Goal: Information Seeking & Learning: Check status

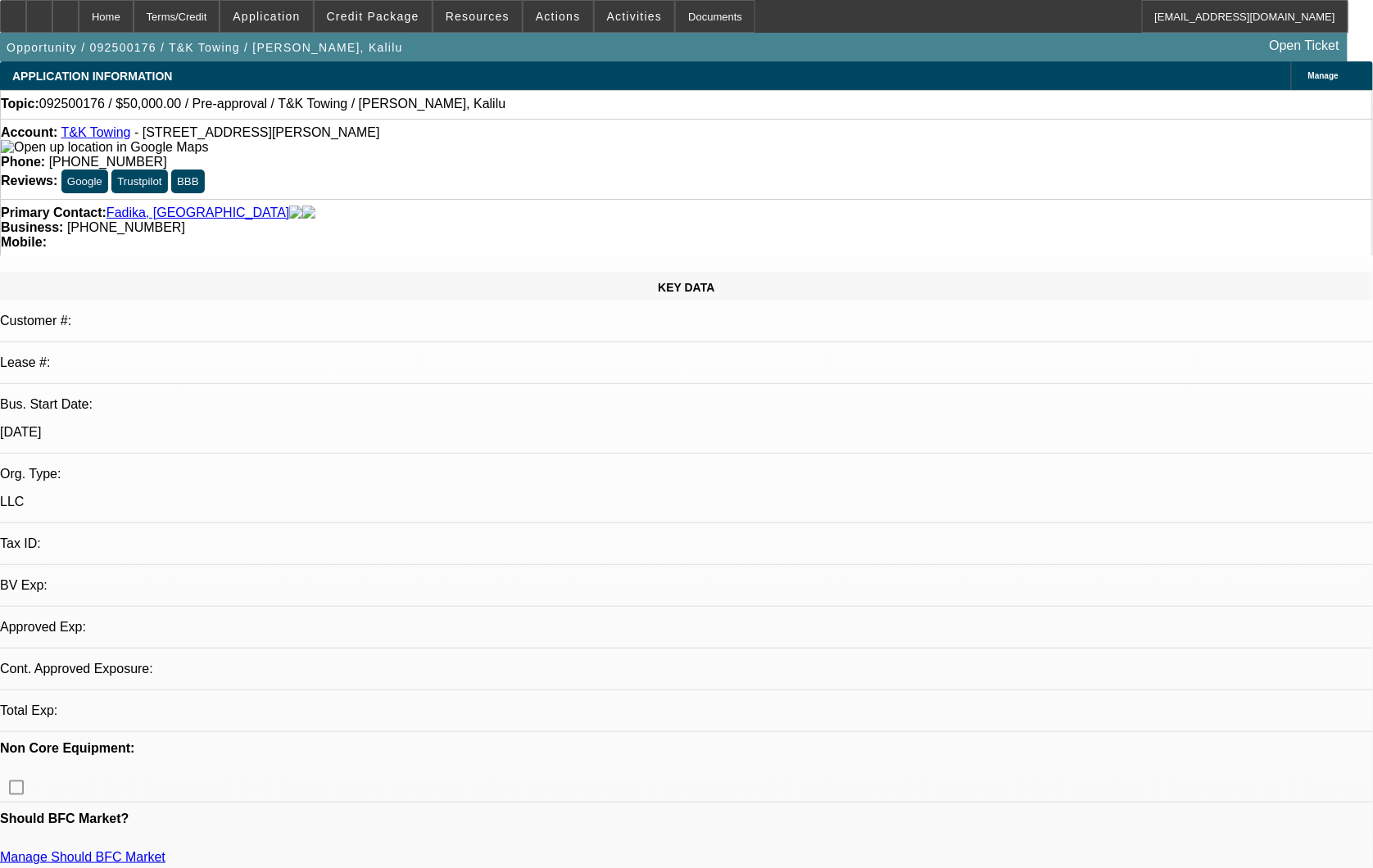
select select "0"
select select "2"
select select "0.1"
select select "1"
select select "2"
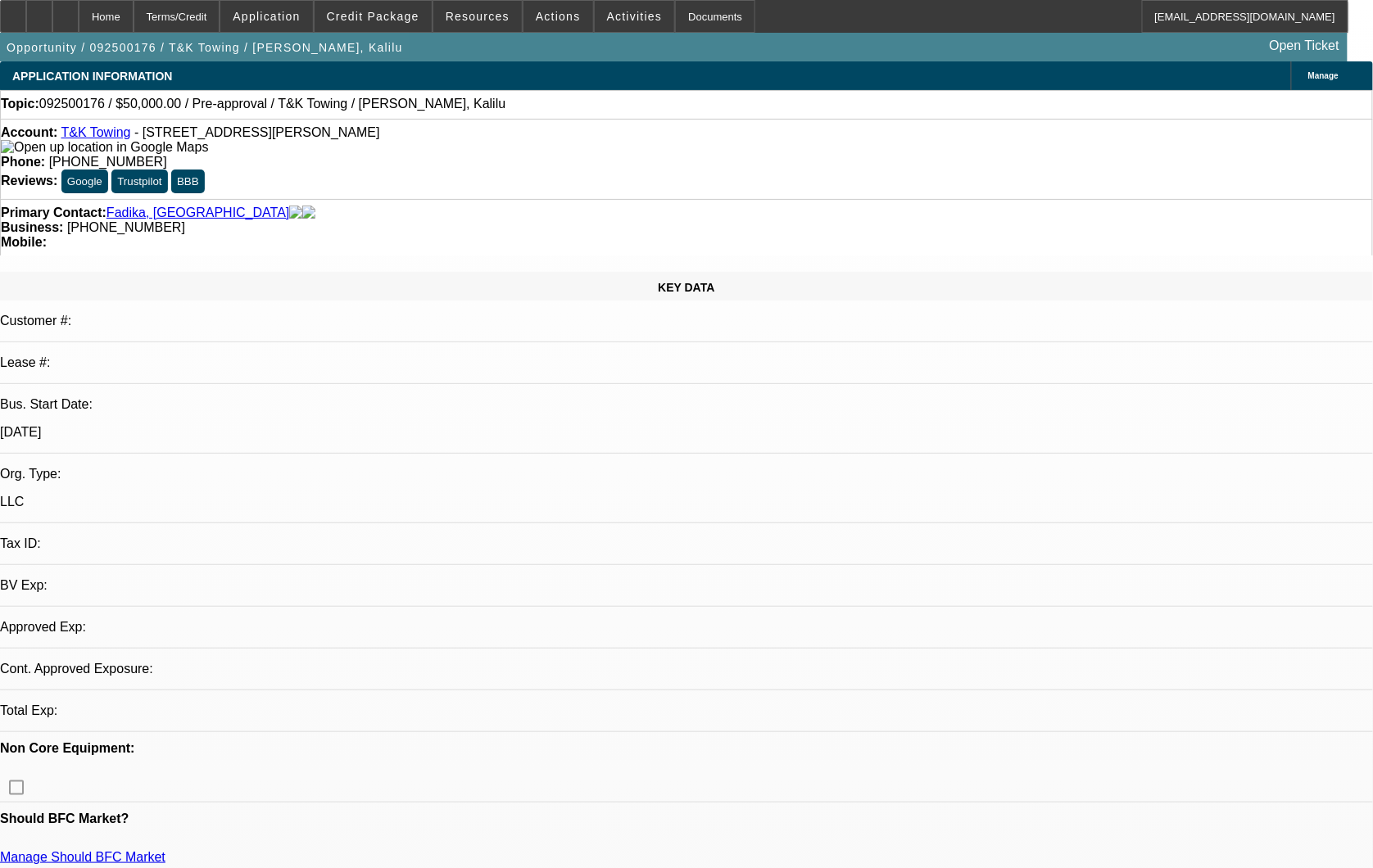
select select "4"
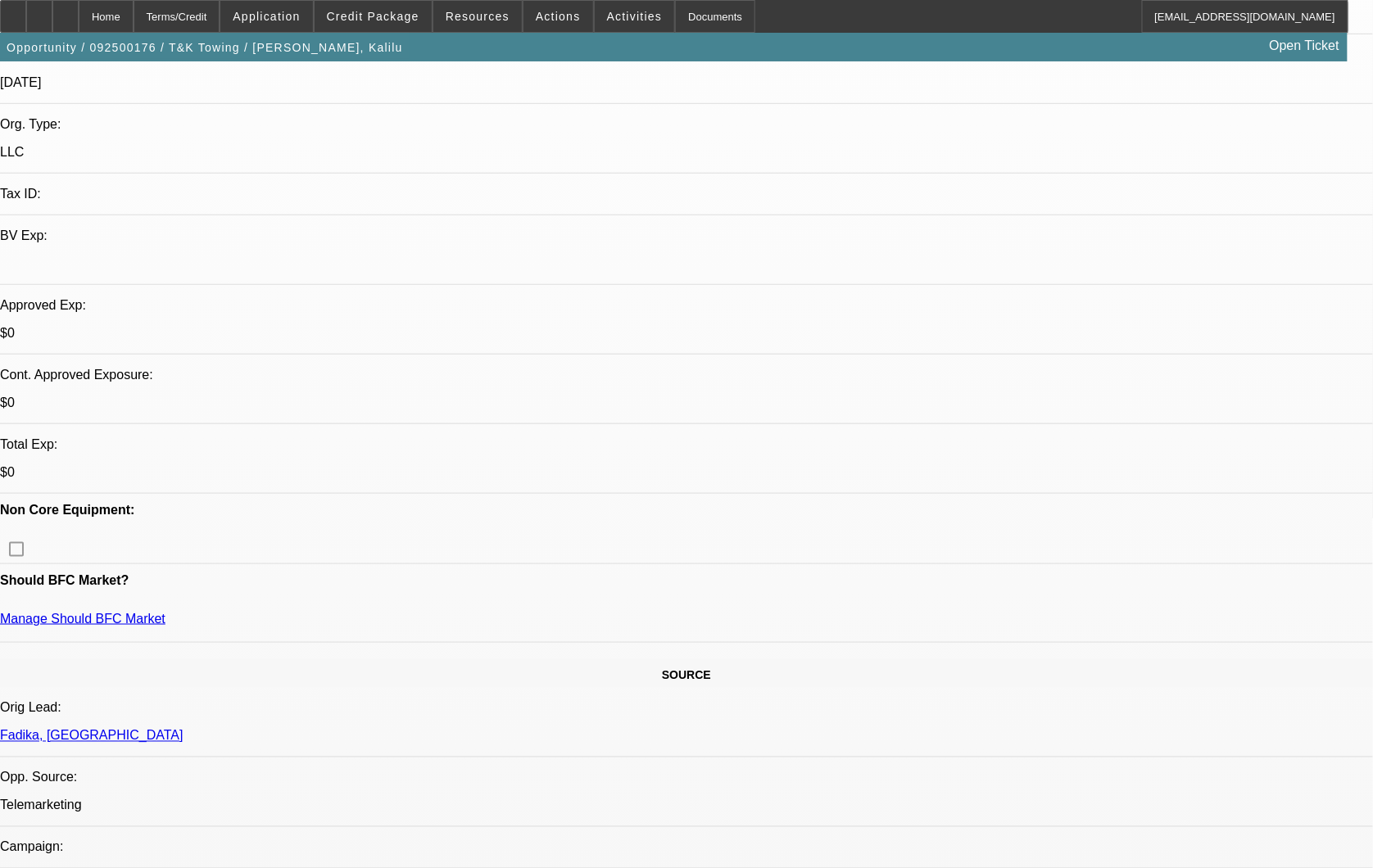
scroll to position [363, 0]
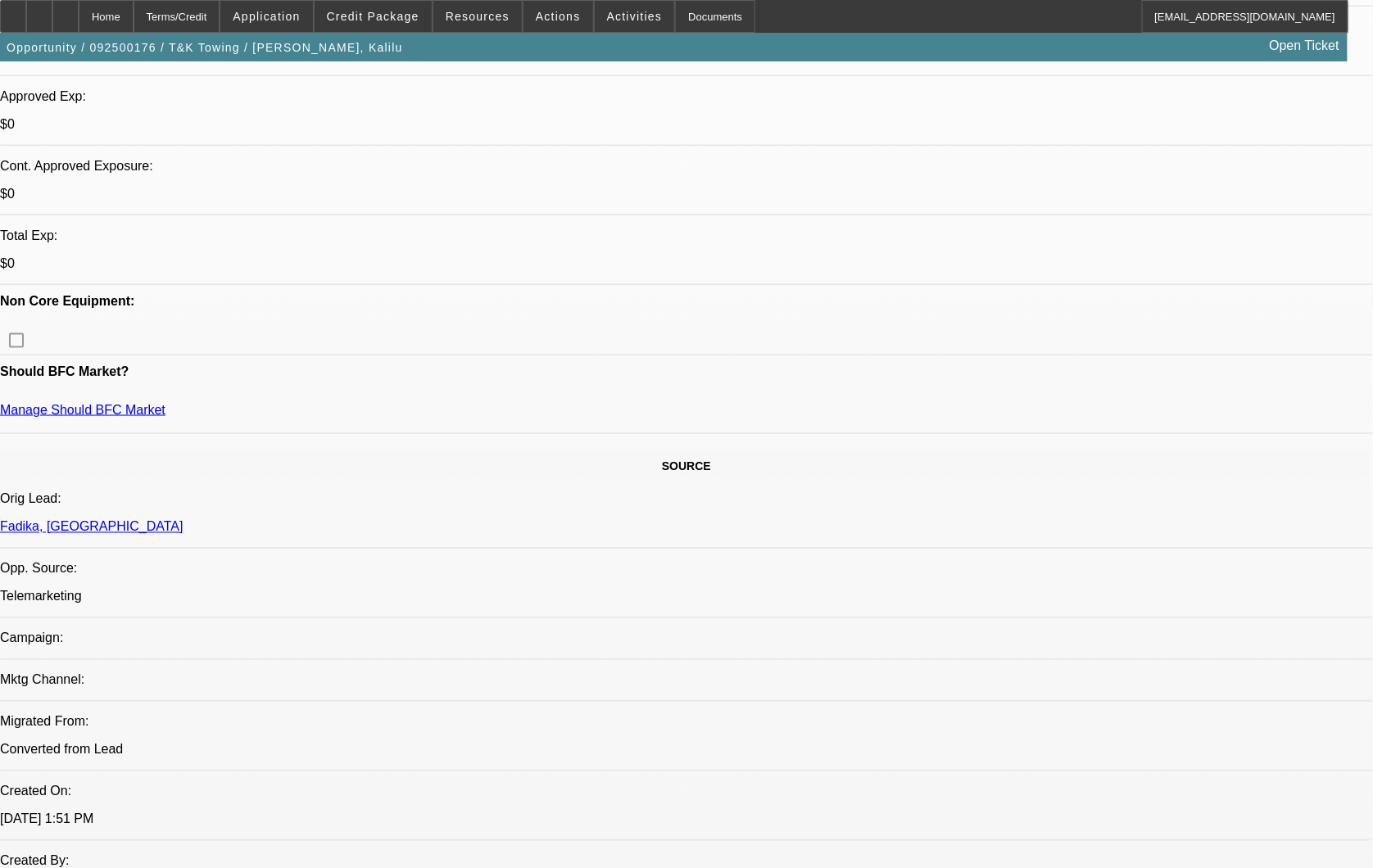
scroll to position [545, 0]
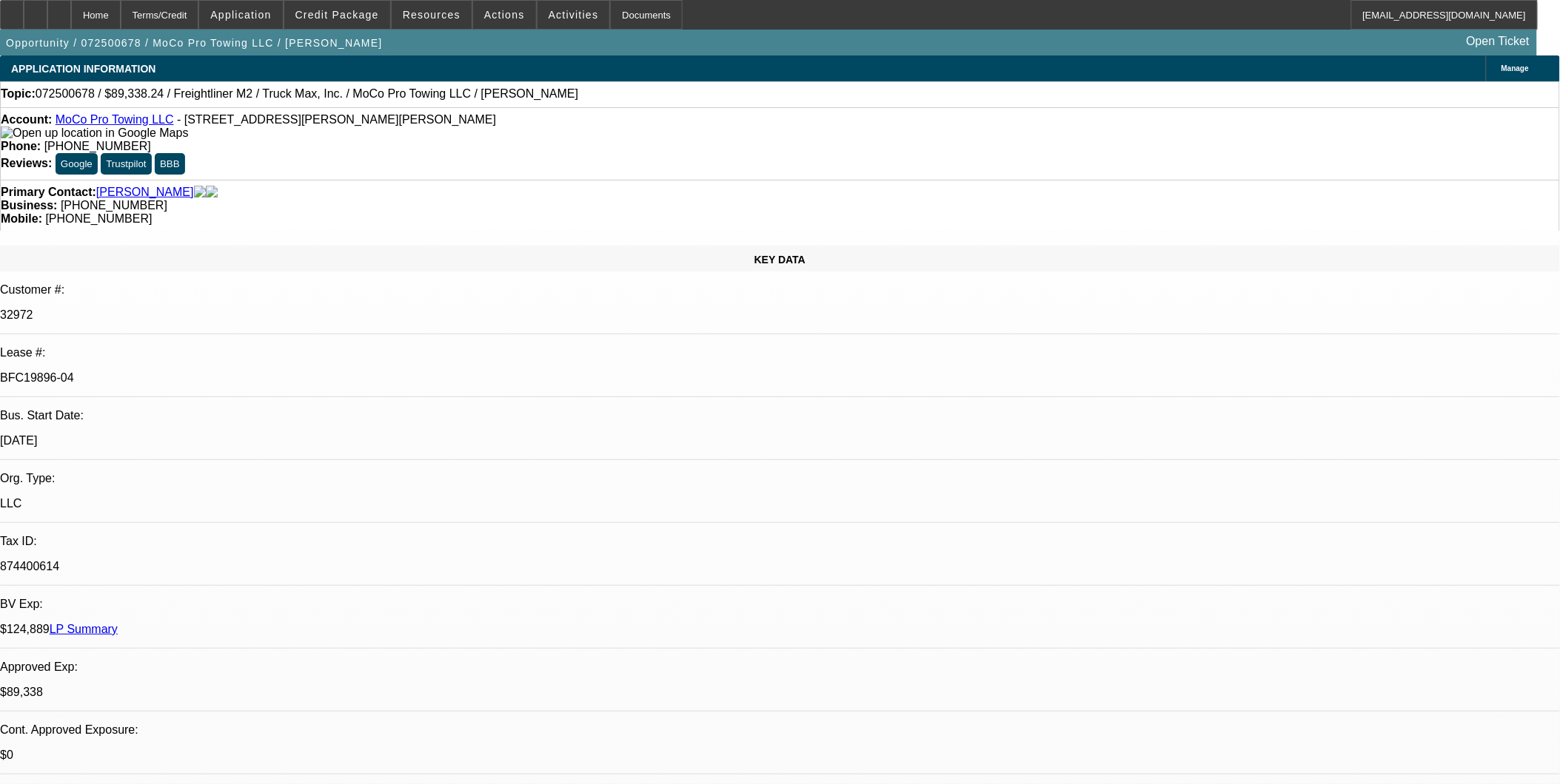
select select "0"
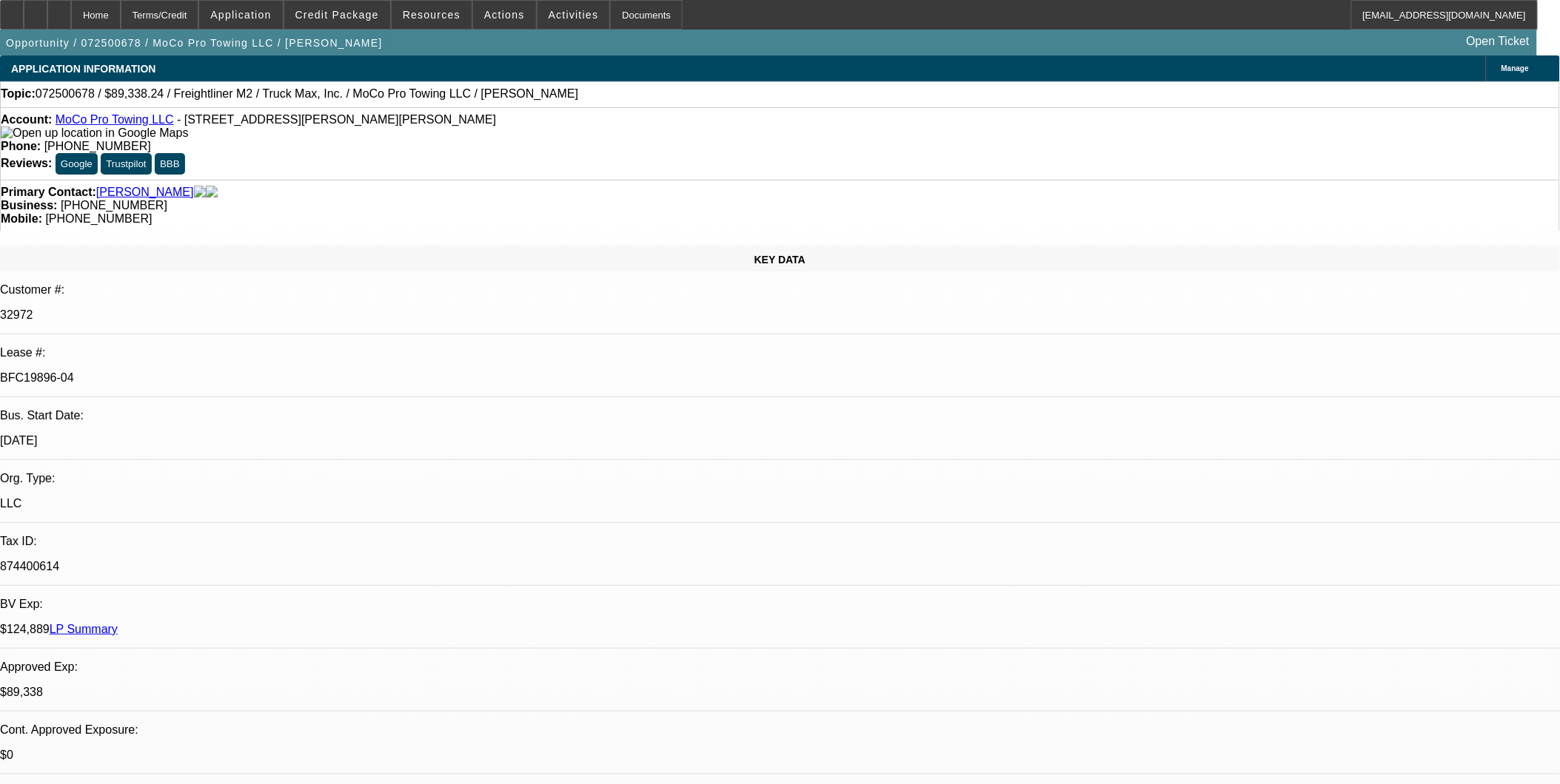
select select "0"
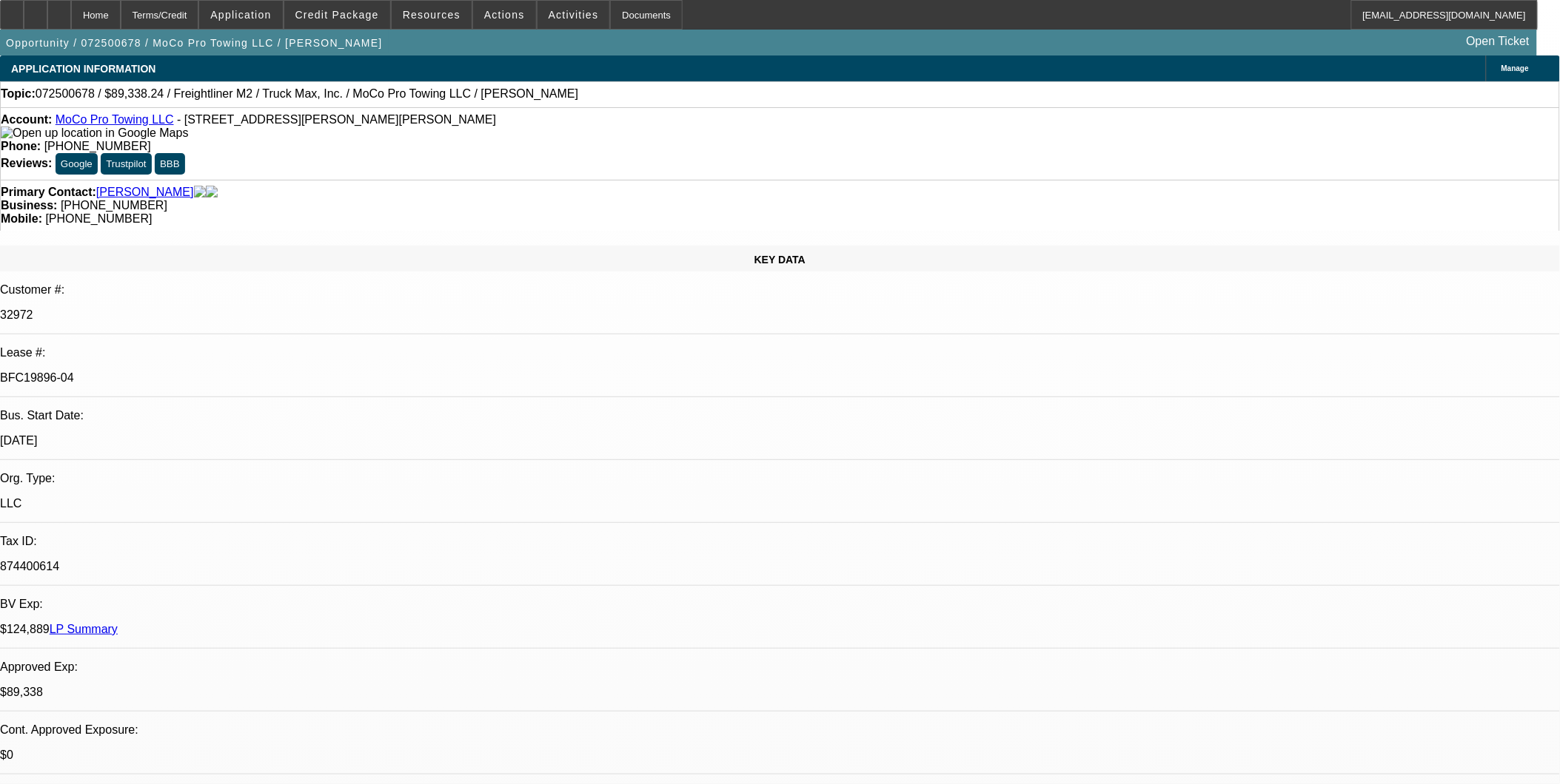
select select "0"
select select "1"
select select "6"
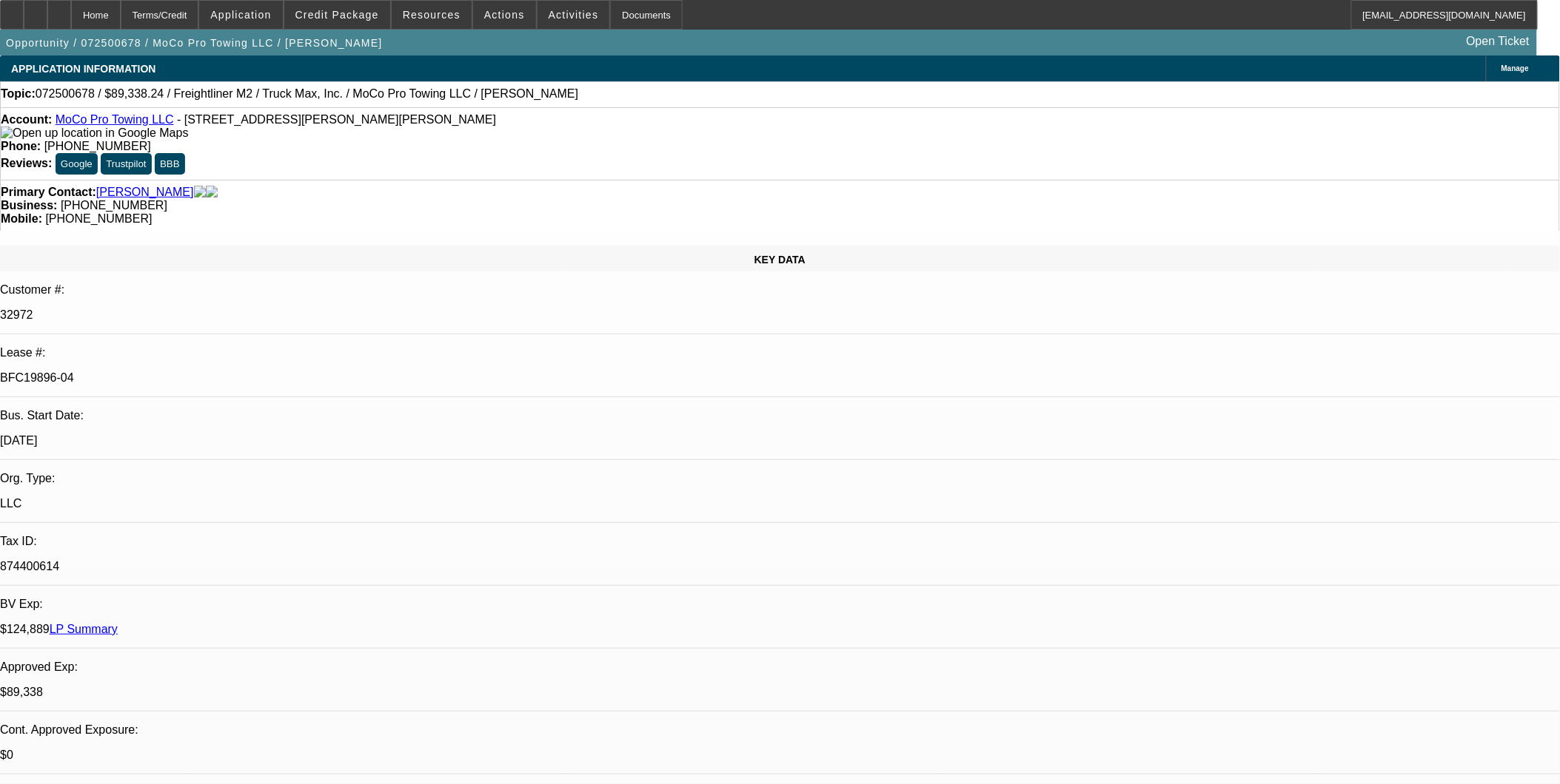
select select "1"
select select "6"
select select "1"
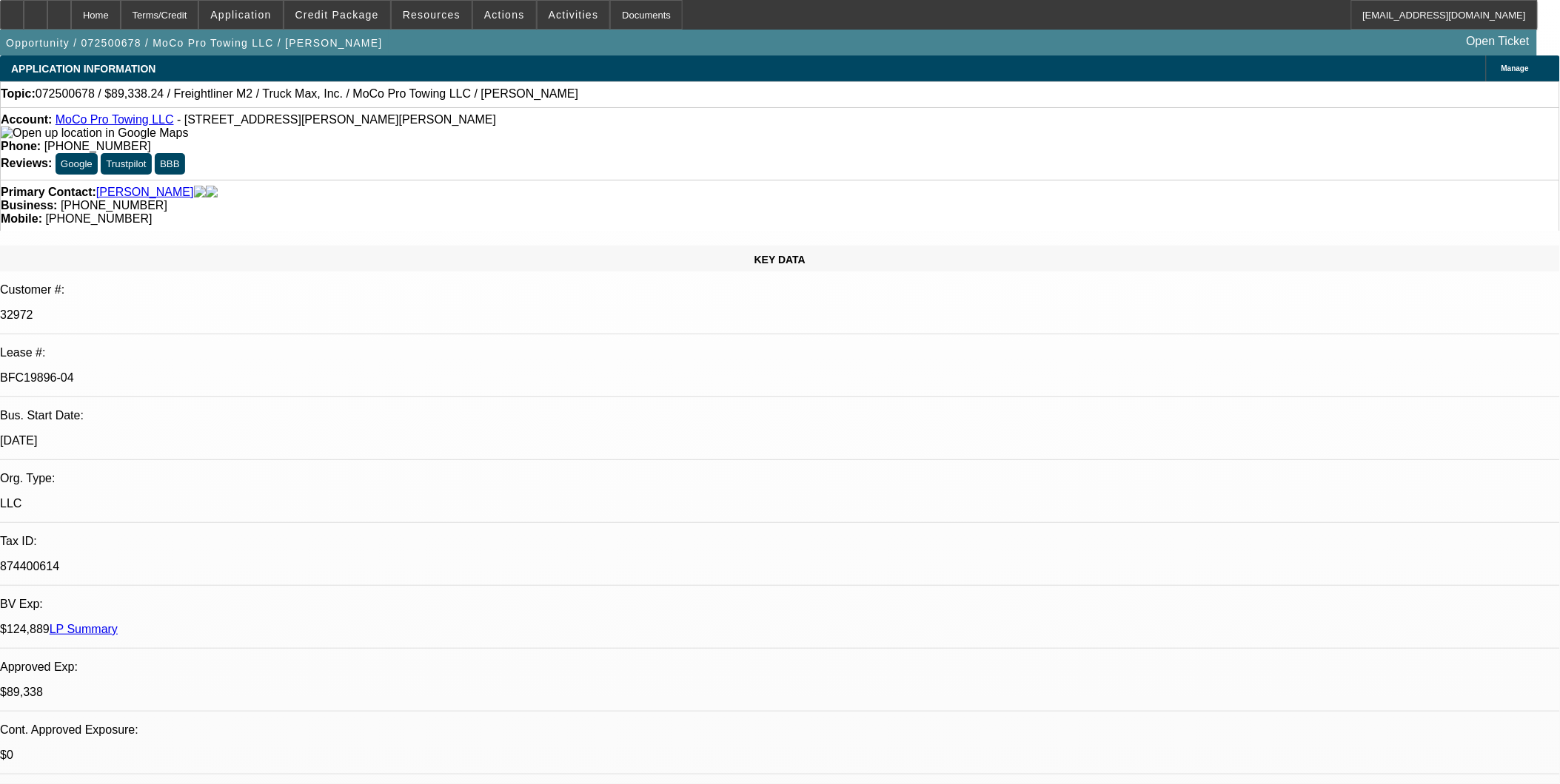
select select "6"
select select "1"
select select "6"
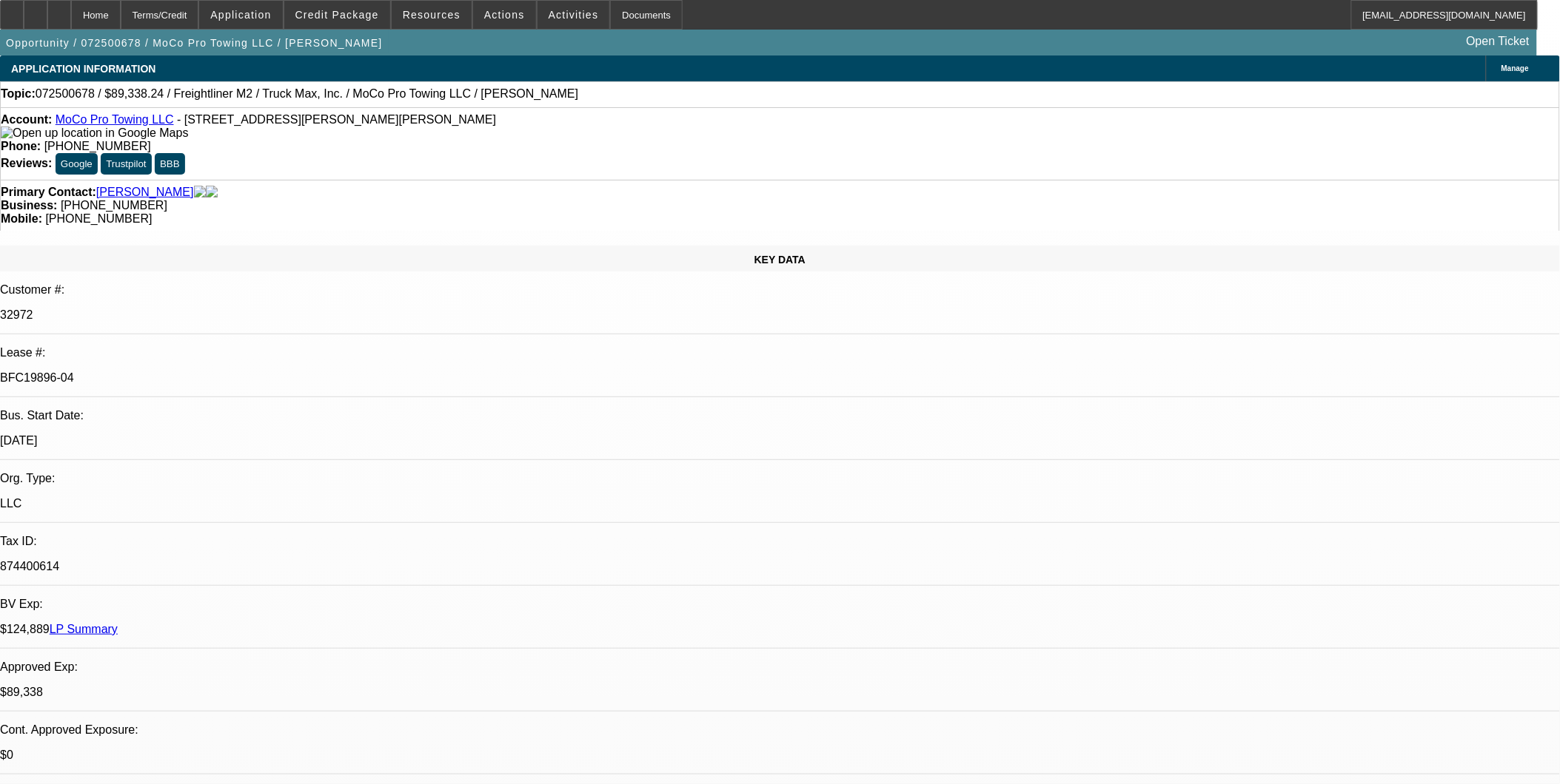
scroll to position [164, 0]
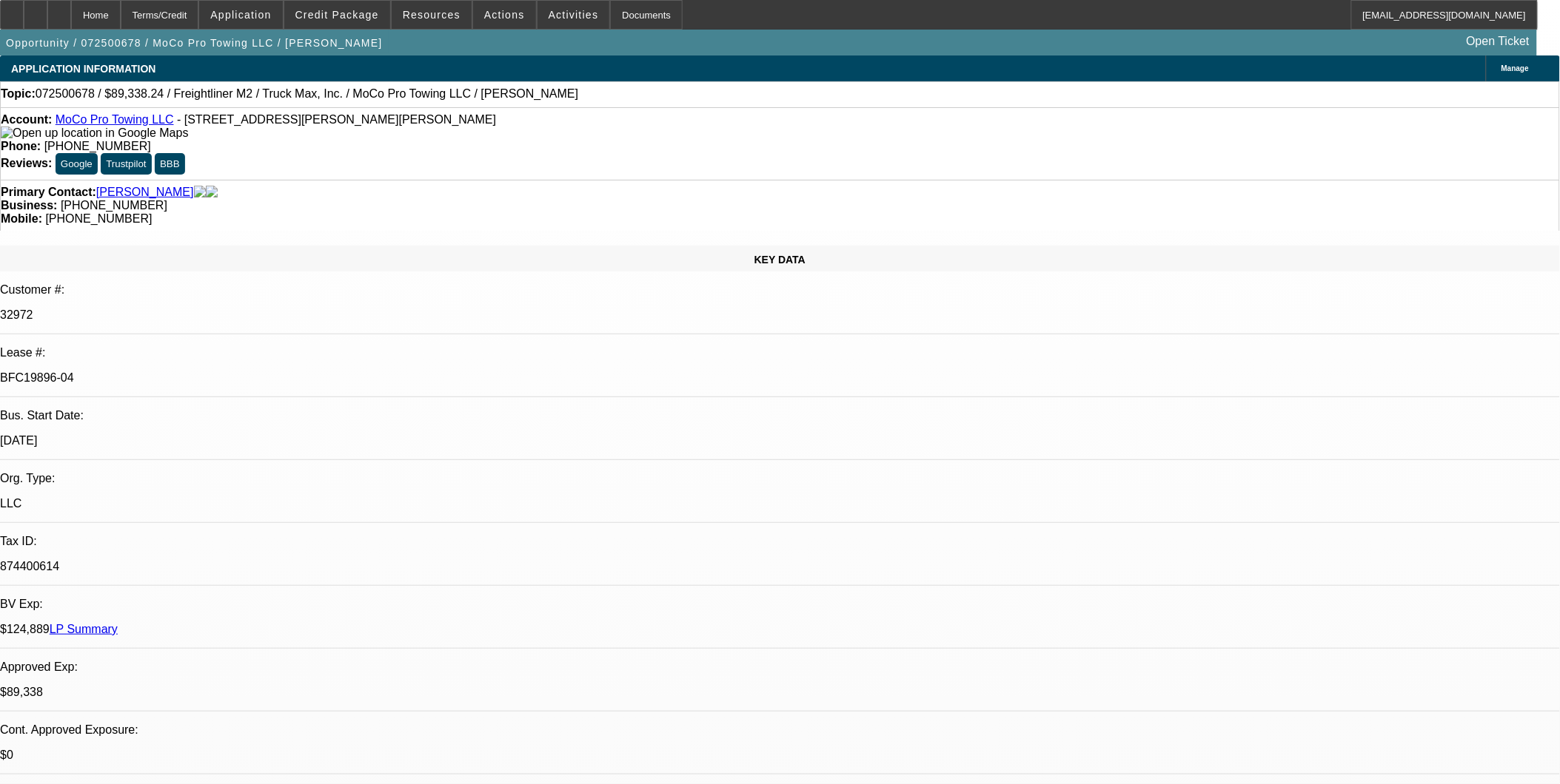
drag, startPoint x: 1234, startPoint y: 324, endPoint x: 1232, endPoint y: 332, distance: 8.2
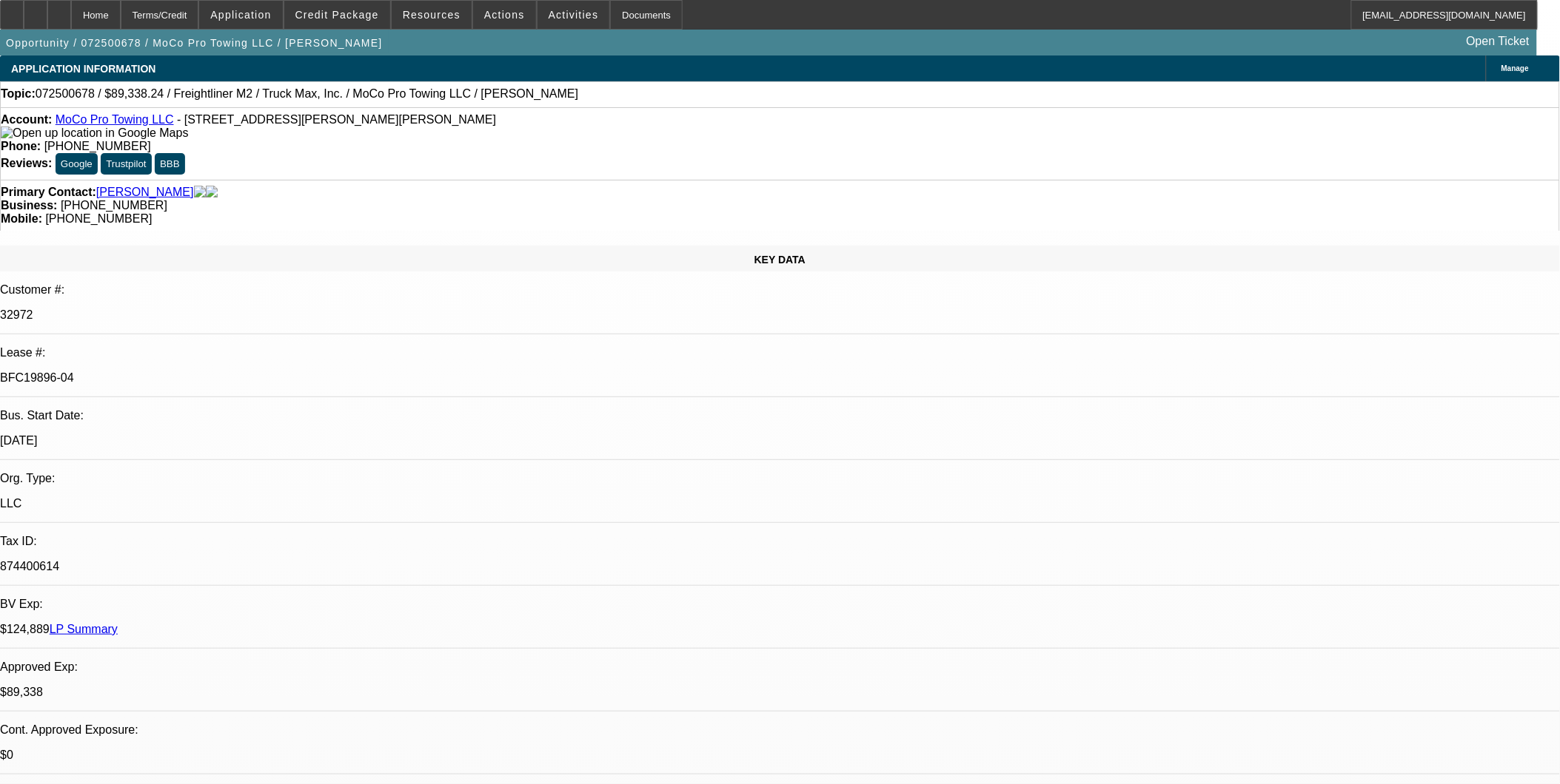
scroll to position [739, 0]
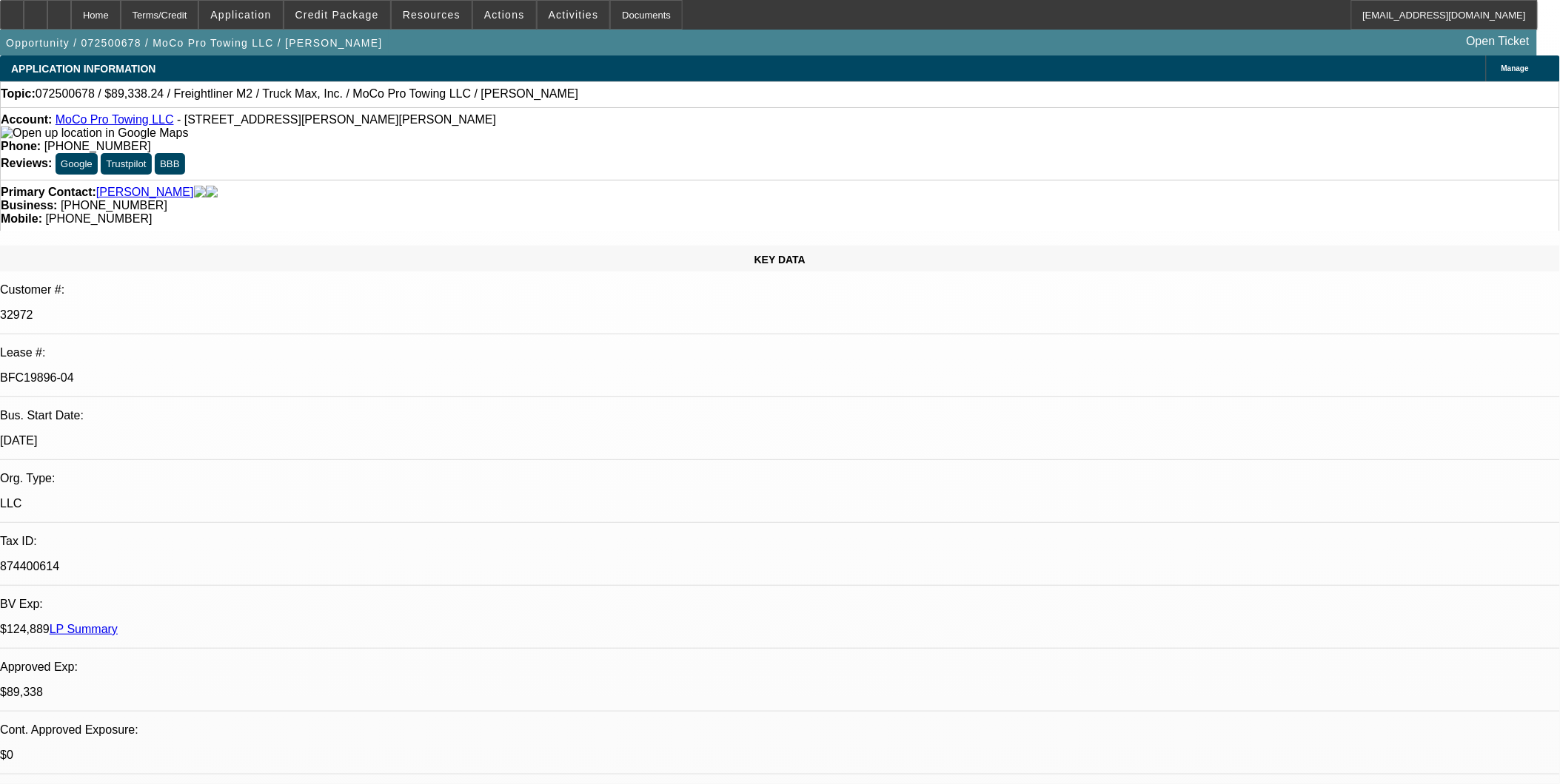
scroll to position [82, 0]
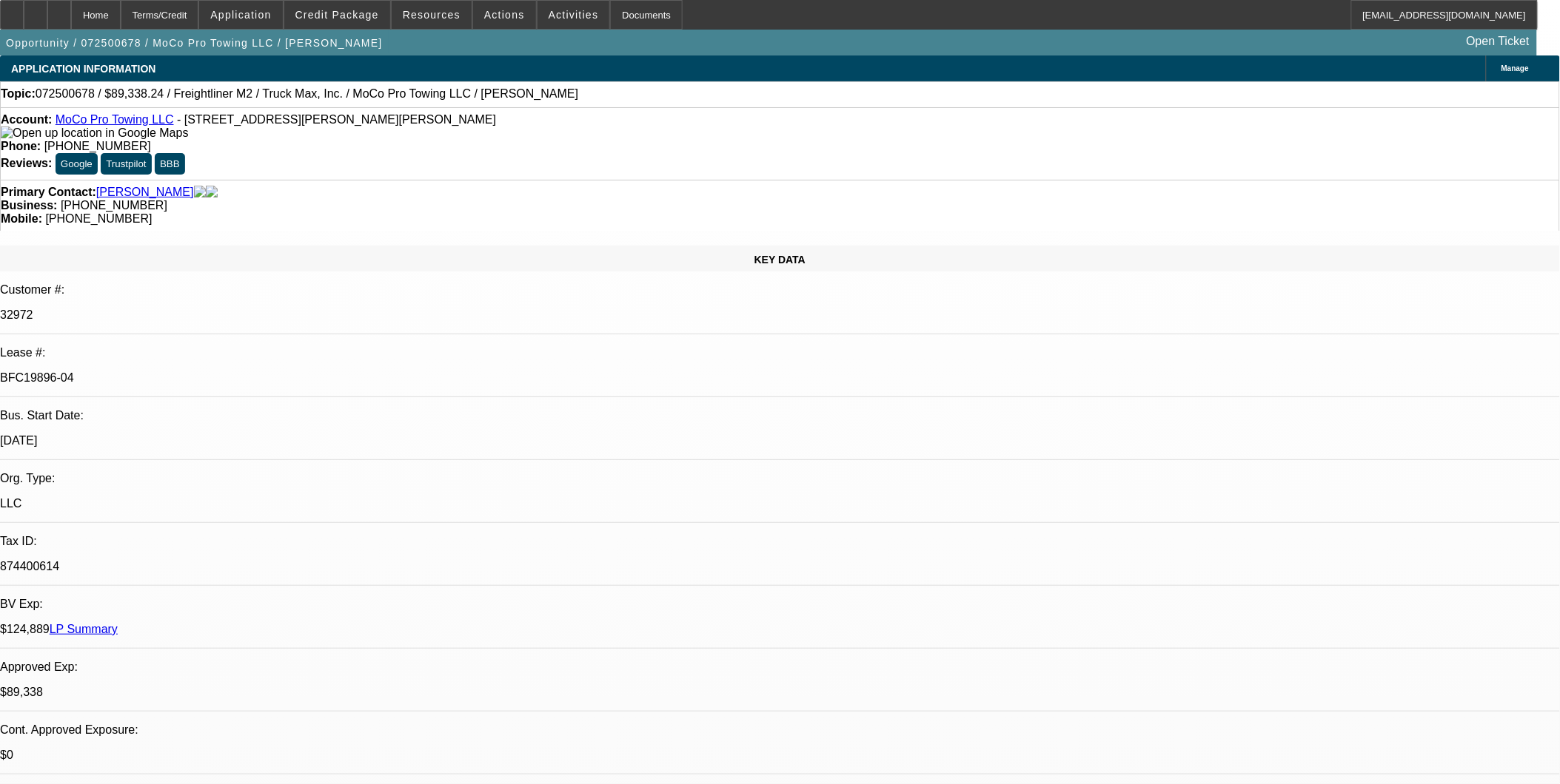
drag, startPoint x: 1304, startPoint y: 198, endPoint x: 1282, endPoint y: 179, distance: 29.1
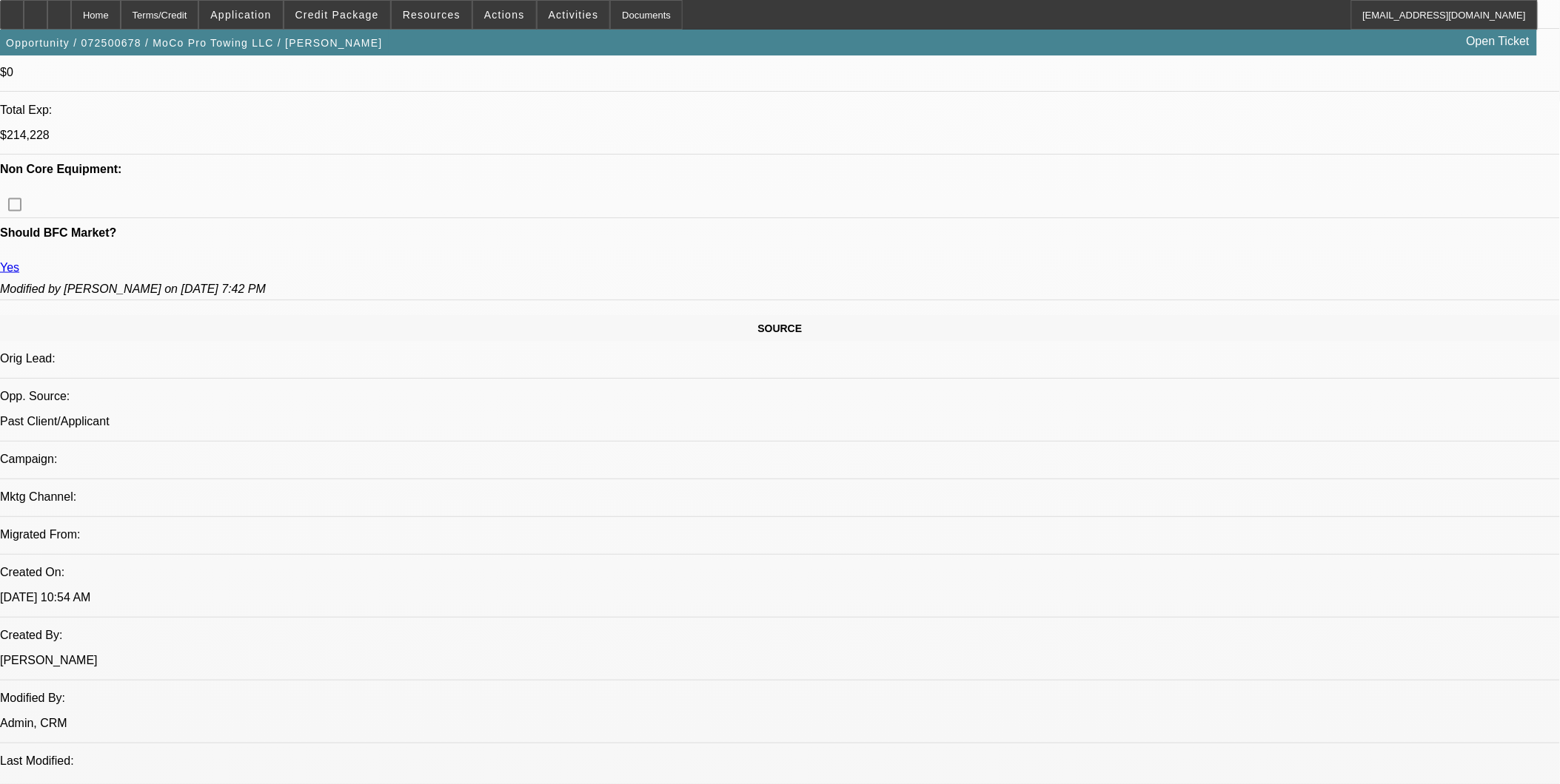
scroll to position [822, 0]
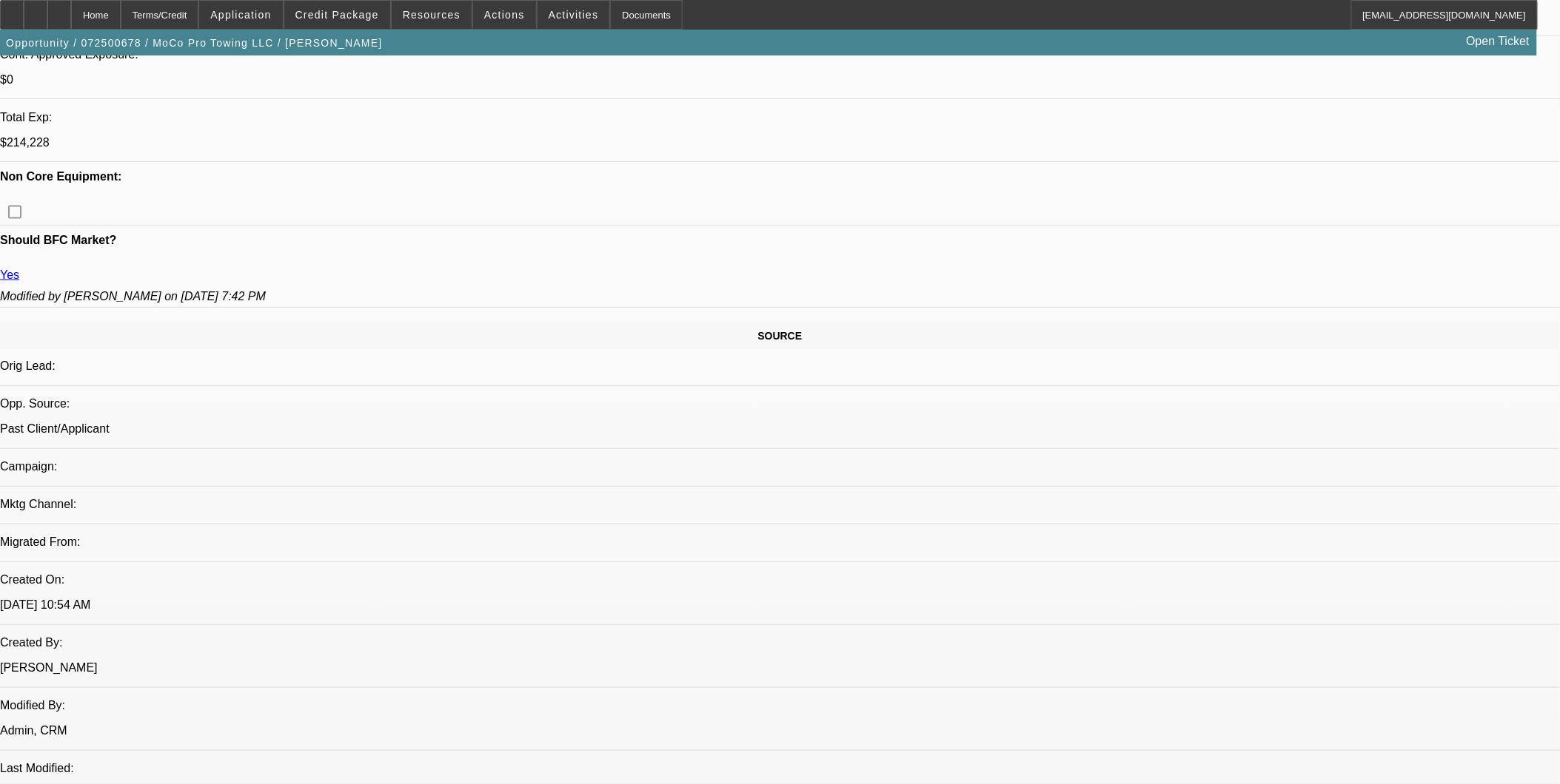
scroll to position [657, 0]
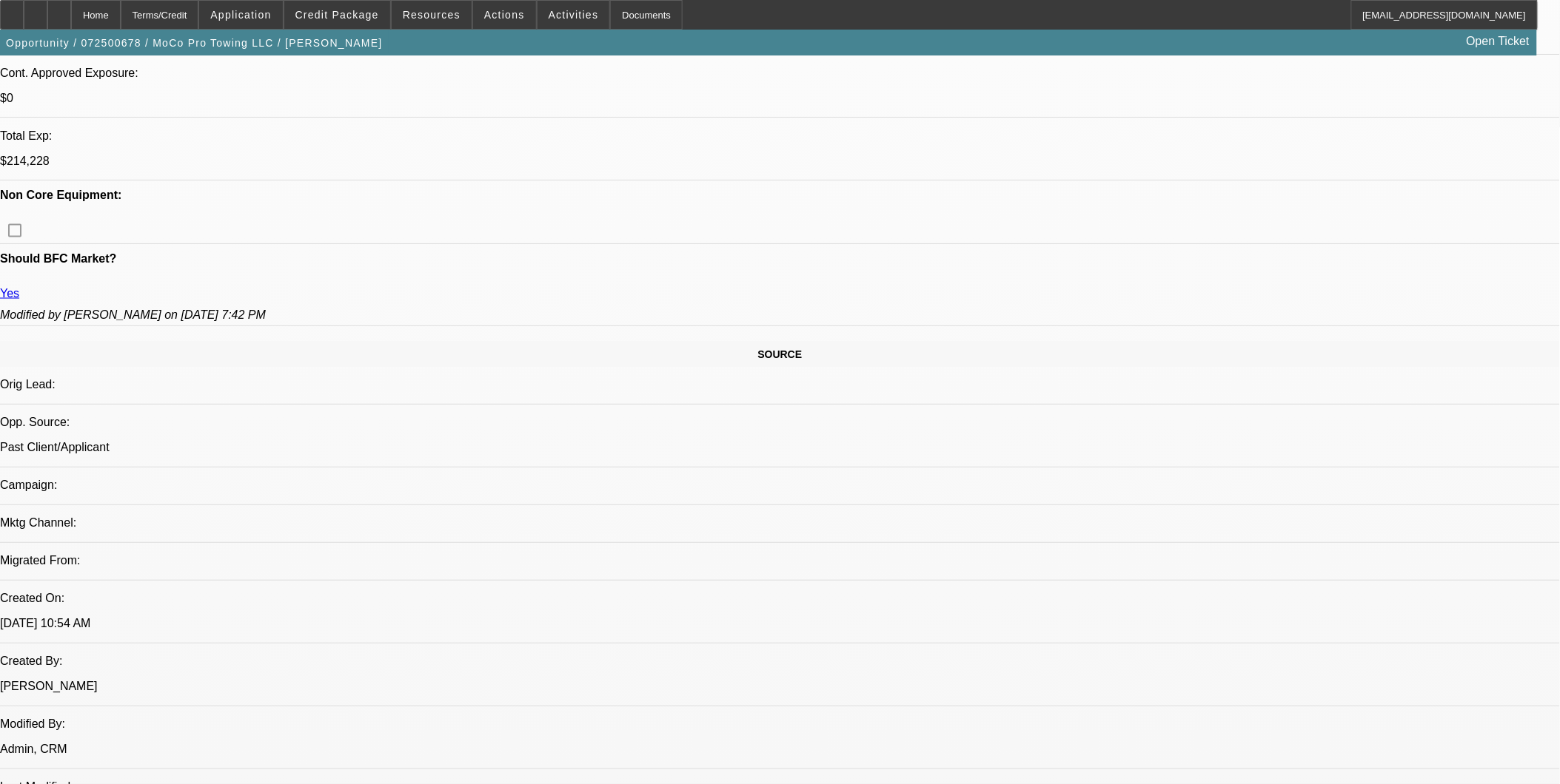
scroll to position [1069, 0]
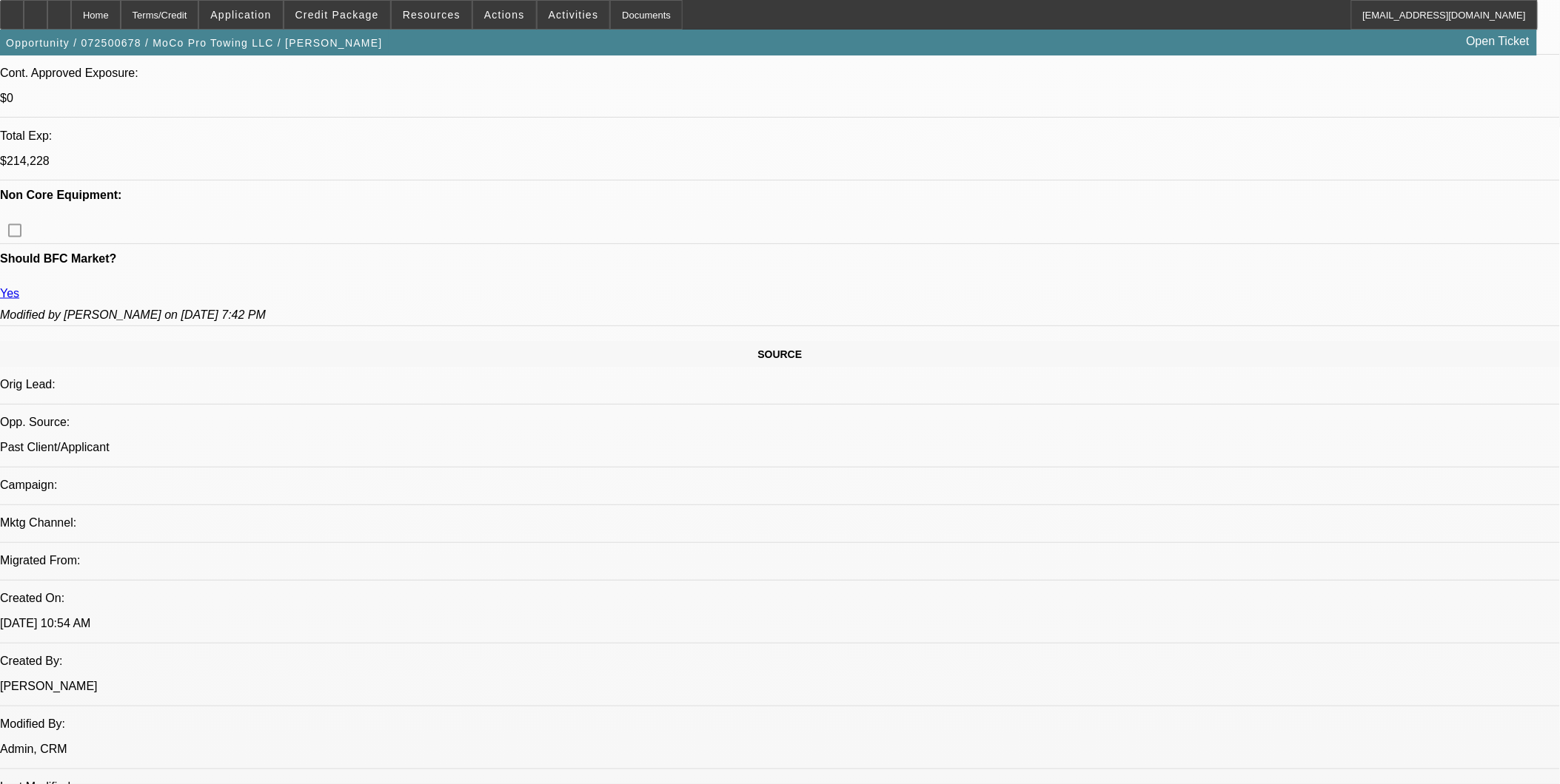
scroll to position [904, 0]
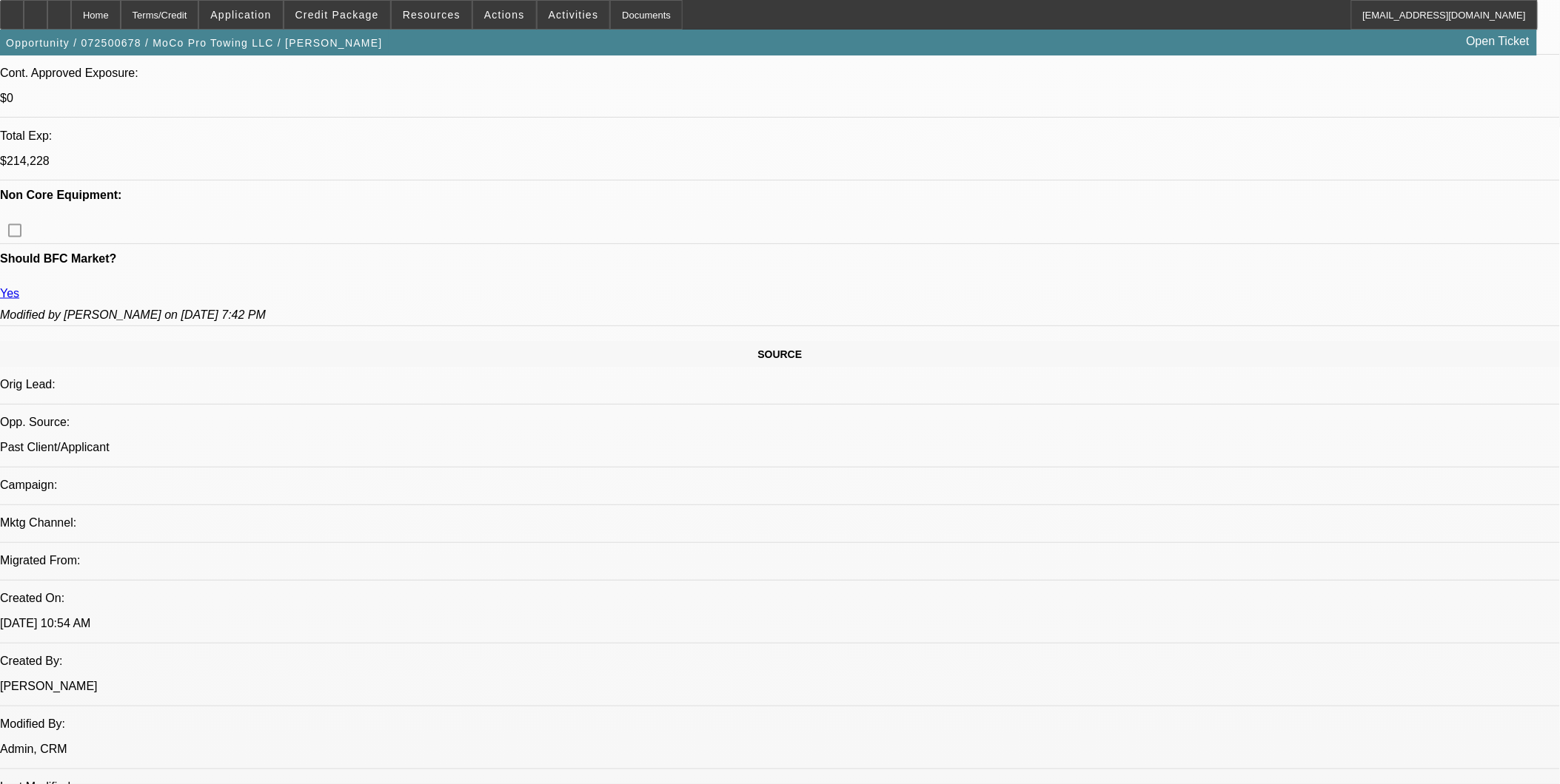
scroll to position [177, 0]
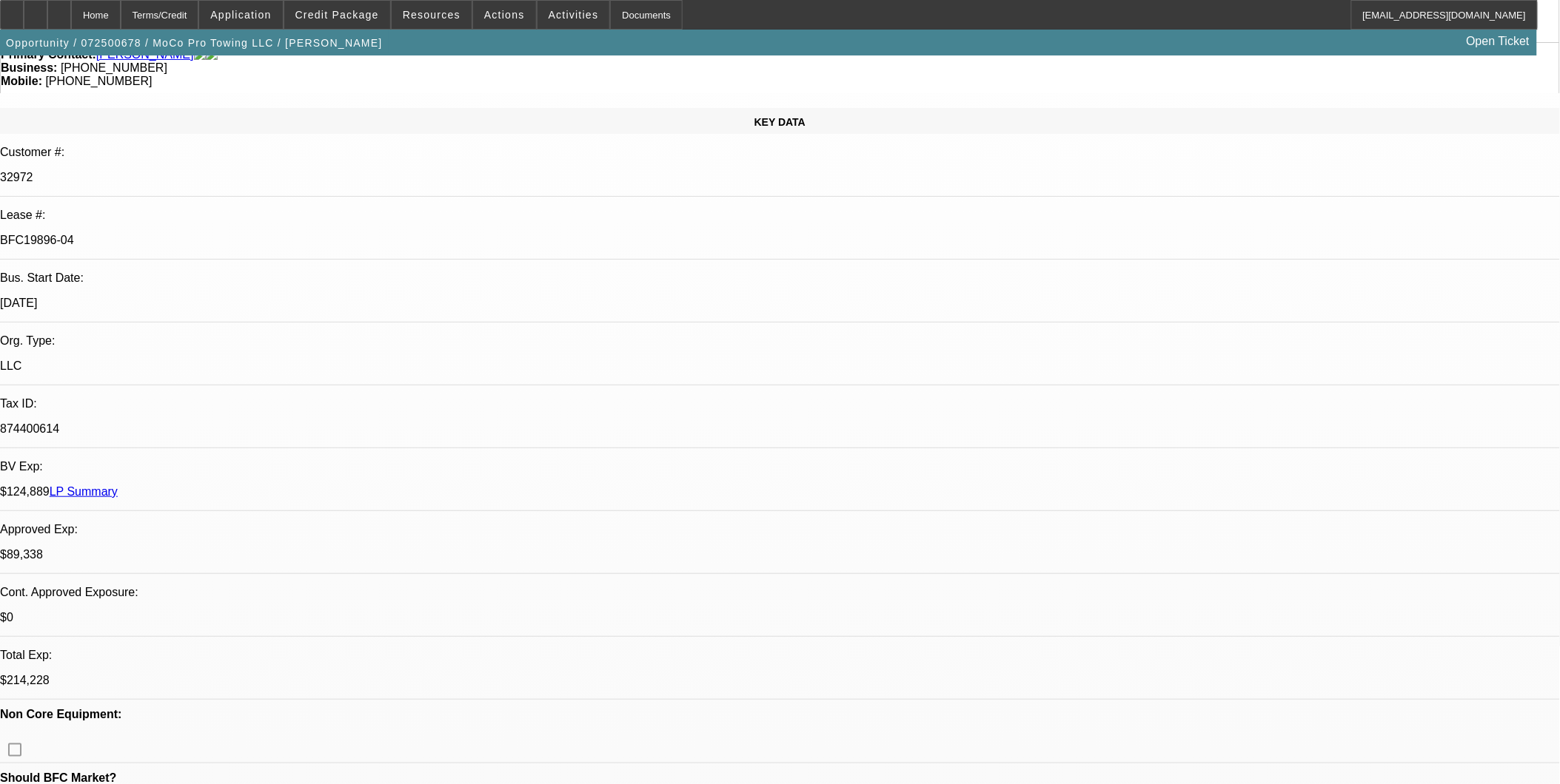
scroll to position [0, 0]
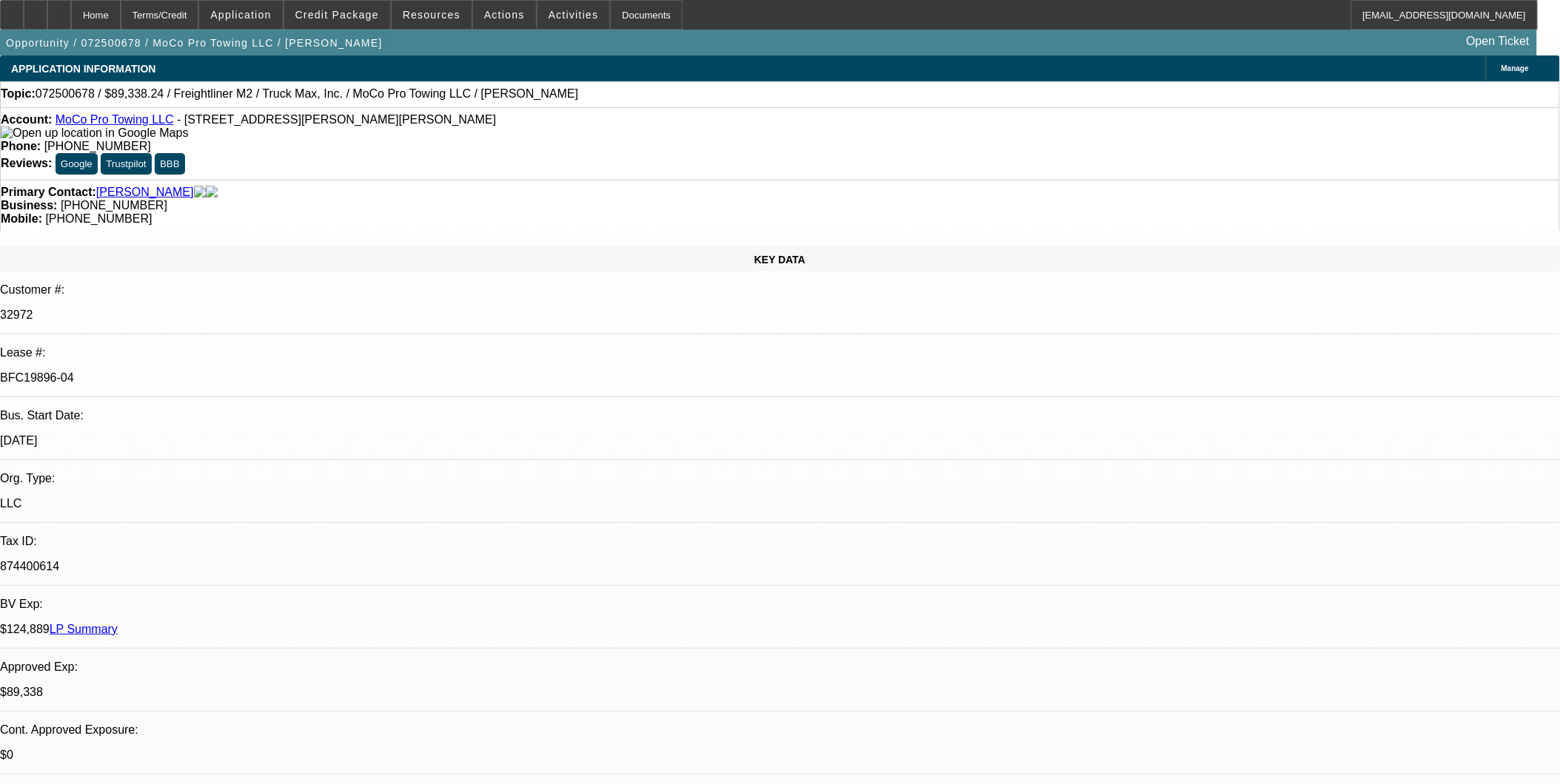
scroll to position [410, 0]
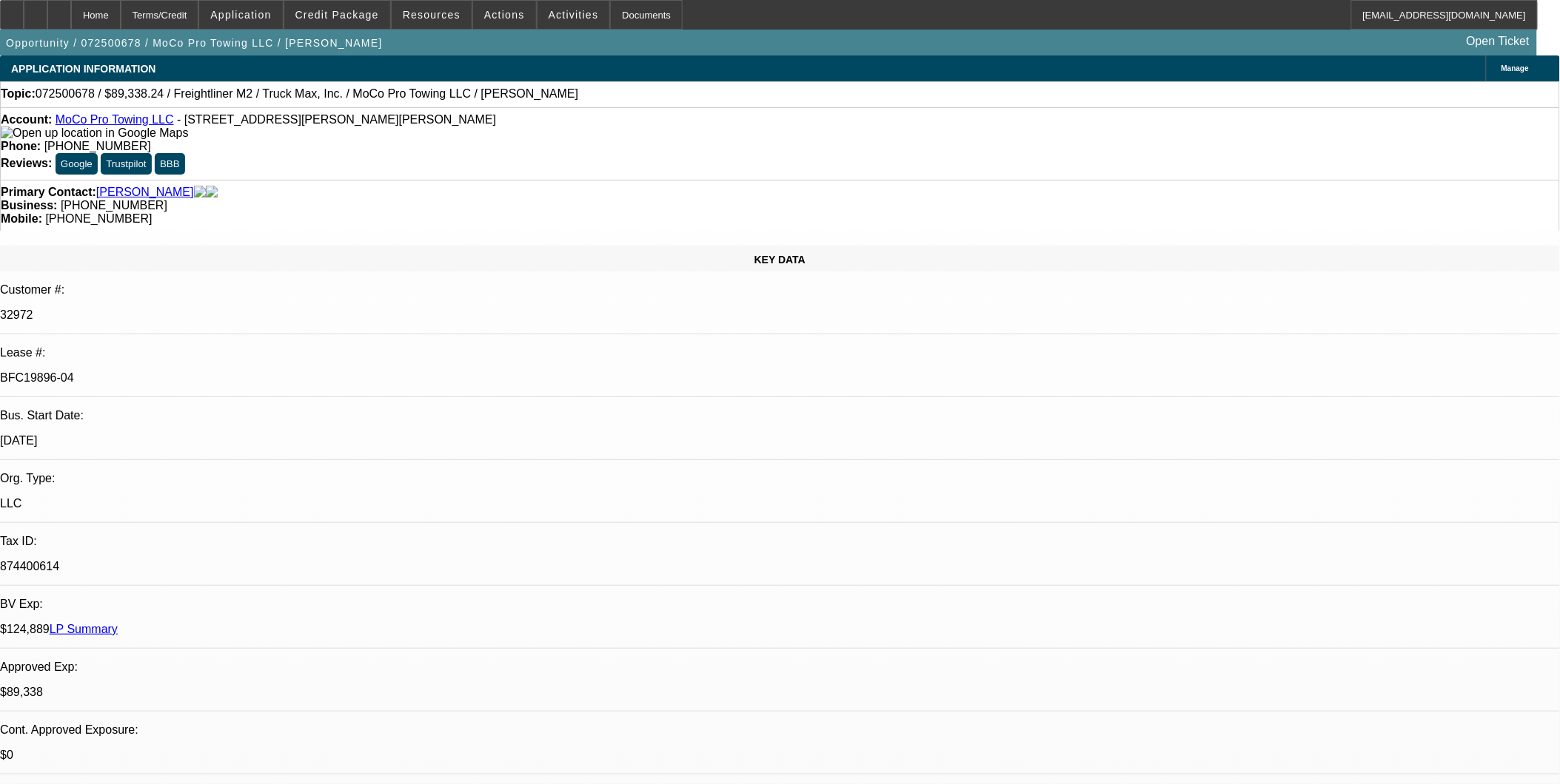
drag, startPoint x: 1217, startPoint y: 211, endPoint x: 1215, endPoint y: 180, distance: 31.1
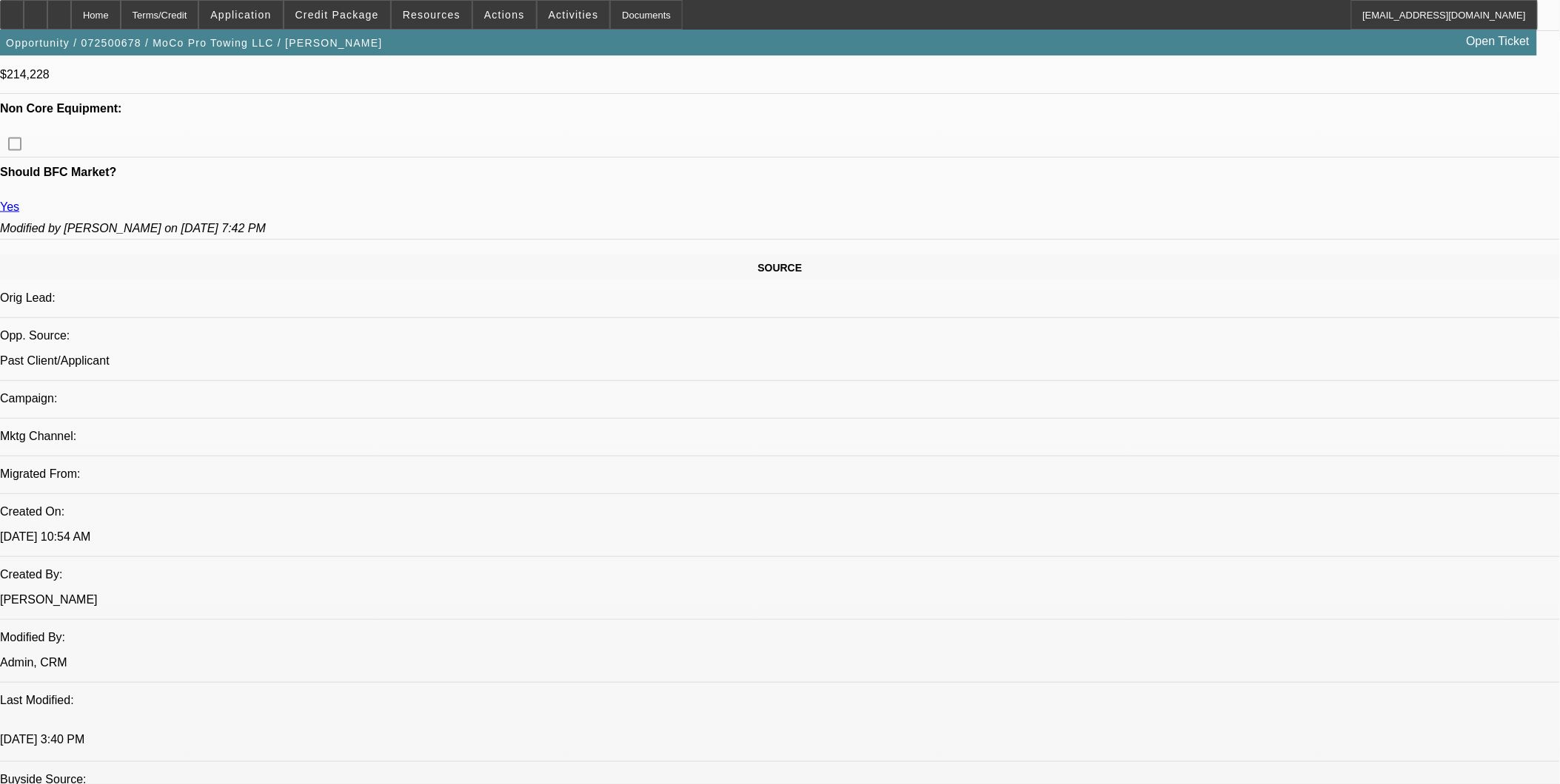
scroll to position [410, 0]
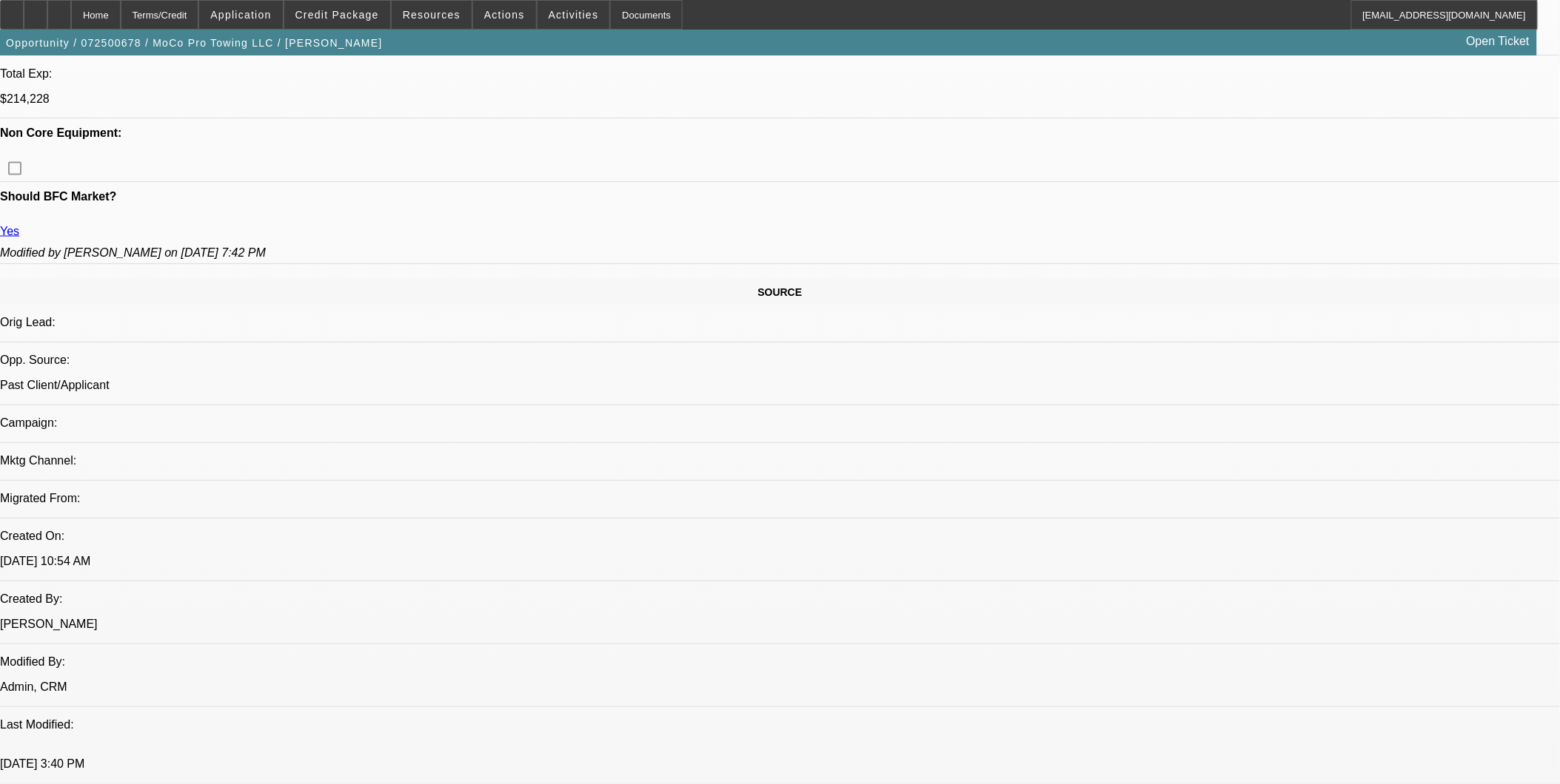
scroll to position [739, 0]
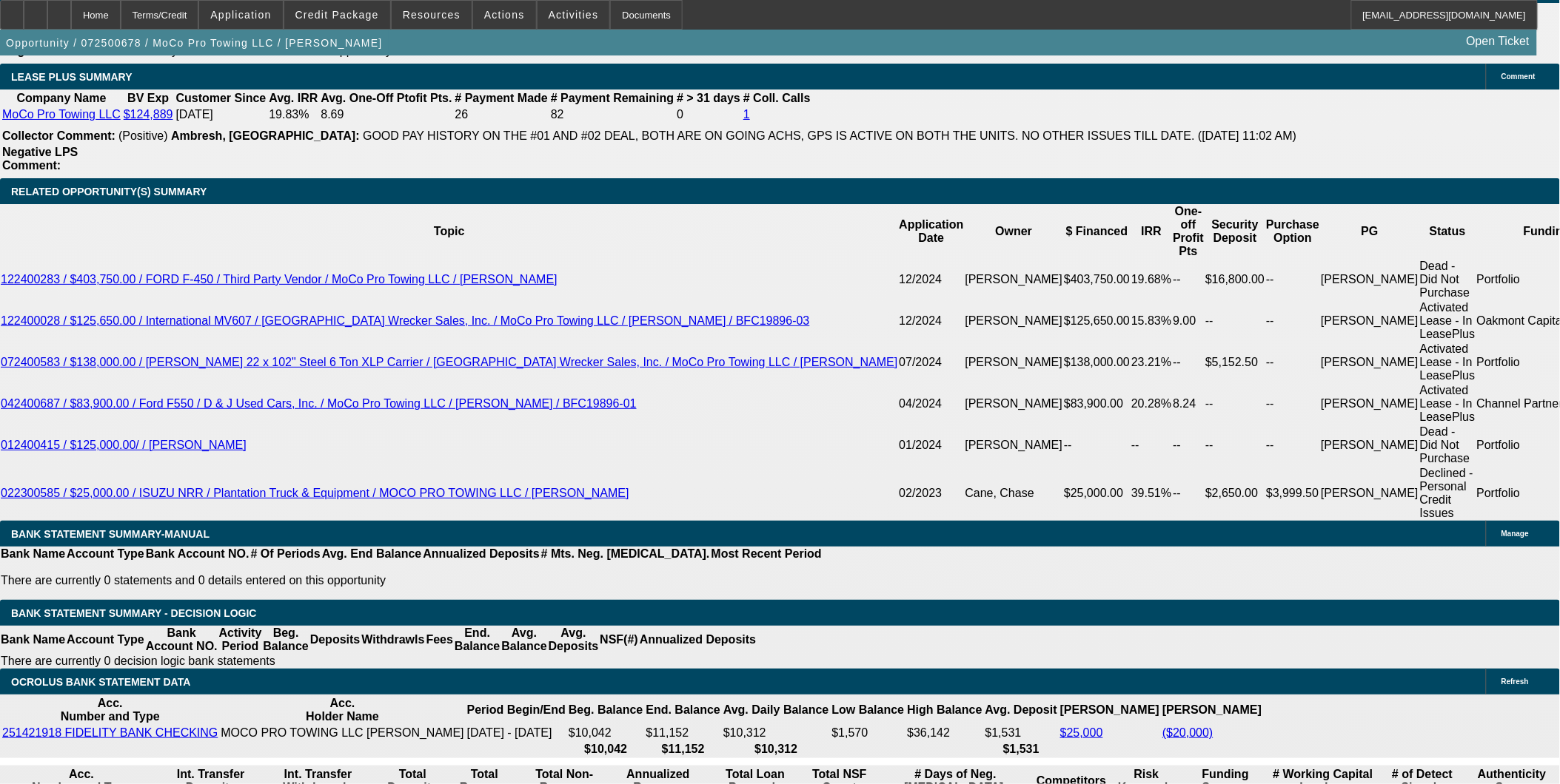
scroll to position [2548, 0]
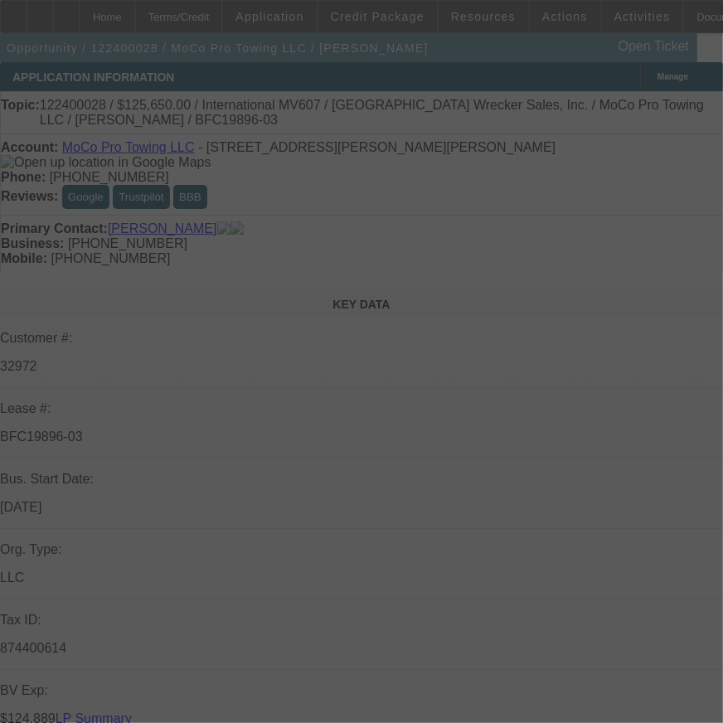
select select "0"
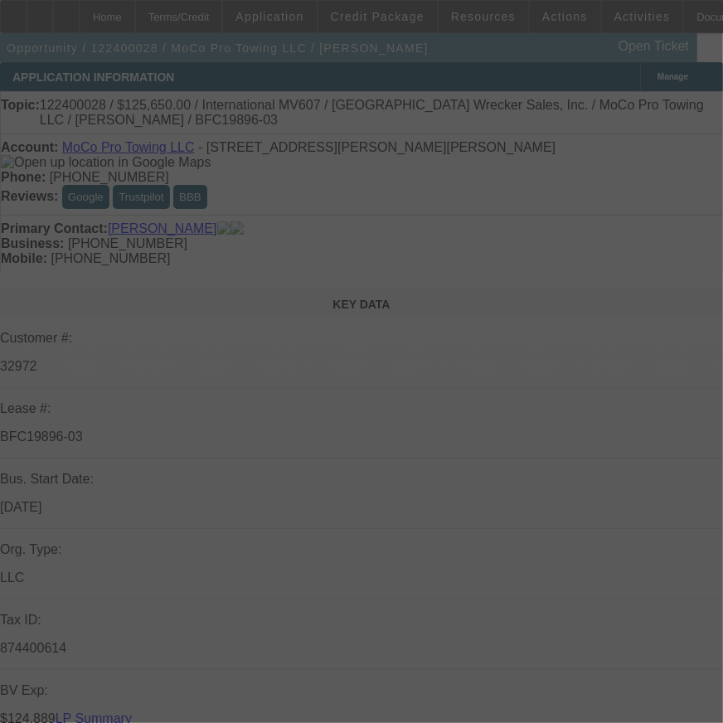
select select "0"
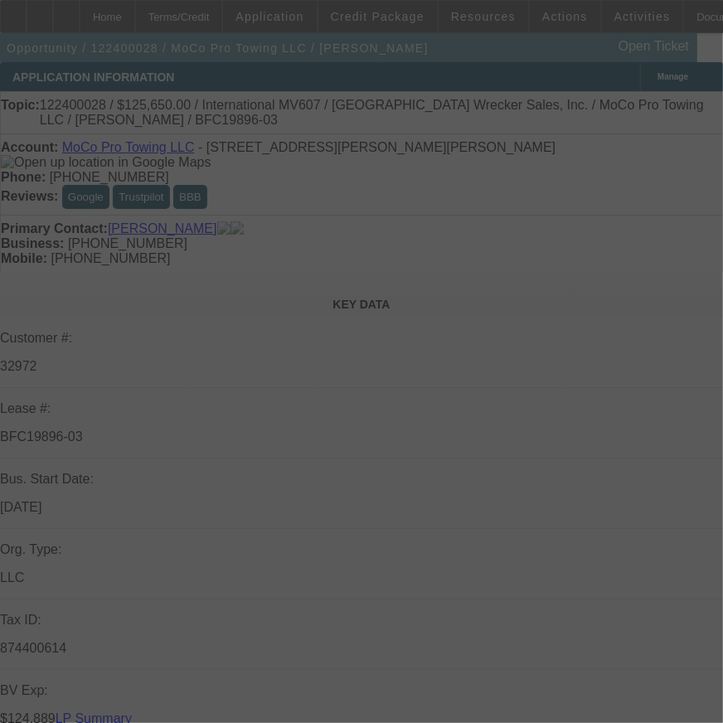
select select "0"
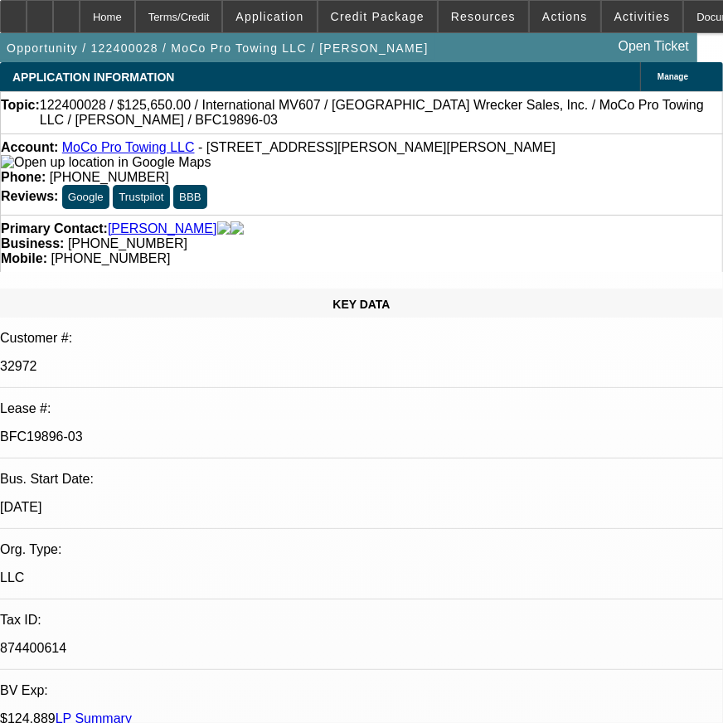
select select "1"
select select "6"
select select "1"
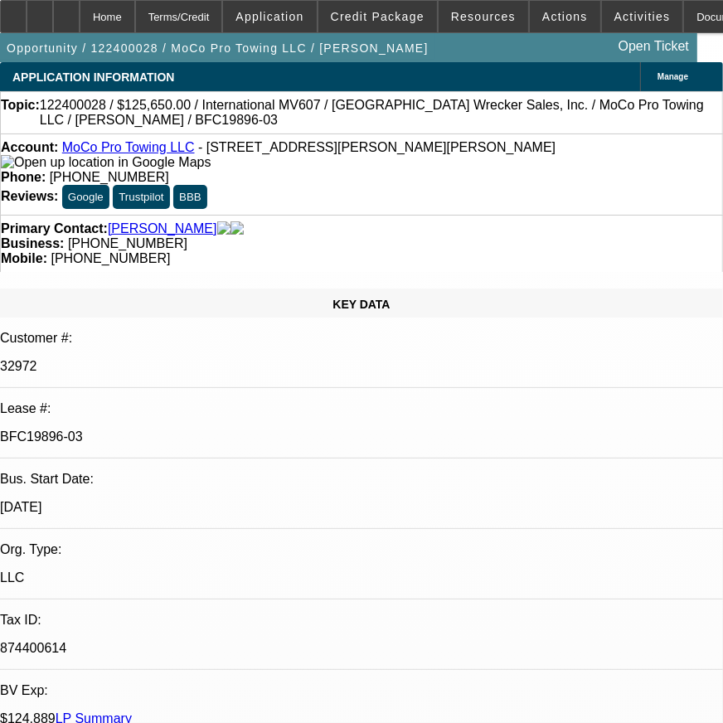
select select "6"
select select "1"
select select "6"
select select "1"
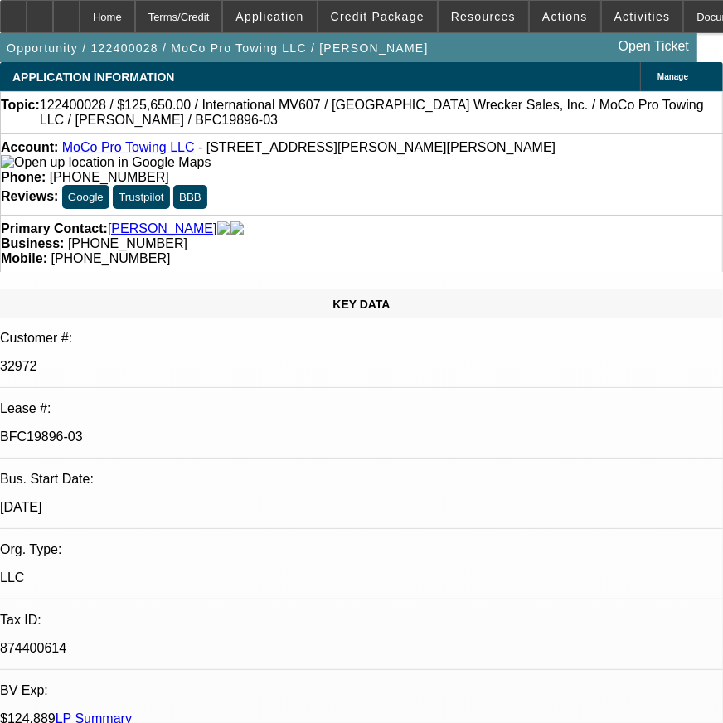
select select "1"
select select "6"
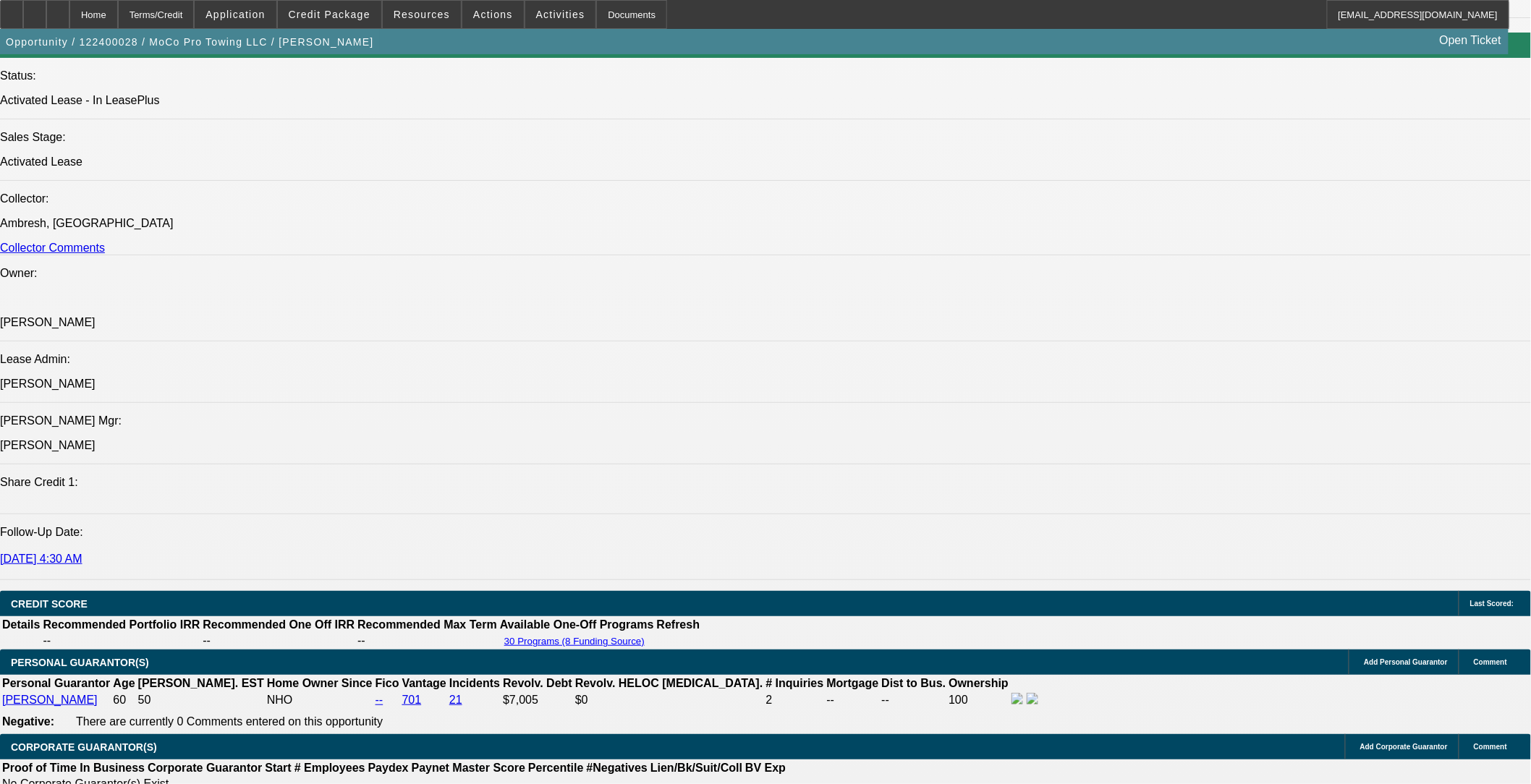
scroll to position [1848, 0]
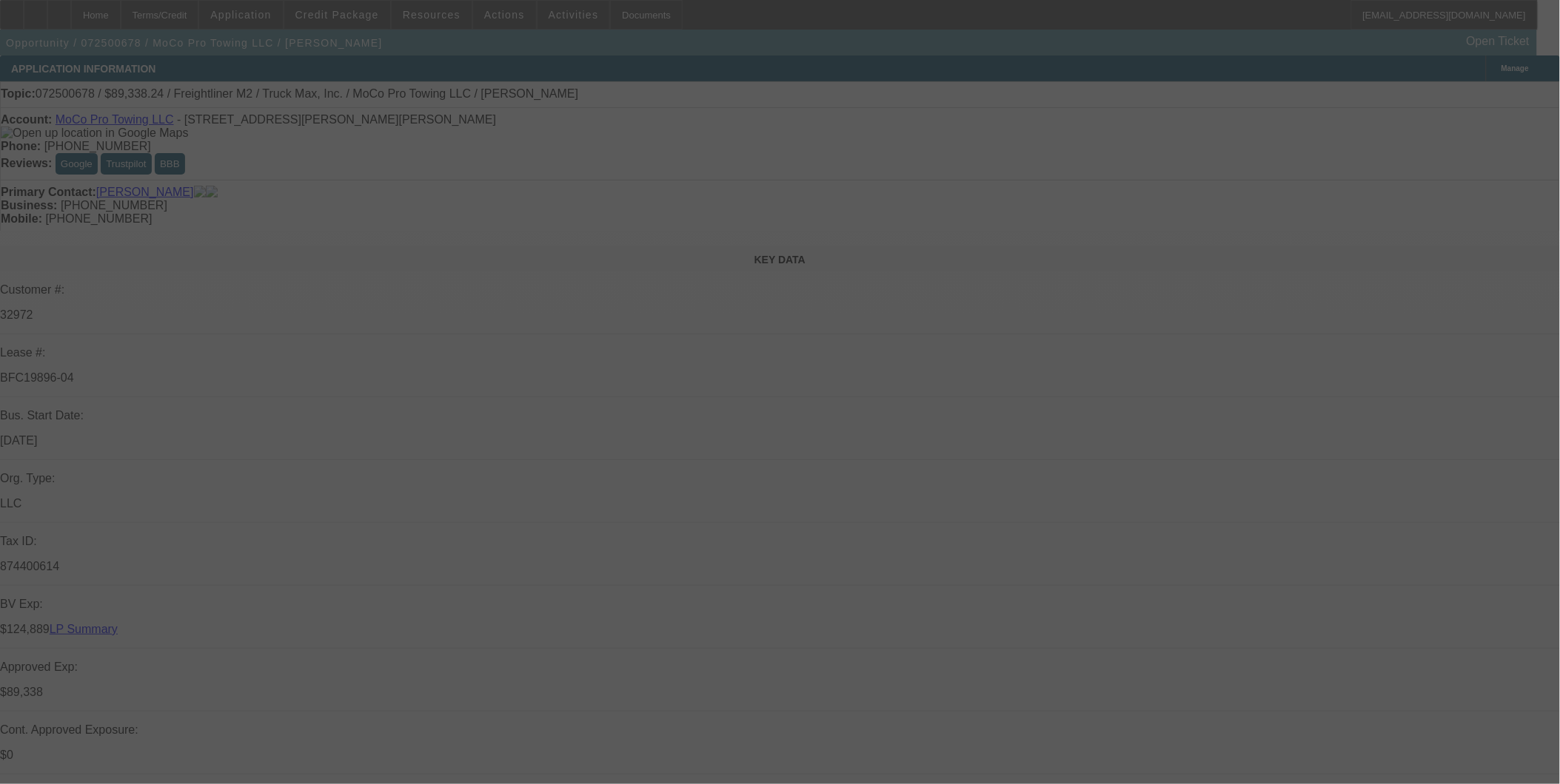
select select "0"
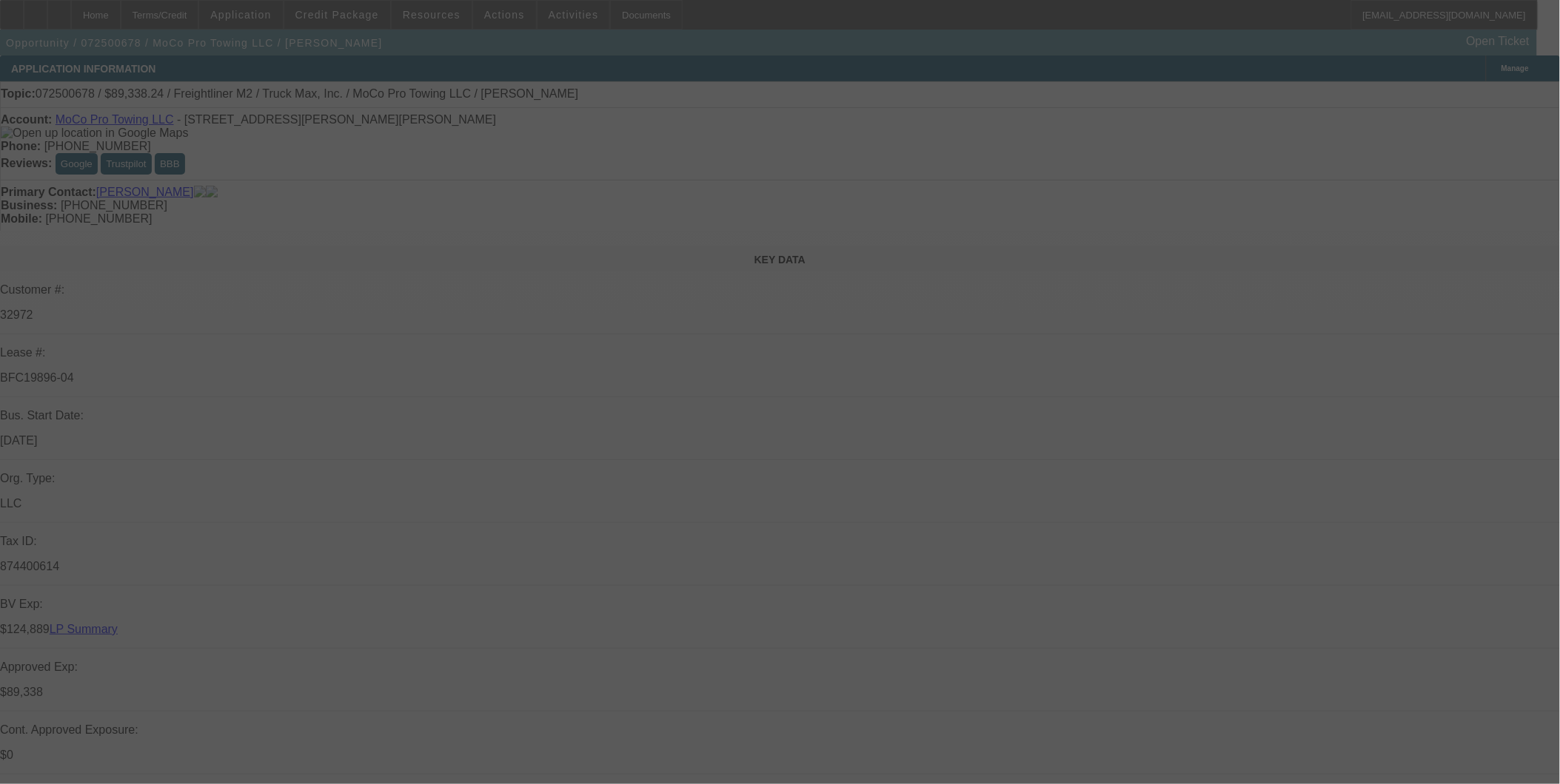
select select "0"
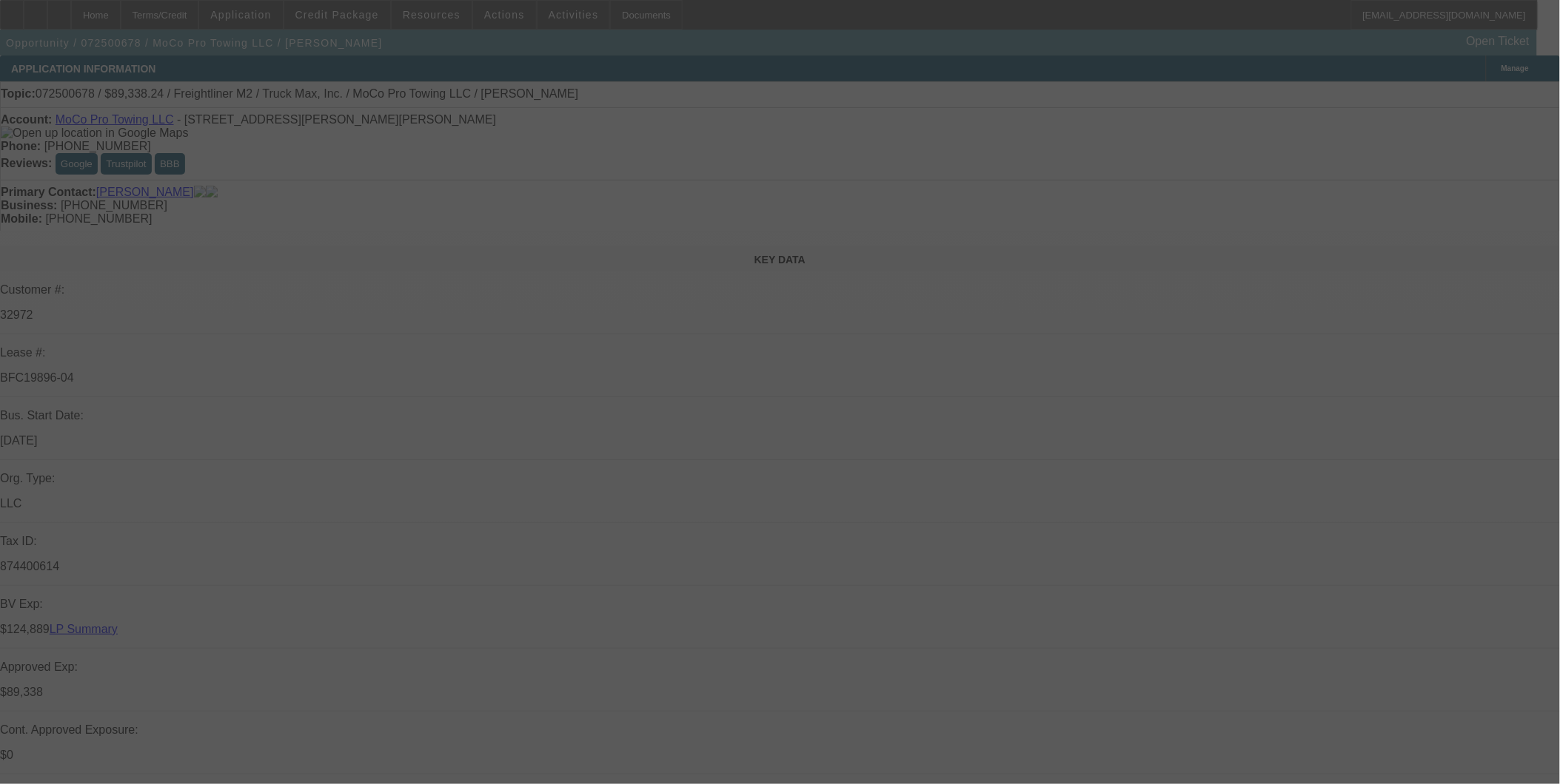
select select "0"
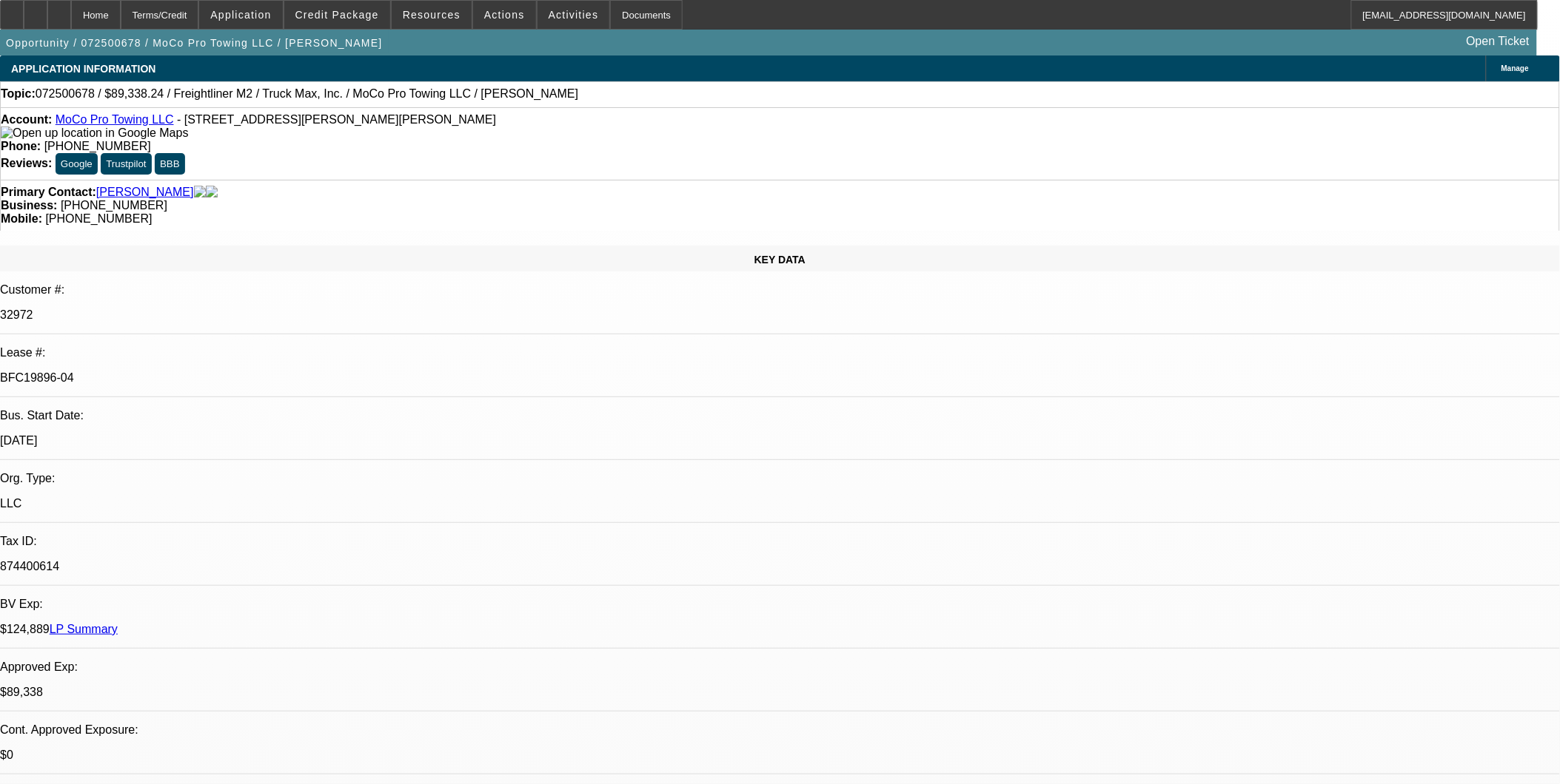
select select "1"
select select "6"
select select "1"
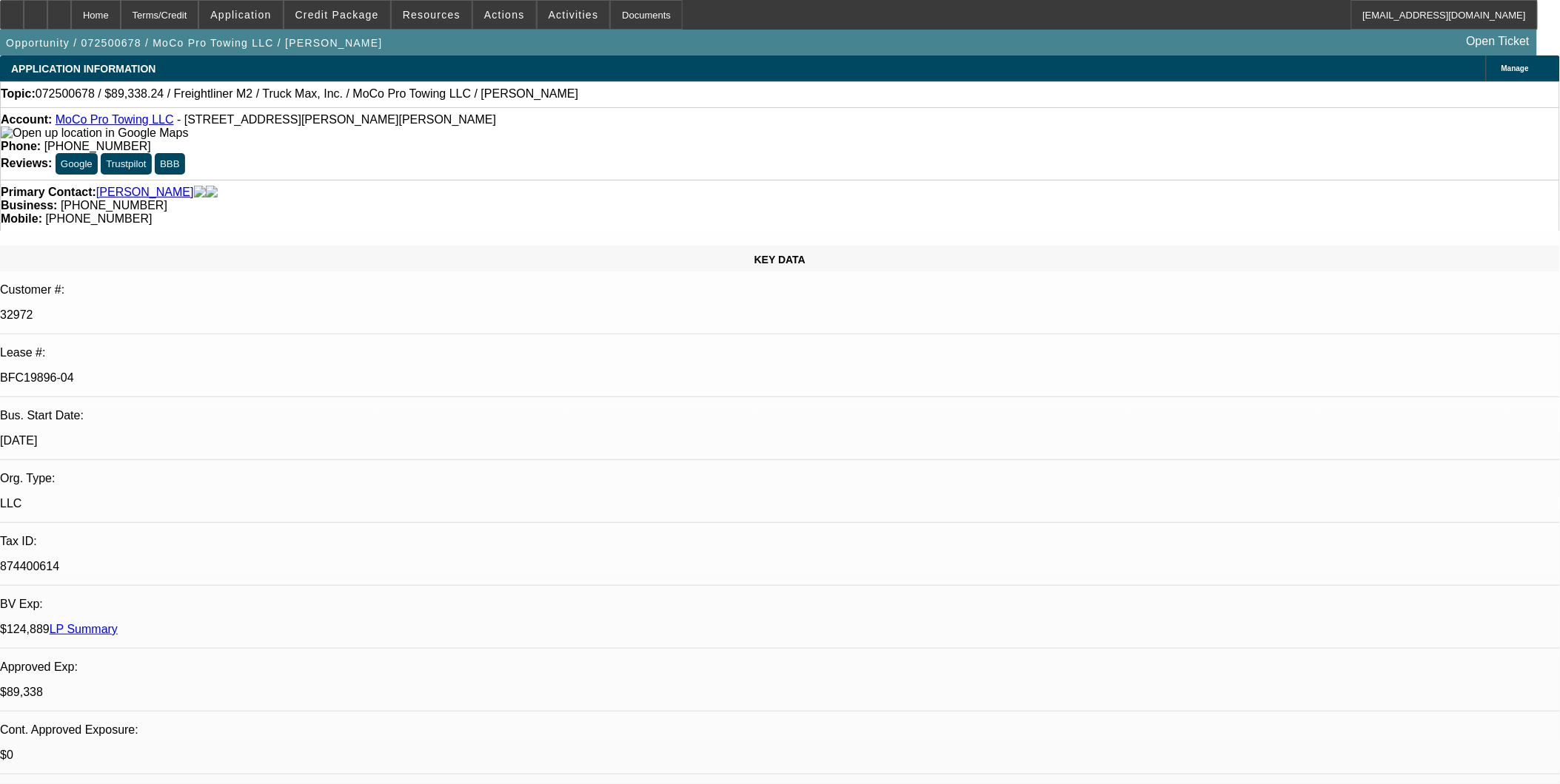
select select "6"
select select "1"
select select "6"
select select "1"
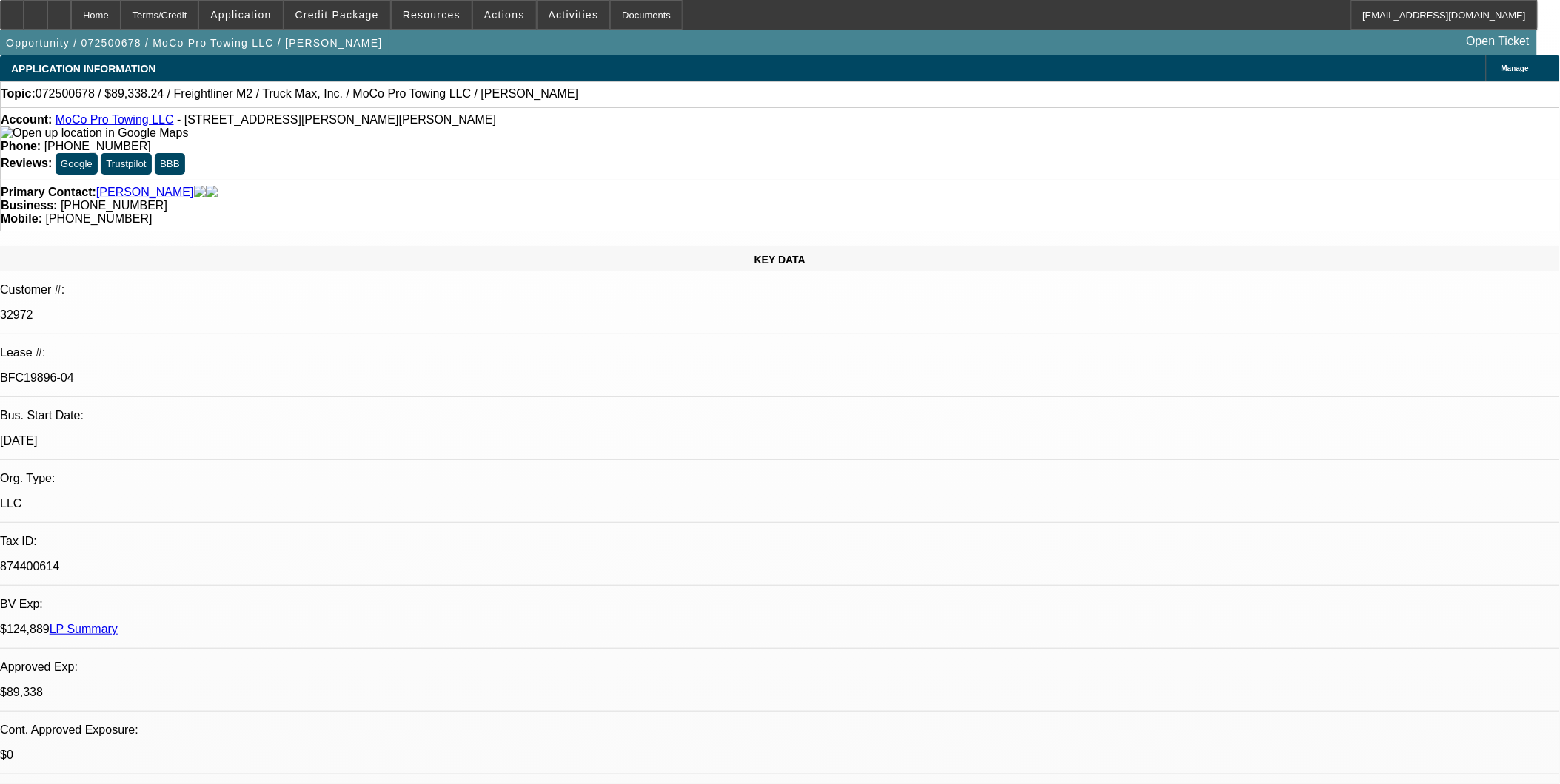
select select "1"
select select "6"
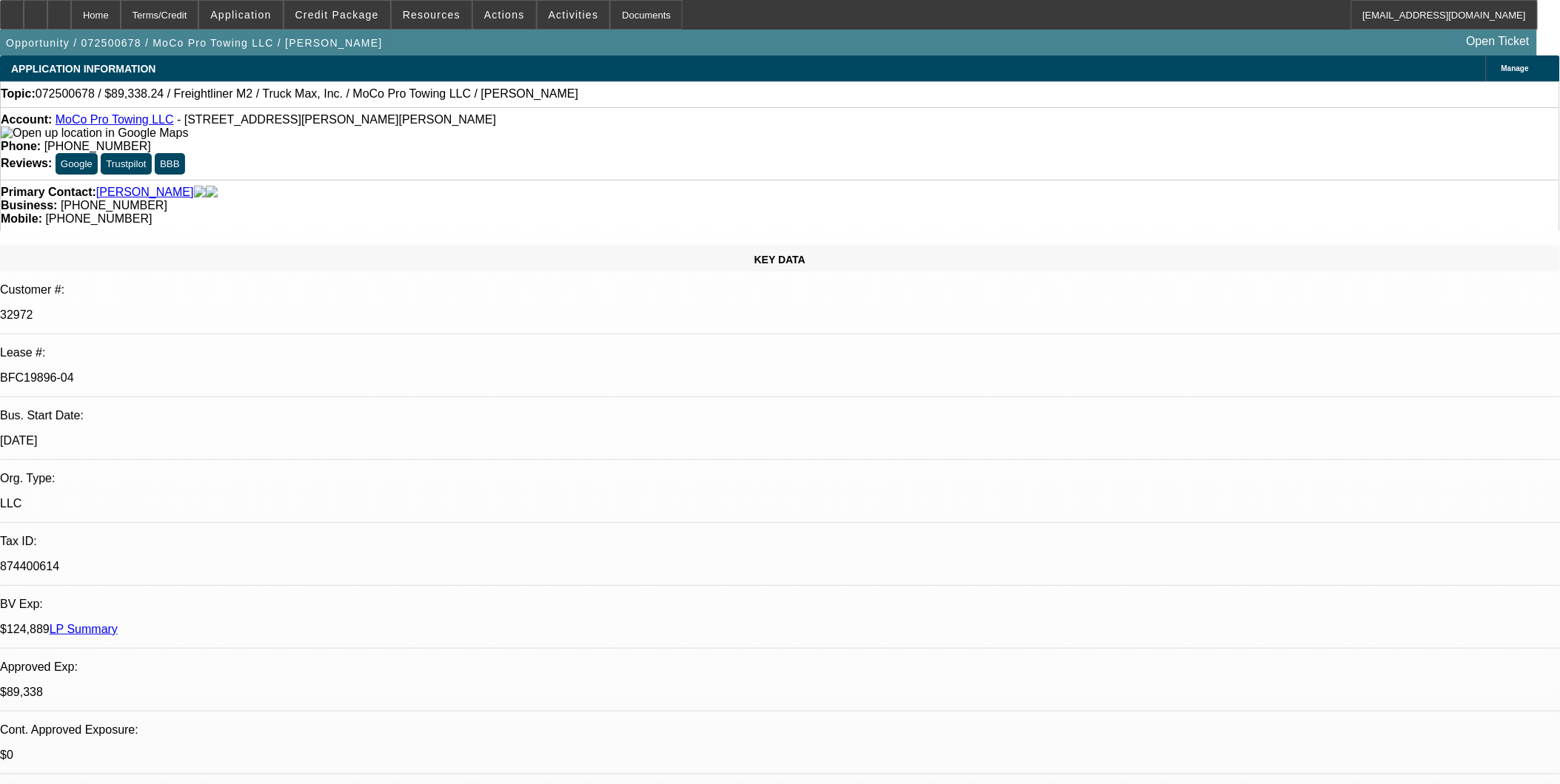
drag, startPoint x: 1210, startPoint y: 120, endPoint x: 1204, endPoint y: 141, distance: 21.8
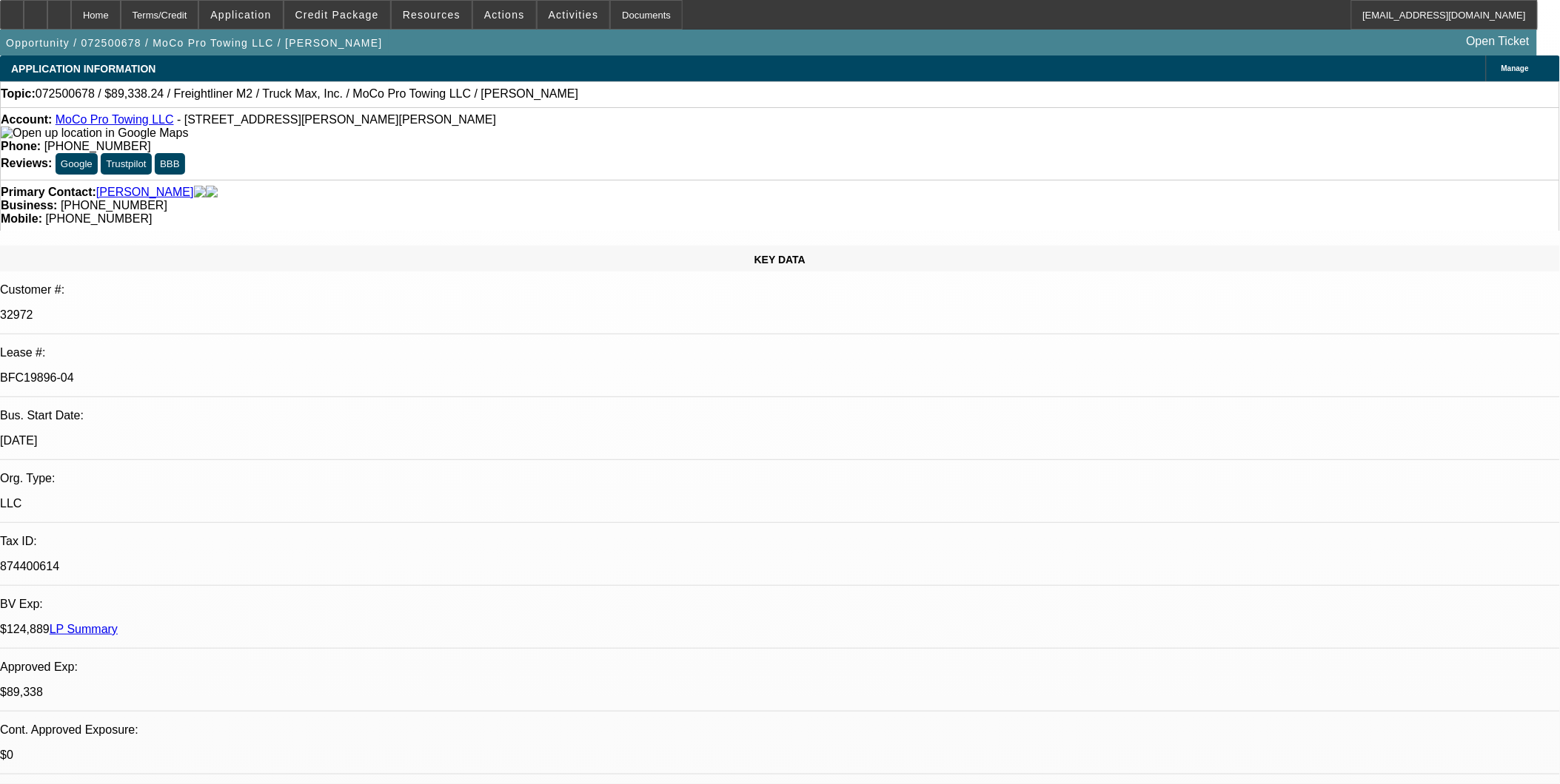
select select "0"
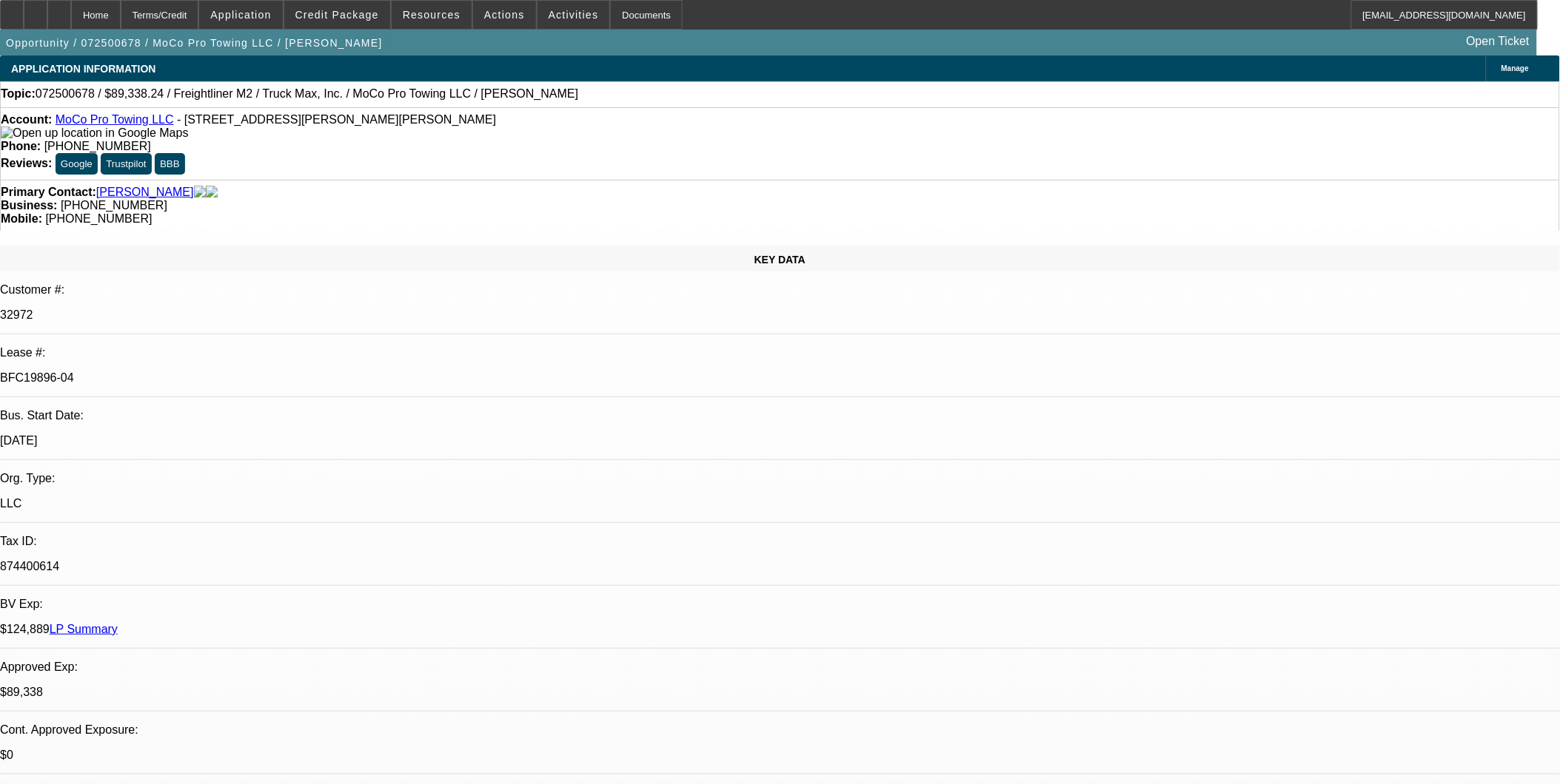
select select "0"
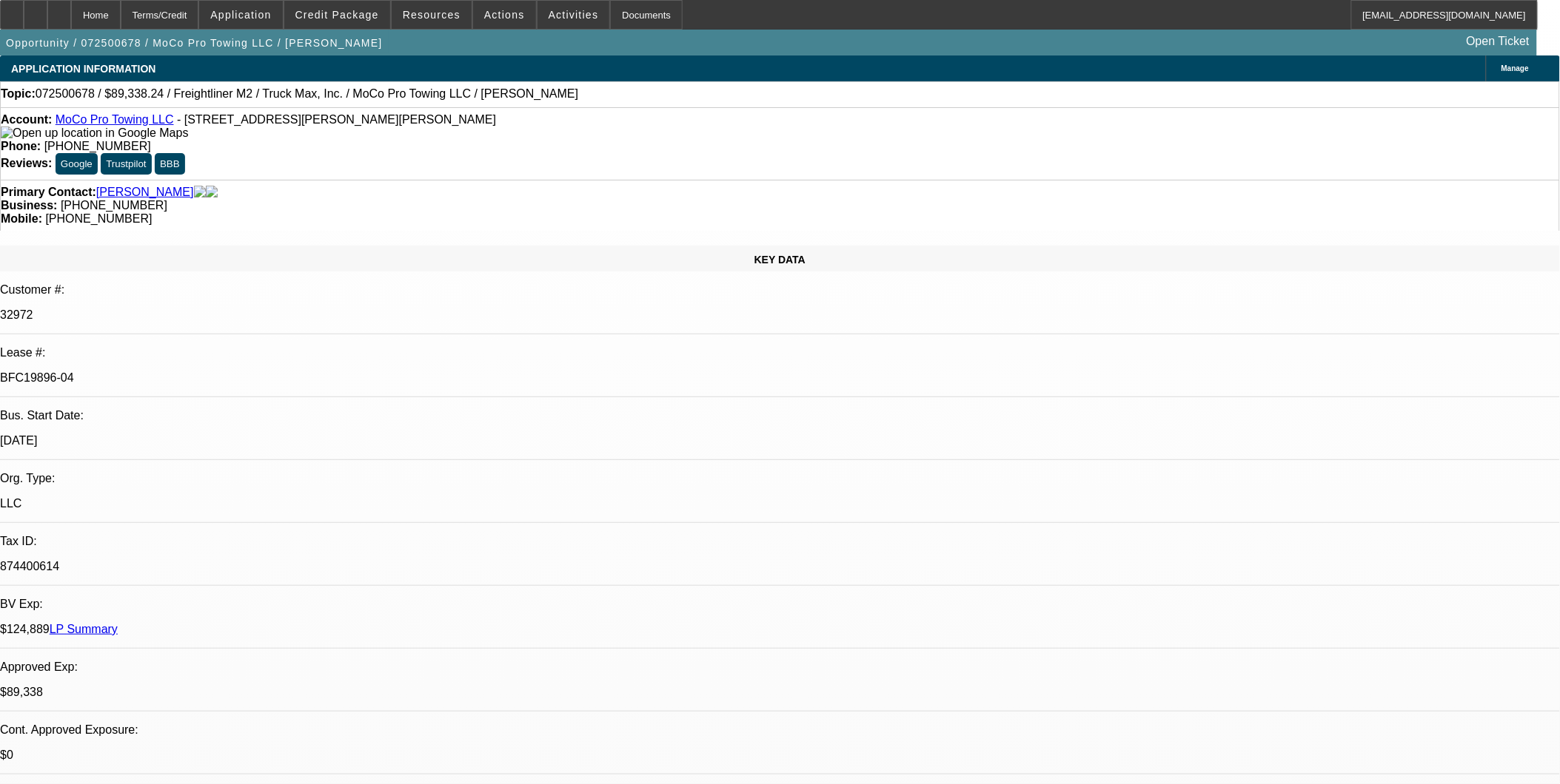
select select "0"
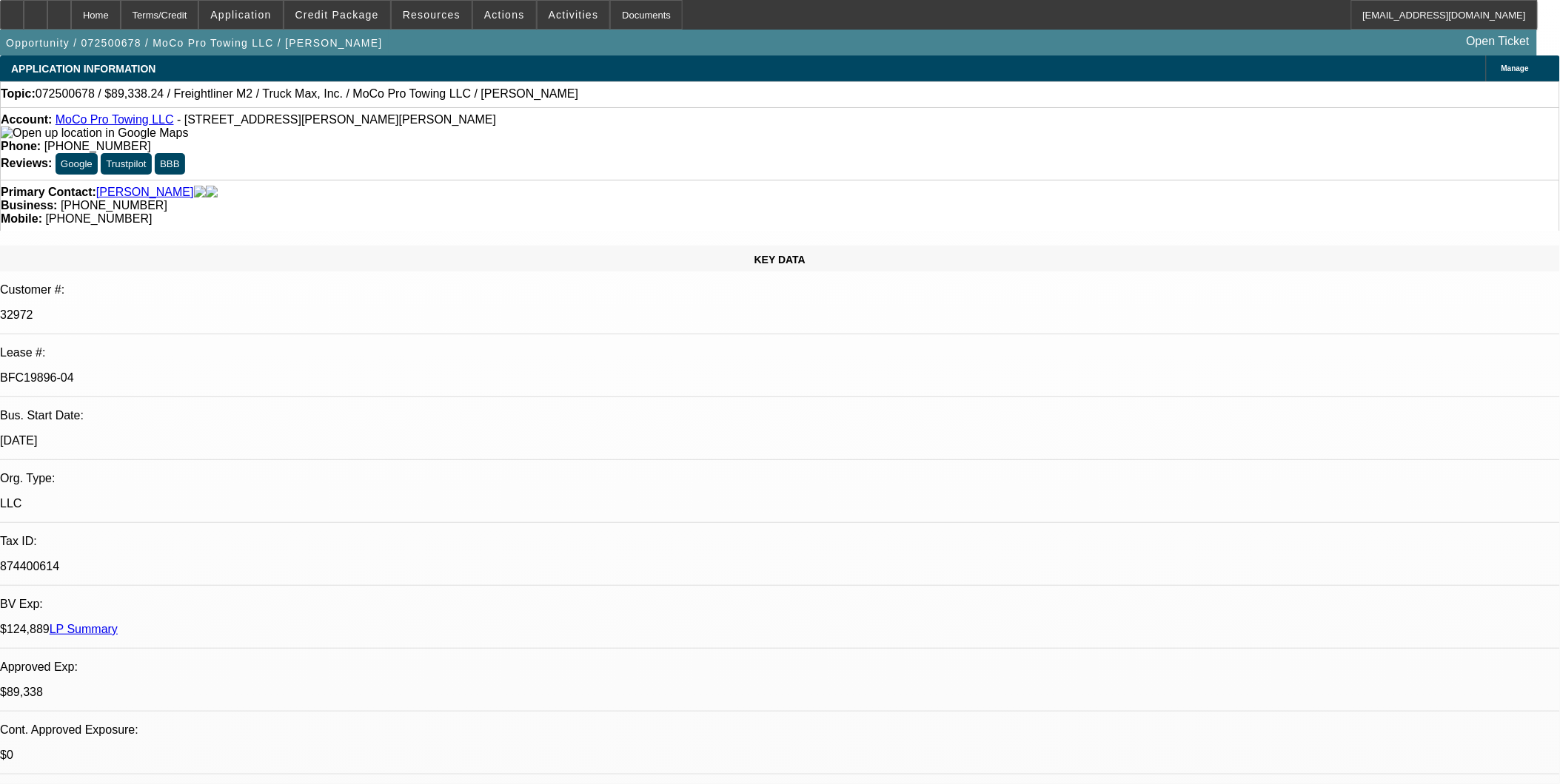
select select "0"
select select "1"
select select "6"
select select "1"
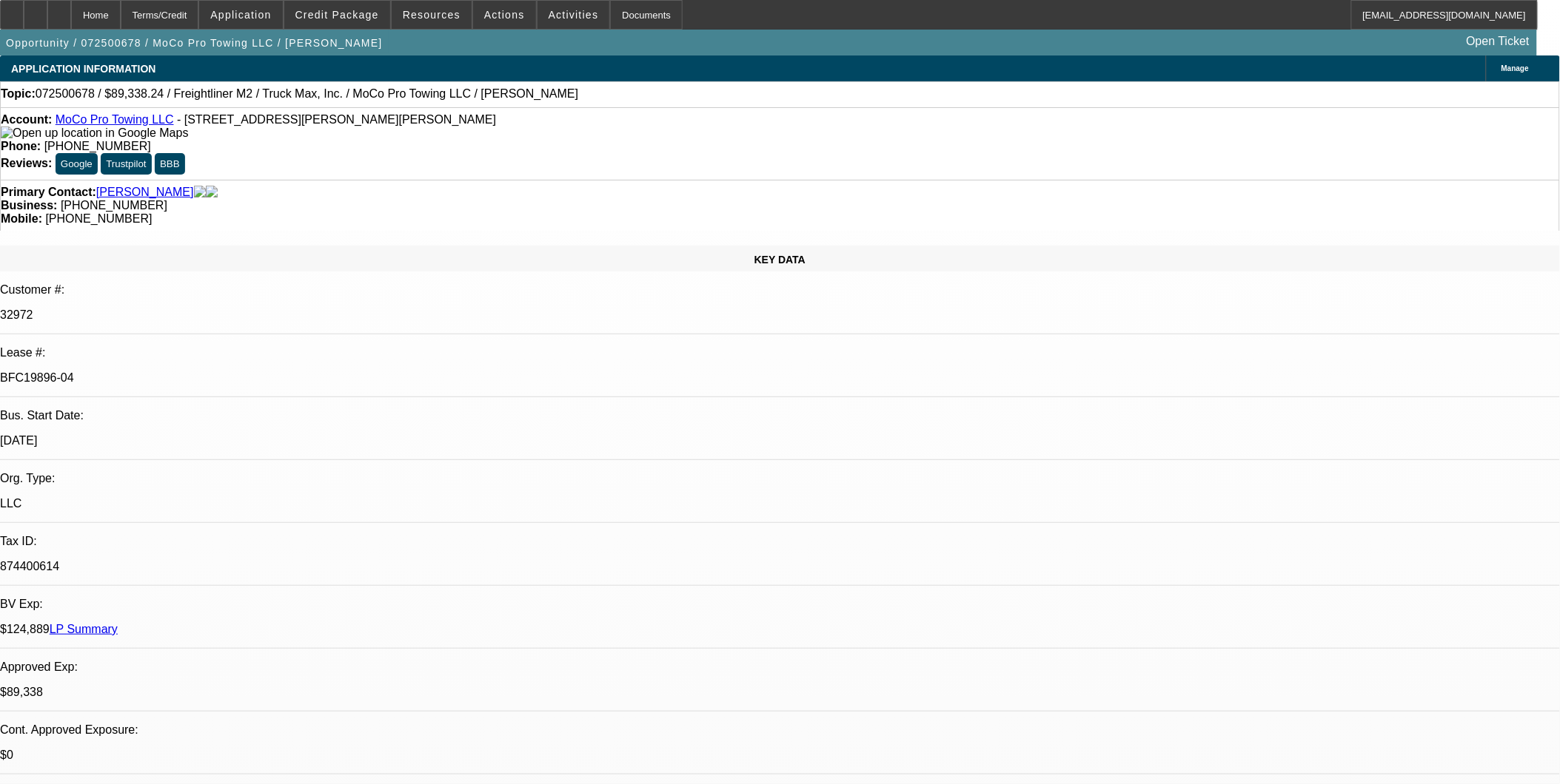
select select "1"
select select "6"
select select "1"
select select "6"
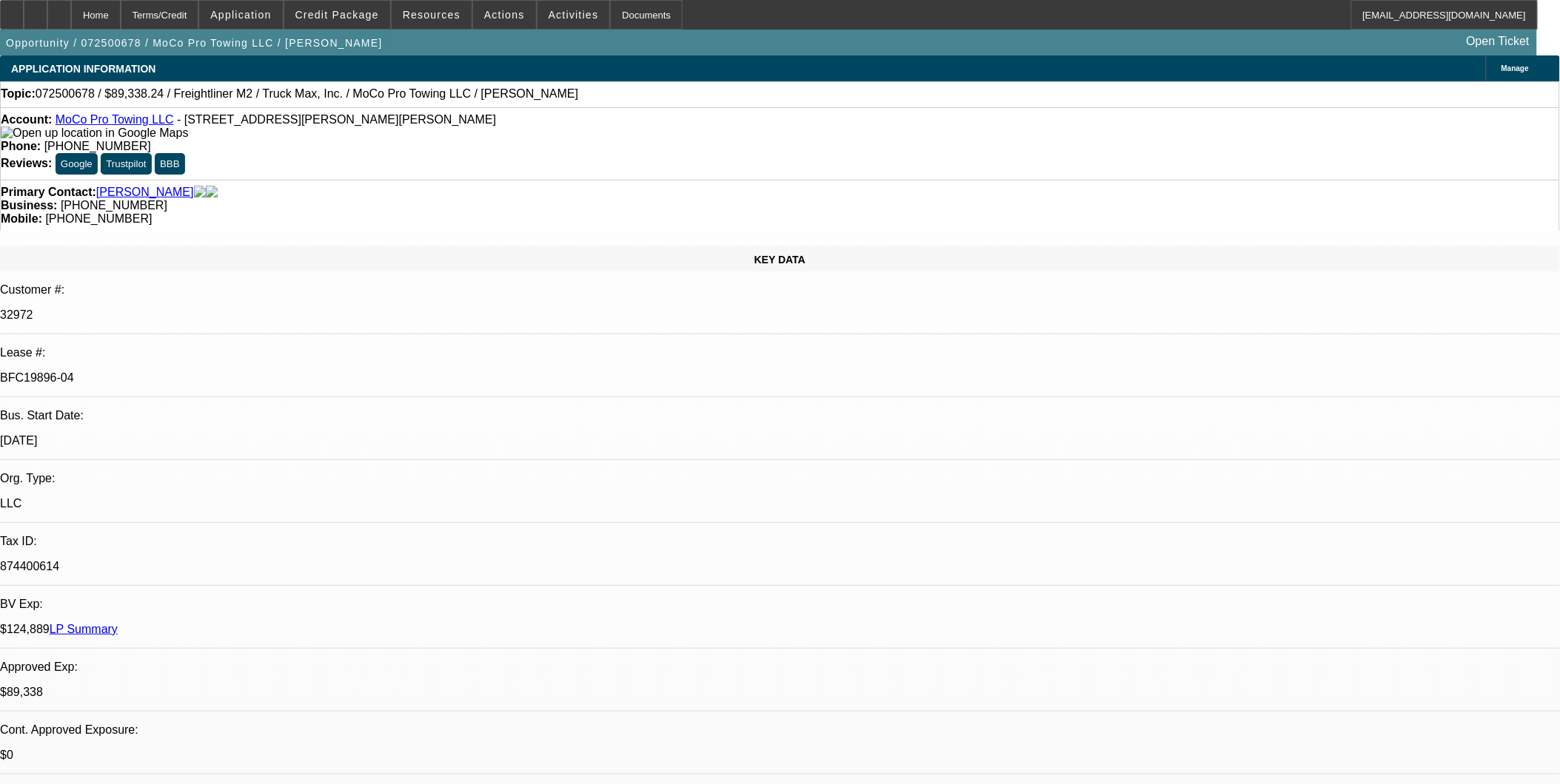
select select "1"
select select "6"
select select "0"
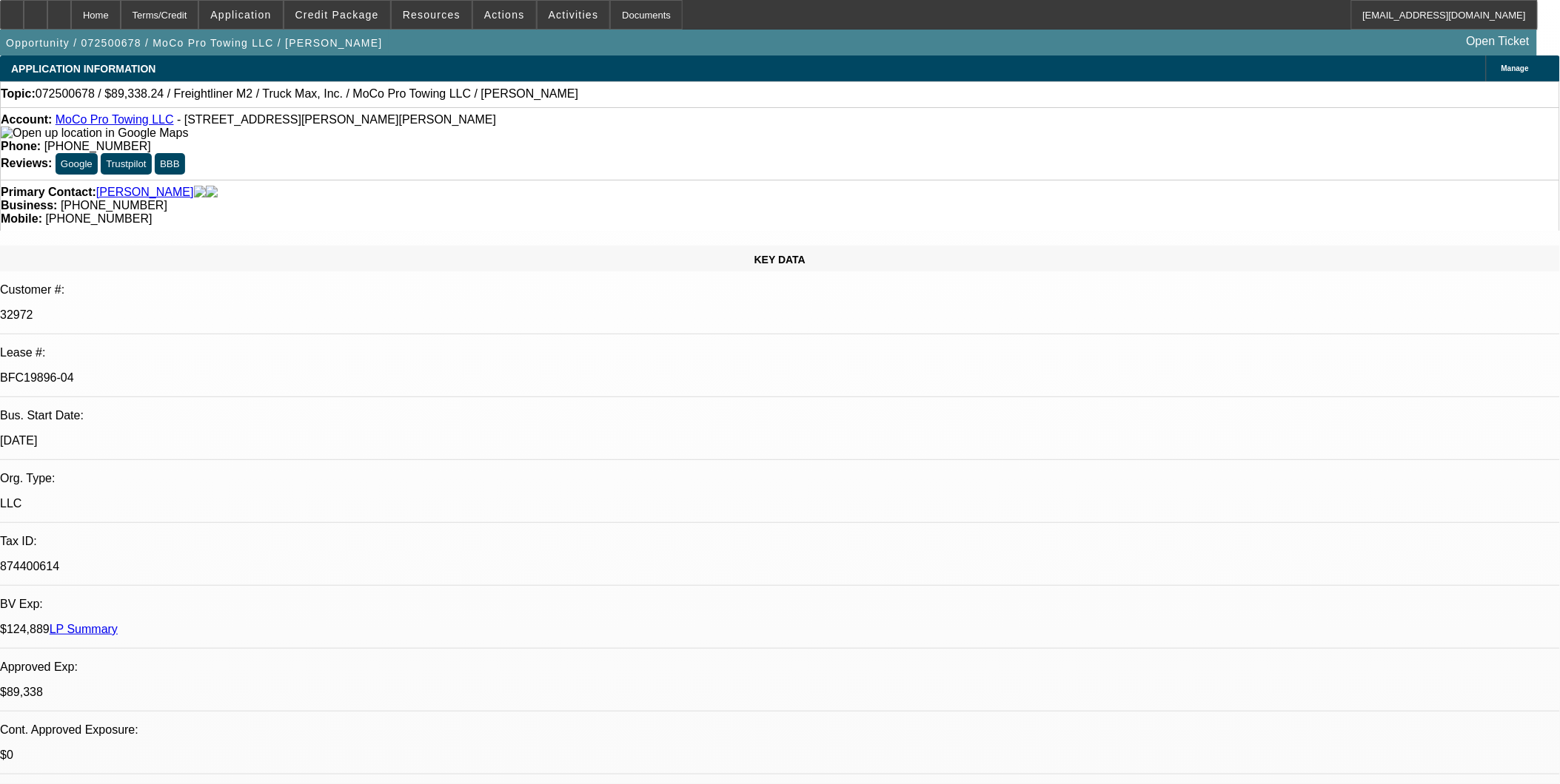
select select "0"
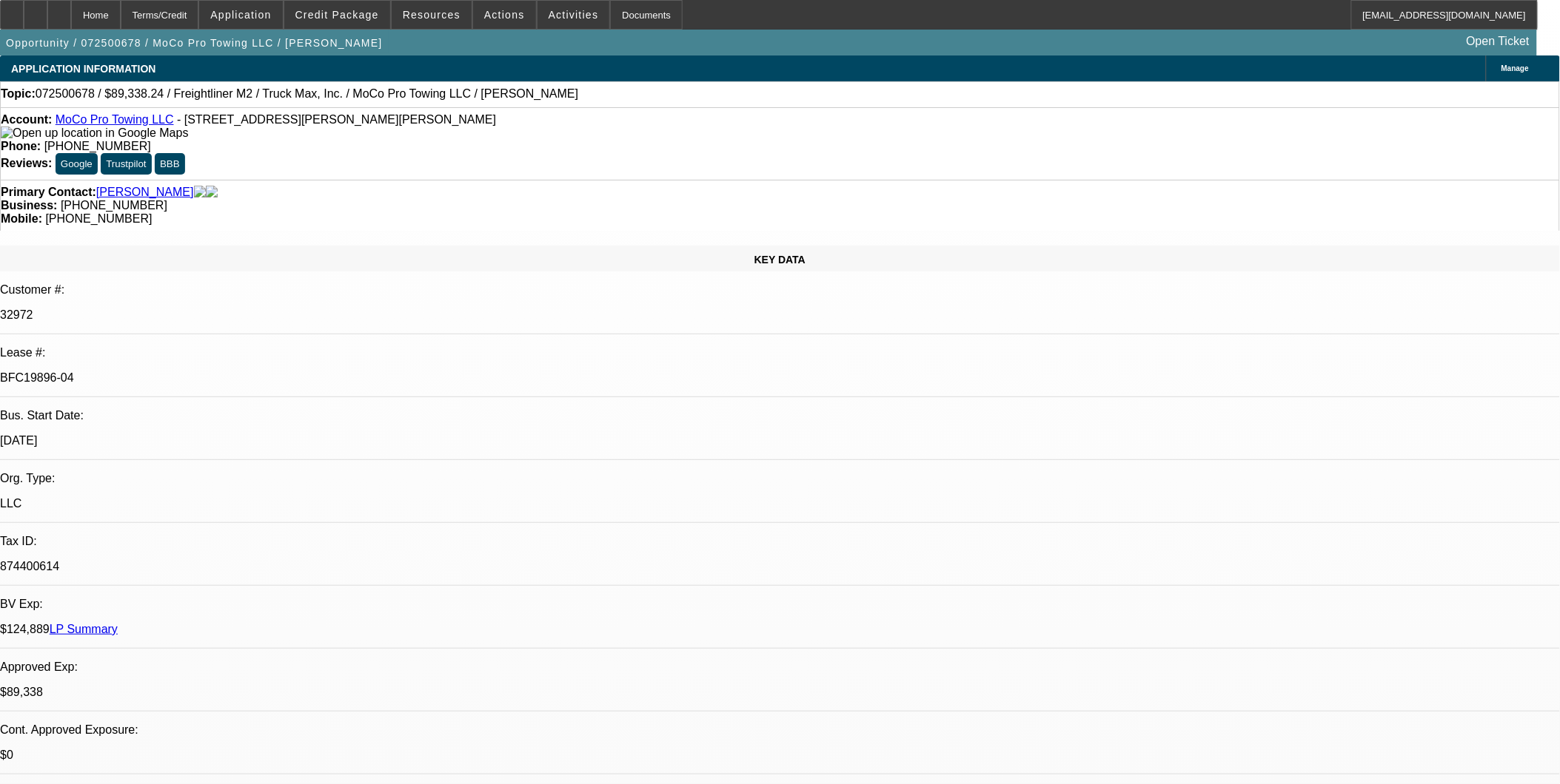
select select "0"
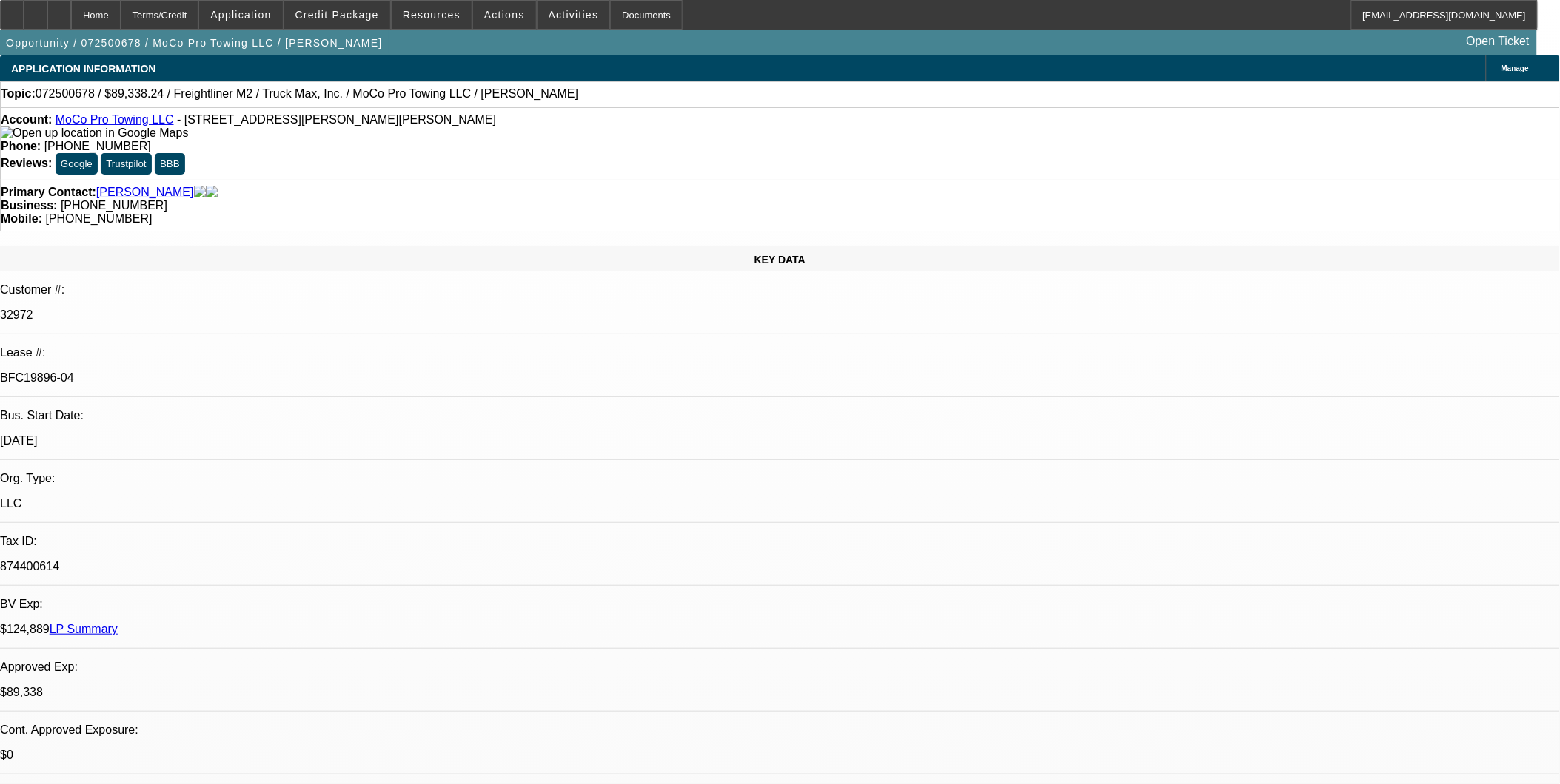
select select "1"
select select "6"
select select "1"
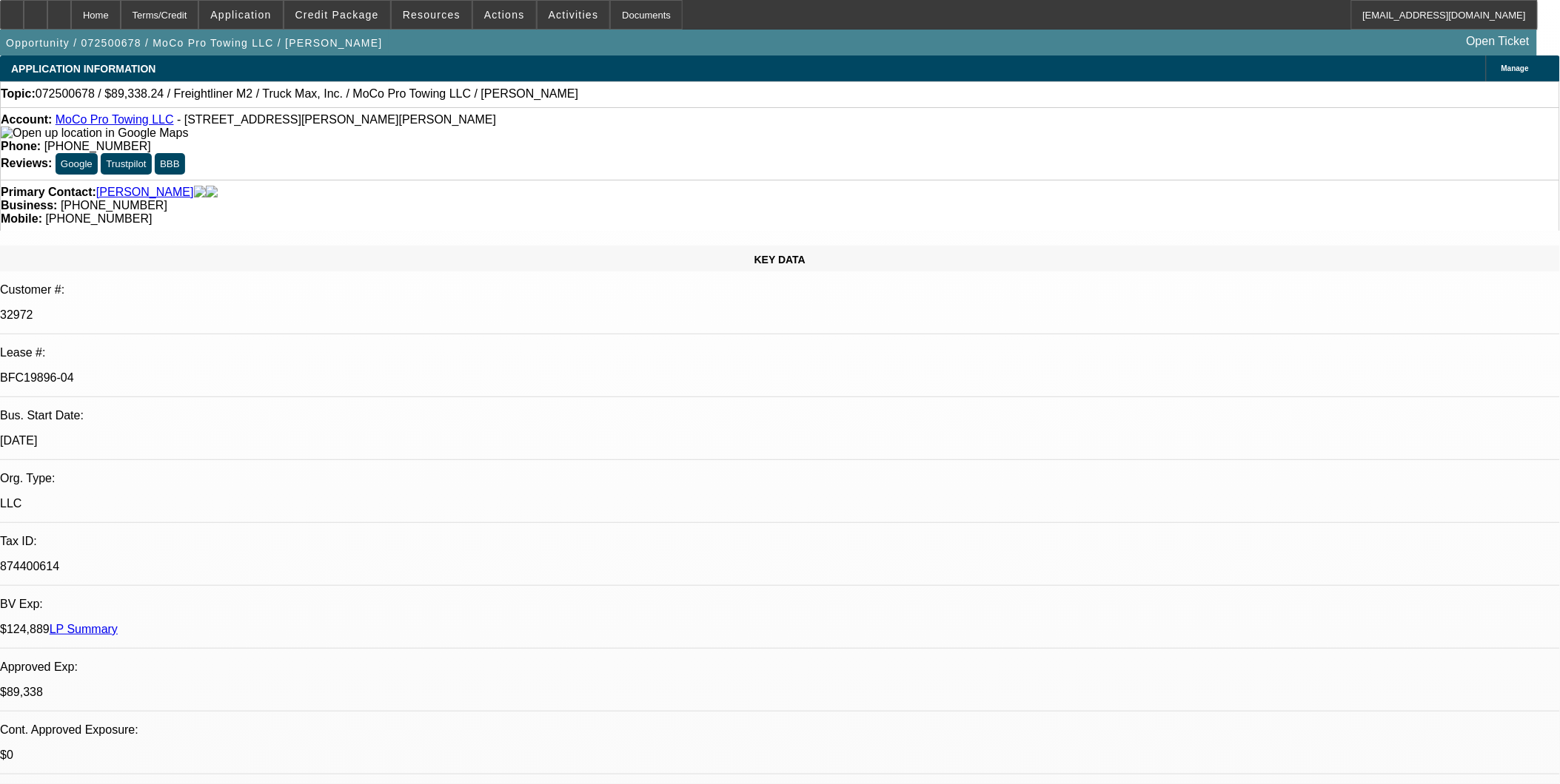
select select "6"
select select "1"
select select "6"
select select "1"
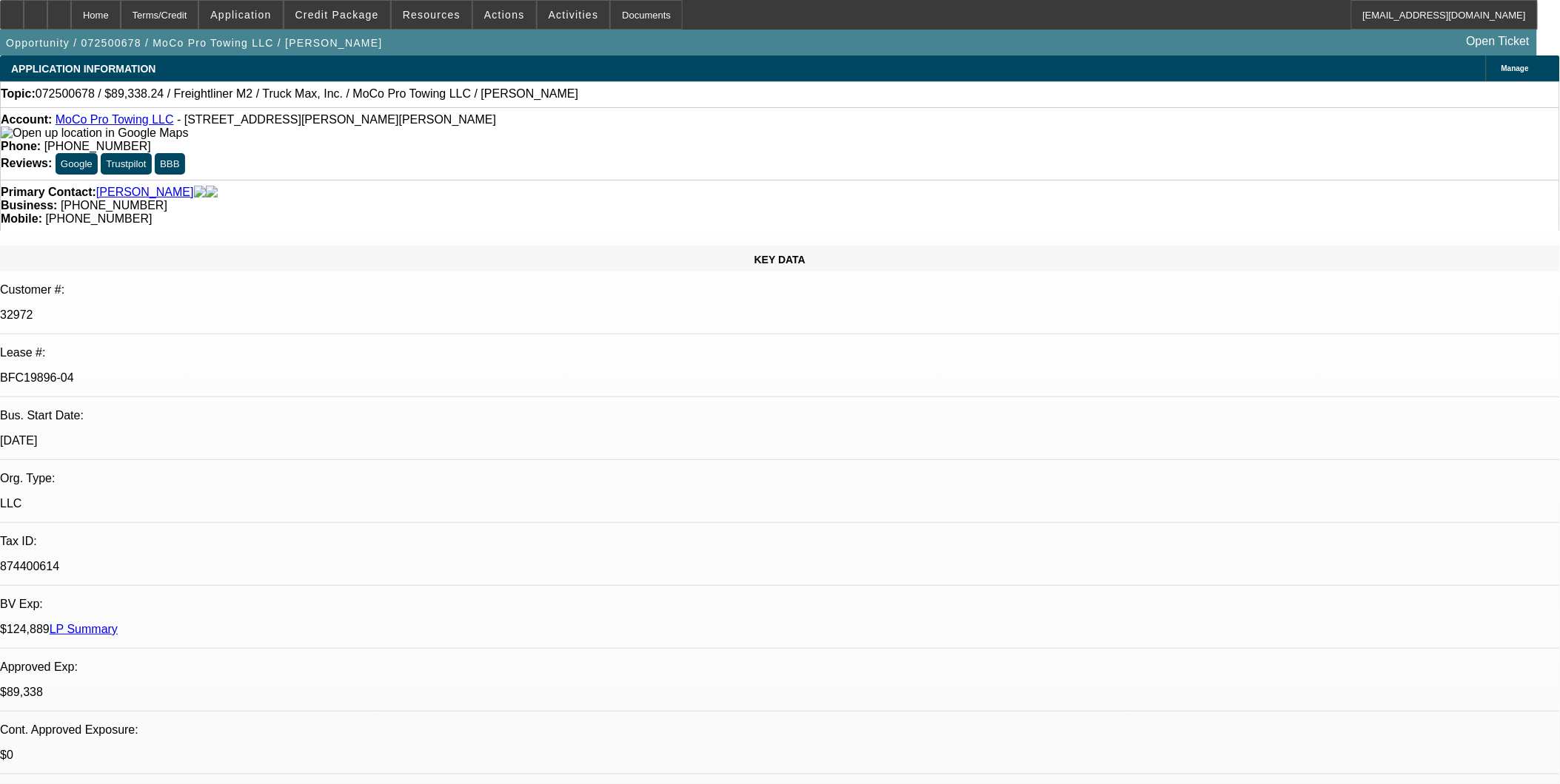
select select "1"
select select "6"
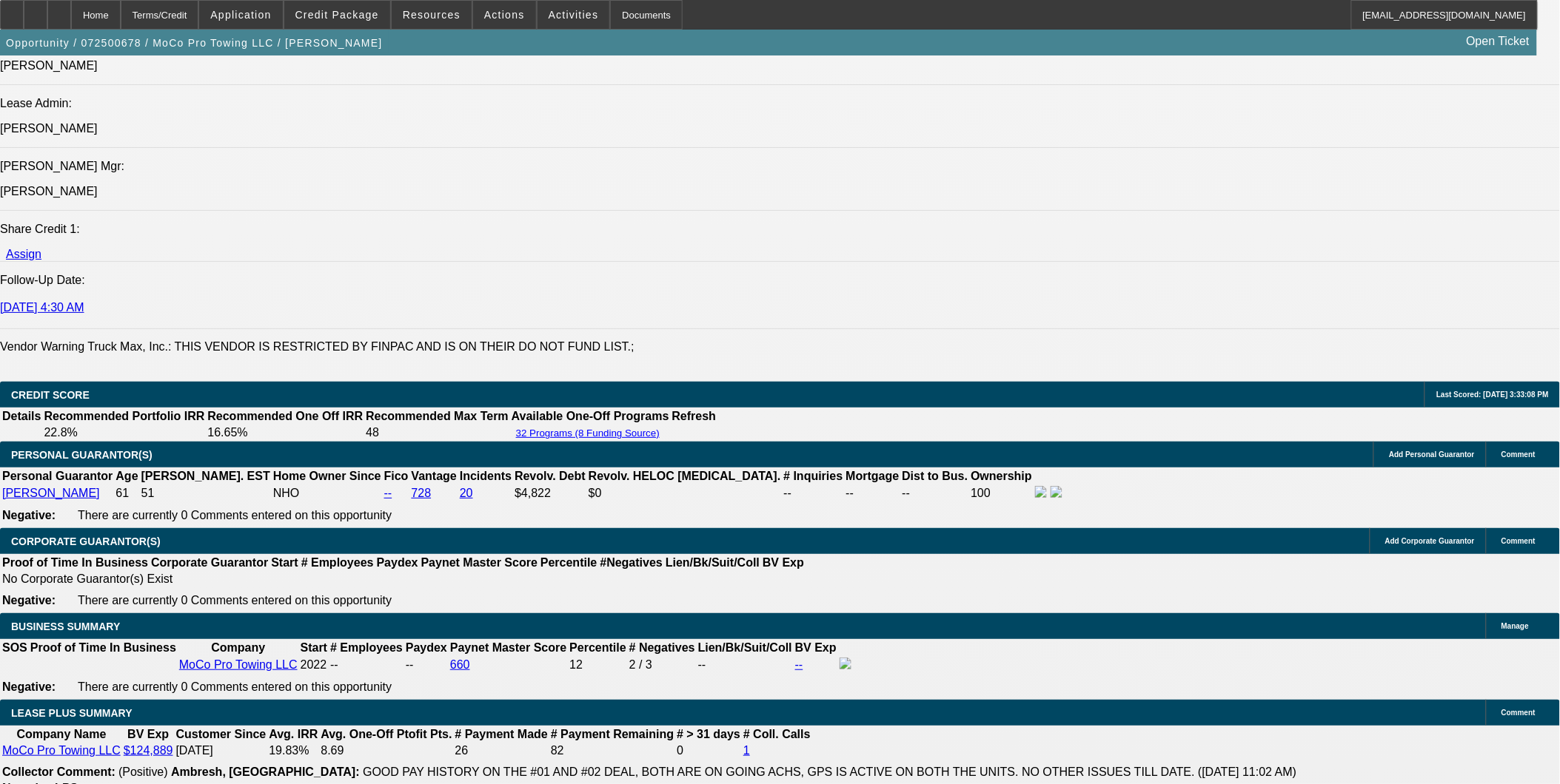
scroll to position [1644, 0]
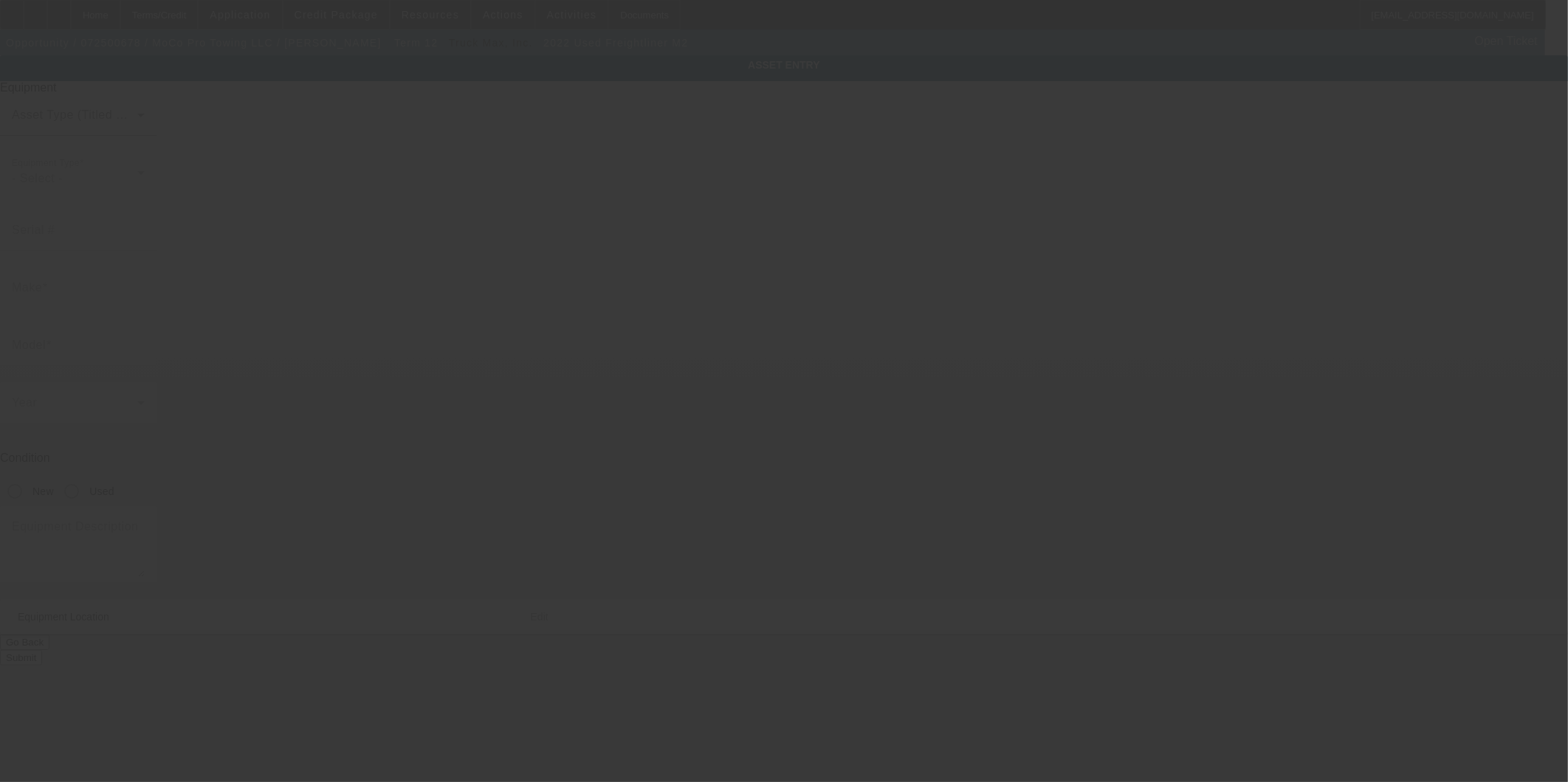
type input "1FVACWFC7NHND3701"
type input "Freightliner"
type input "M2"
radio input "true"
type textarea "with"
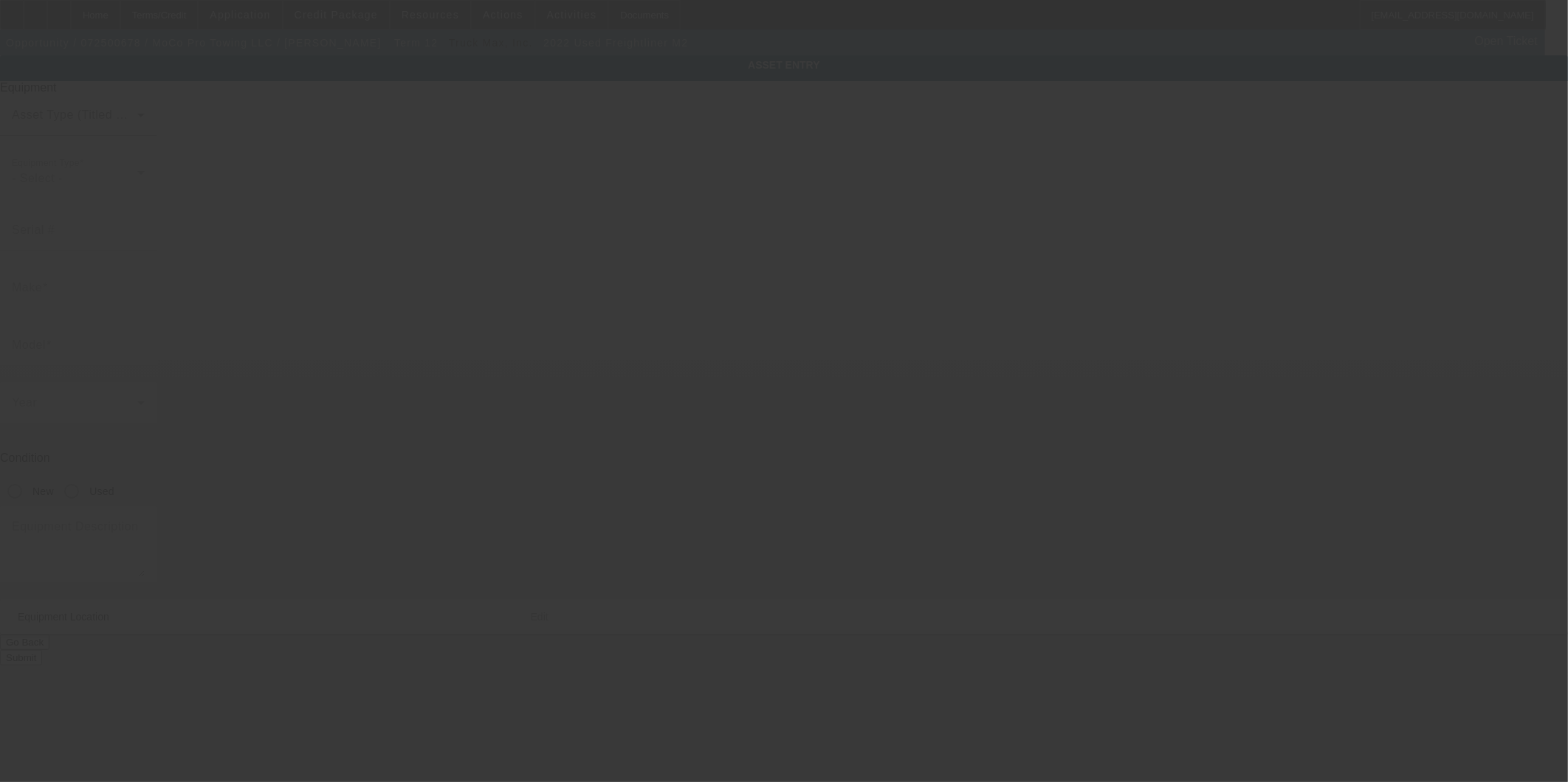
type input "2801C Lee Ave"
type input "Sanford"
type input "27332"
type input "Lee"
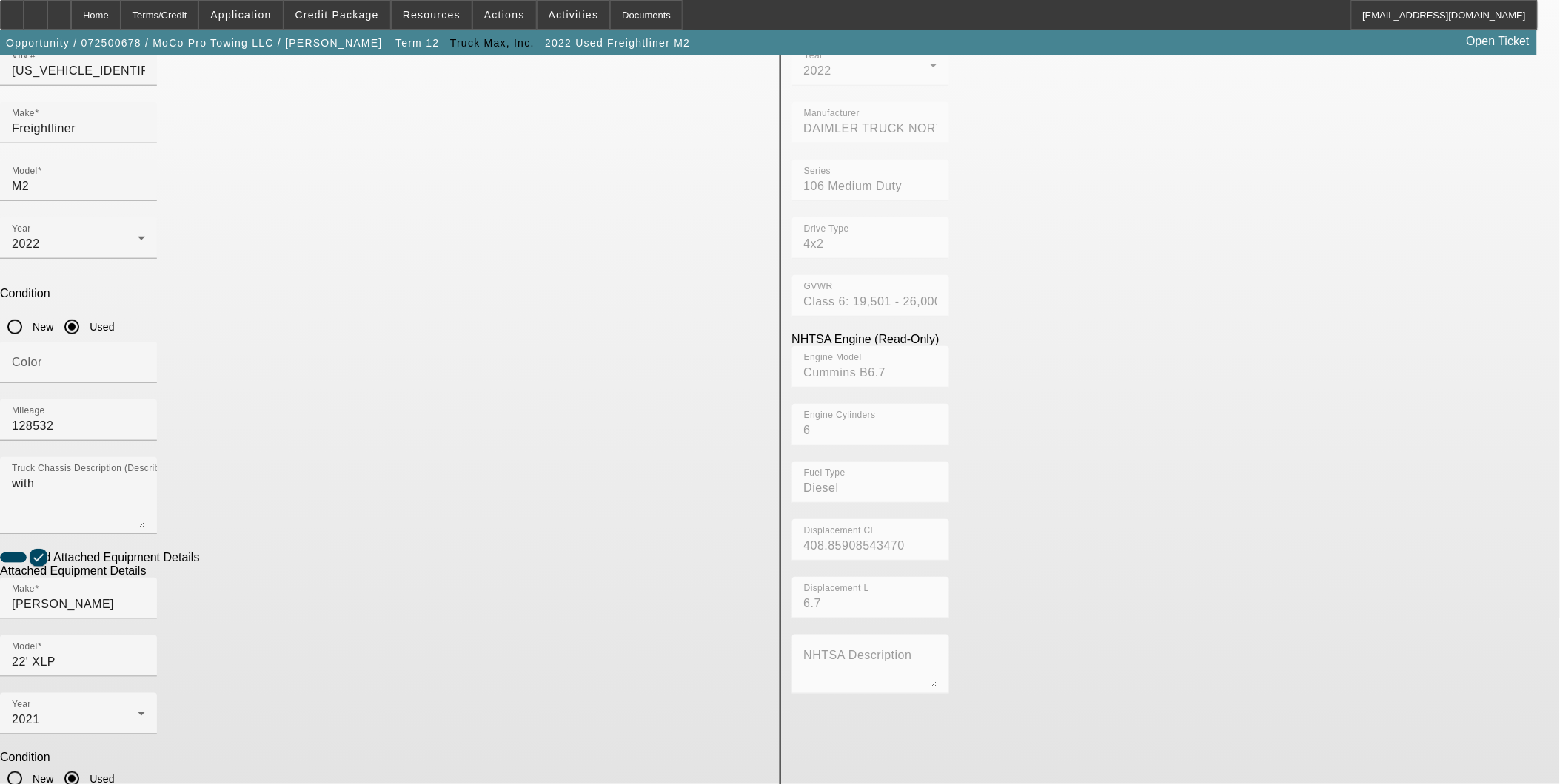
scroll to position [167, 0]
click at [260, 15] on span "Application" at bounding box center [241, 14] width 61 height 12
click at [358, 16] on div at bounding box center [780, 392] width 1560 height 784
click at [356, 16] on span "Credit Package" at bounding box center [337, 14] width 84 height 12
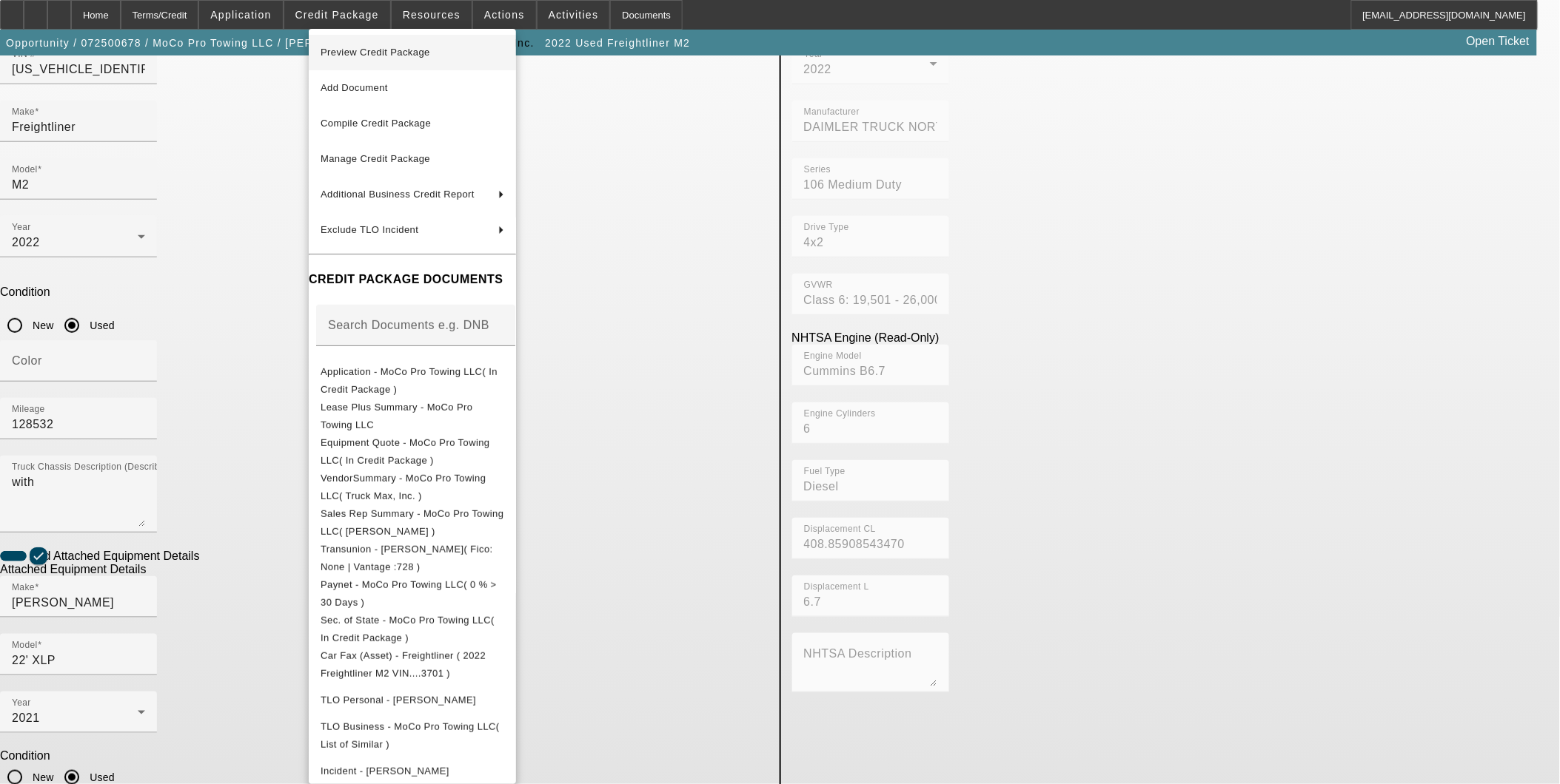
click at [419, 58] on span "Preview Credit Package" at bounding box center [412, 53] width 184 height 18
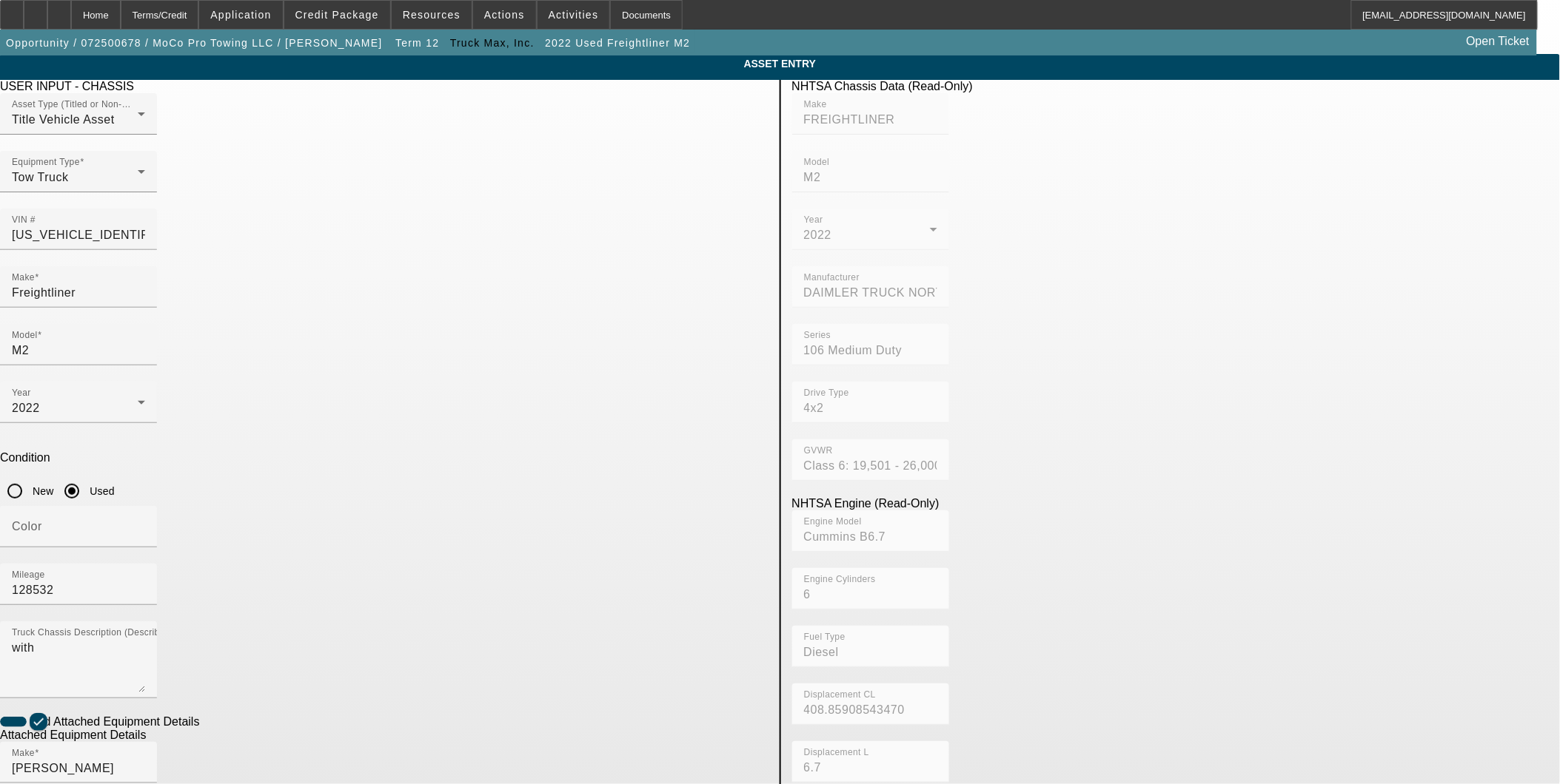
scroll to position [0, 0]
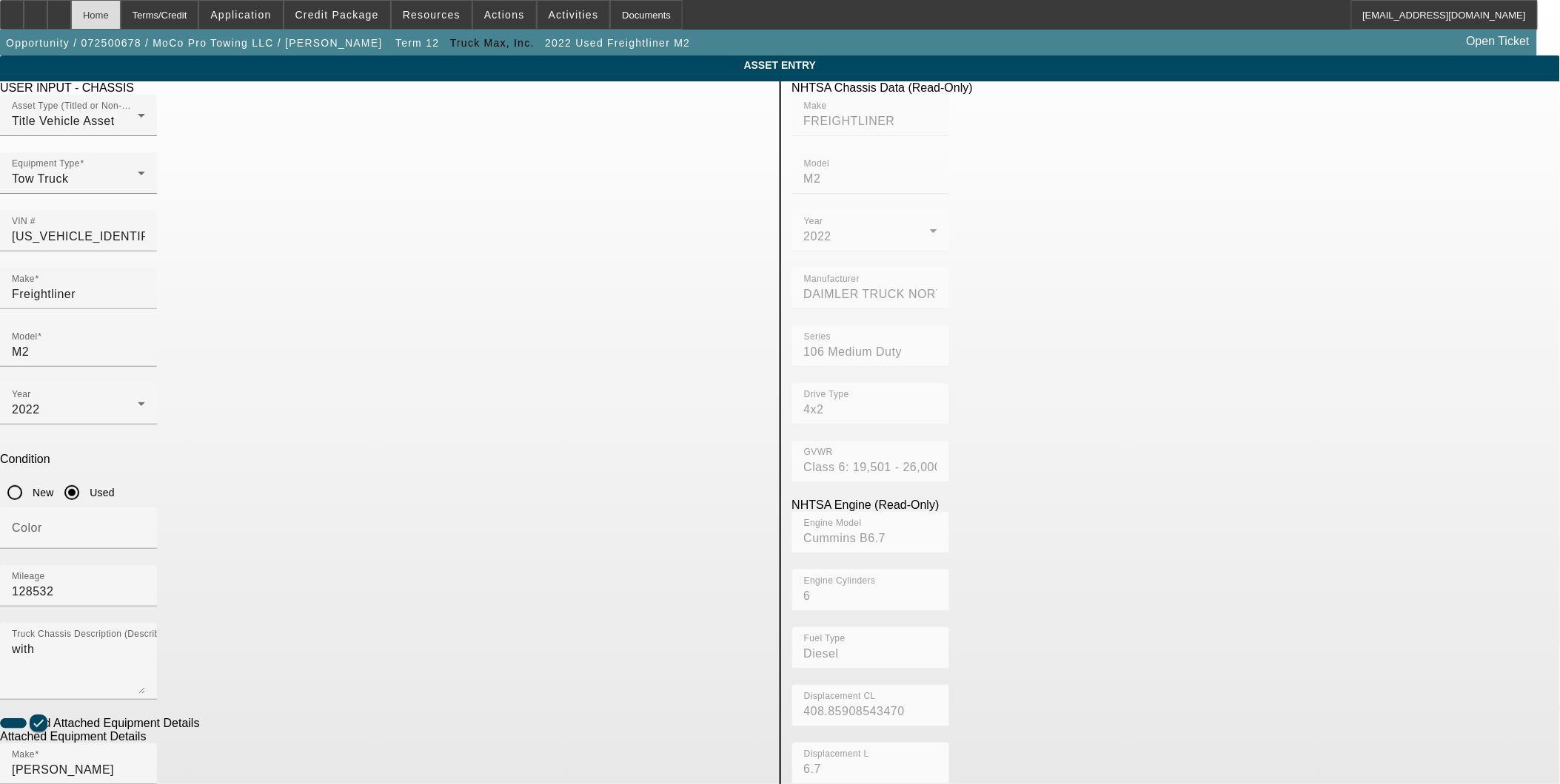
click at [120, 20] on div "Home" at bounding box center [96, 14] width 50 height 29
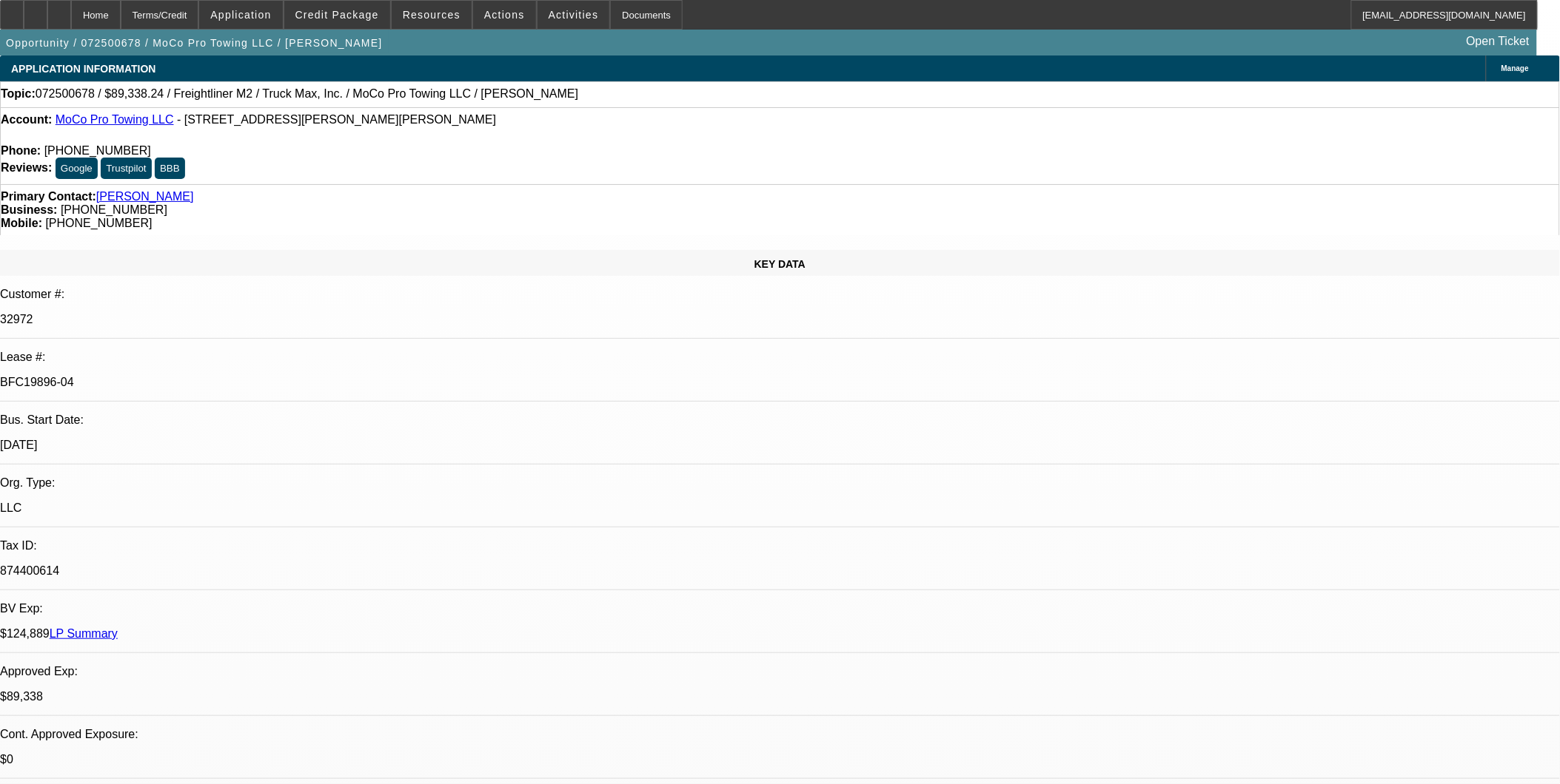
select select "0"
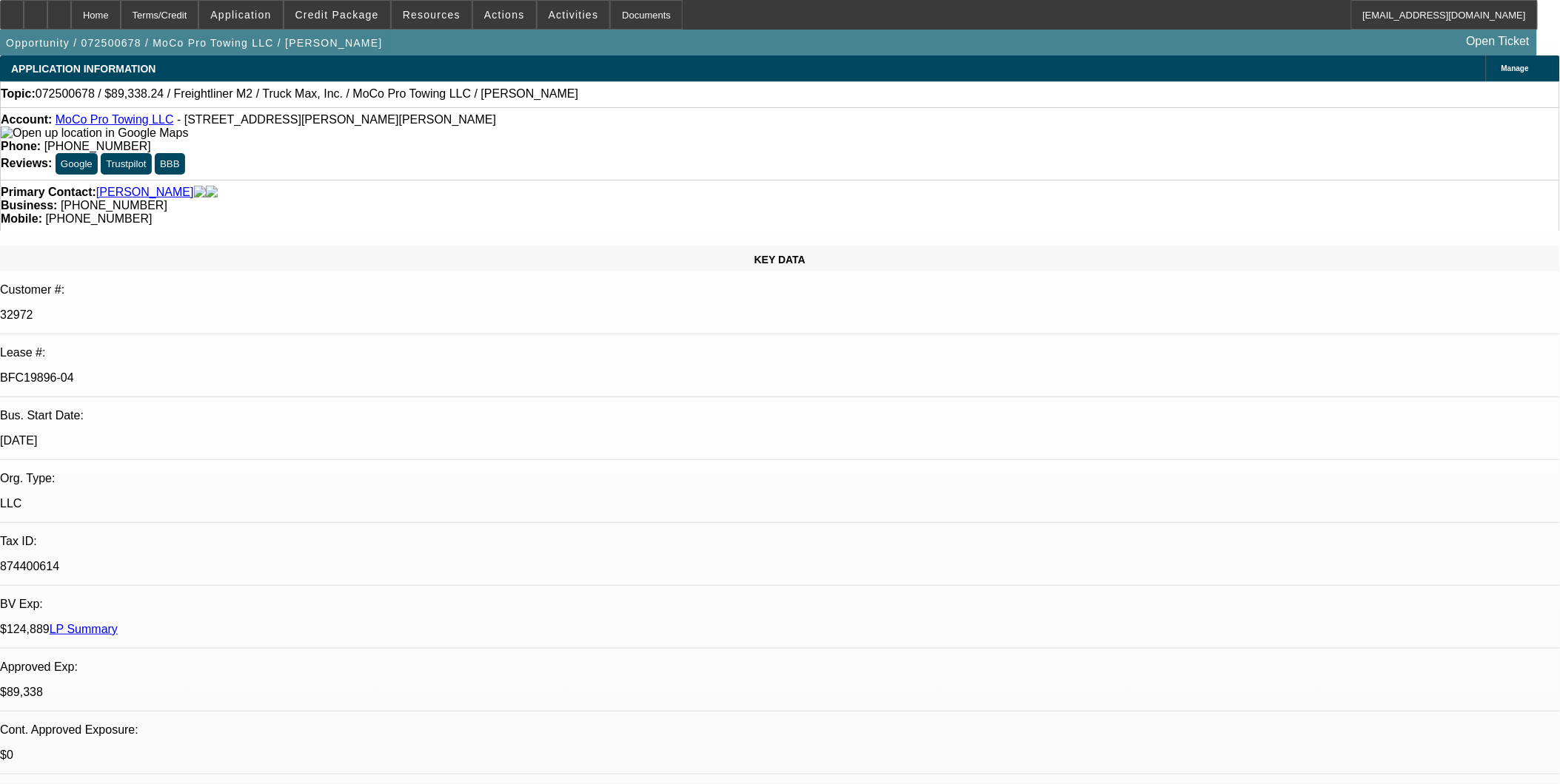
select select "0"
select select "6"
select select "0"
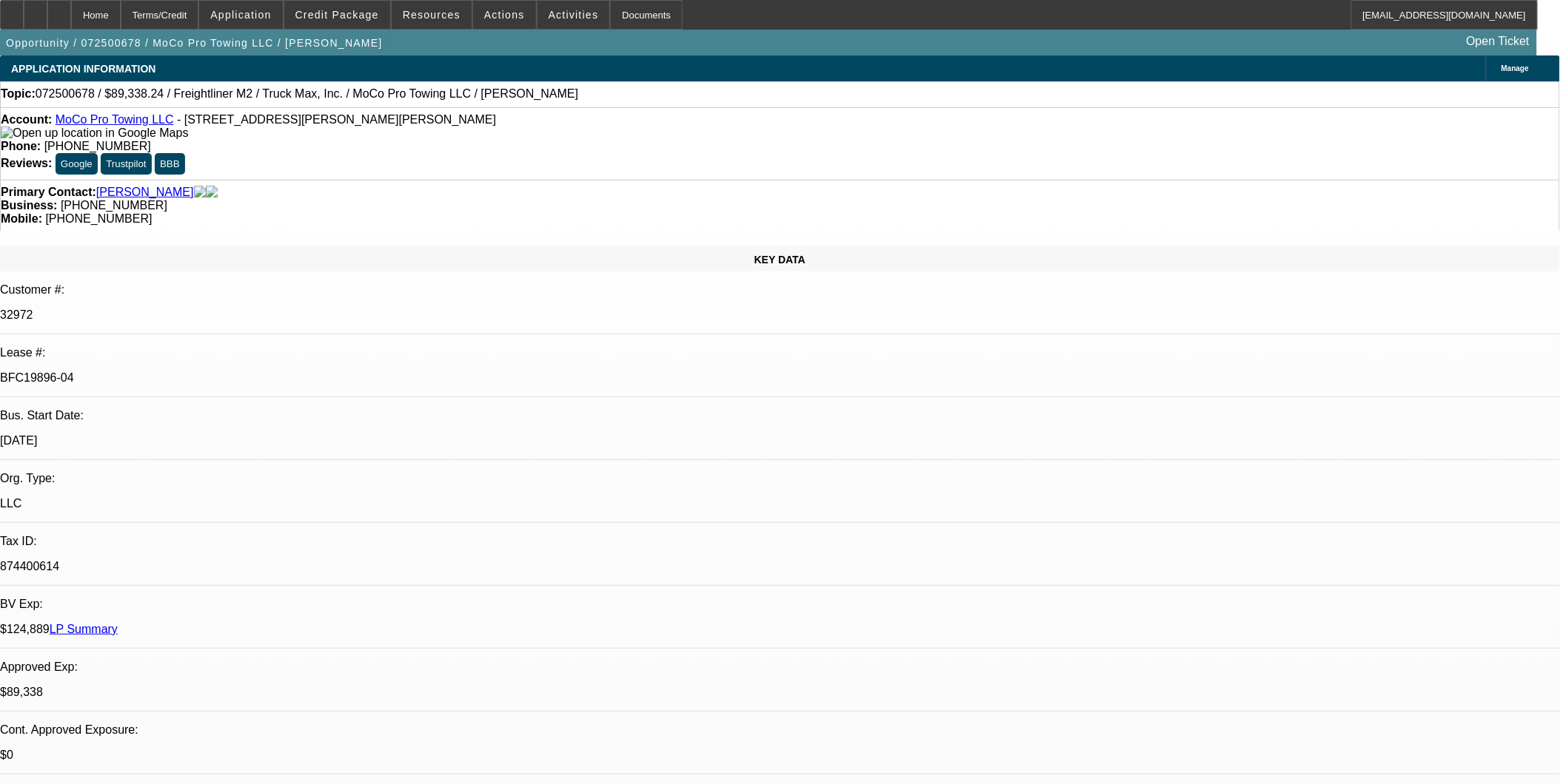
select select "0"
select select "6"
select select "0"
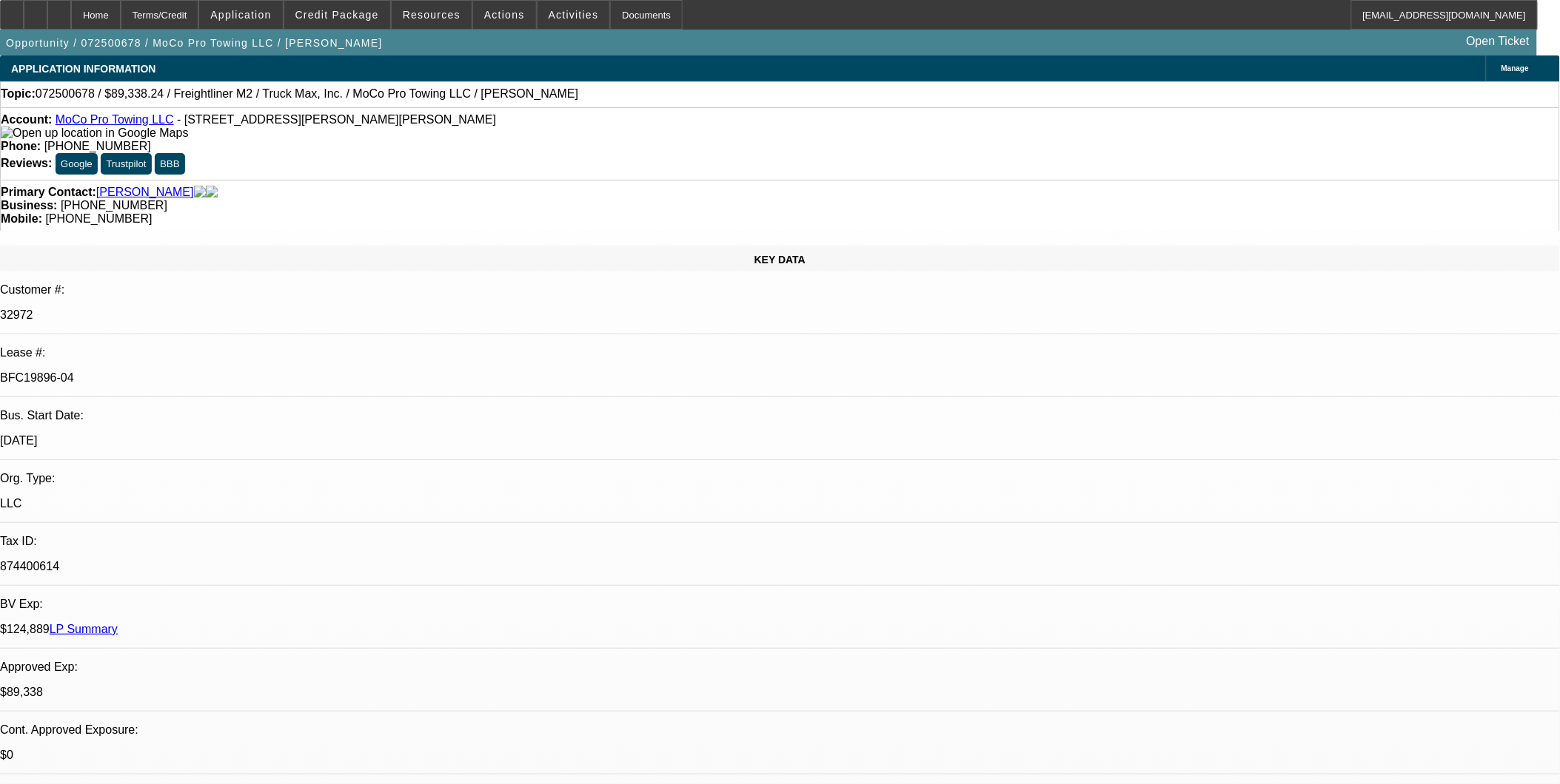
select select "6"
select select "0"
select select "6"
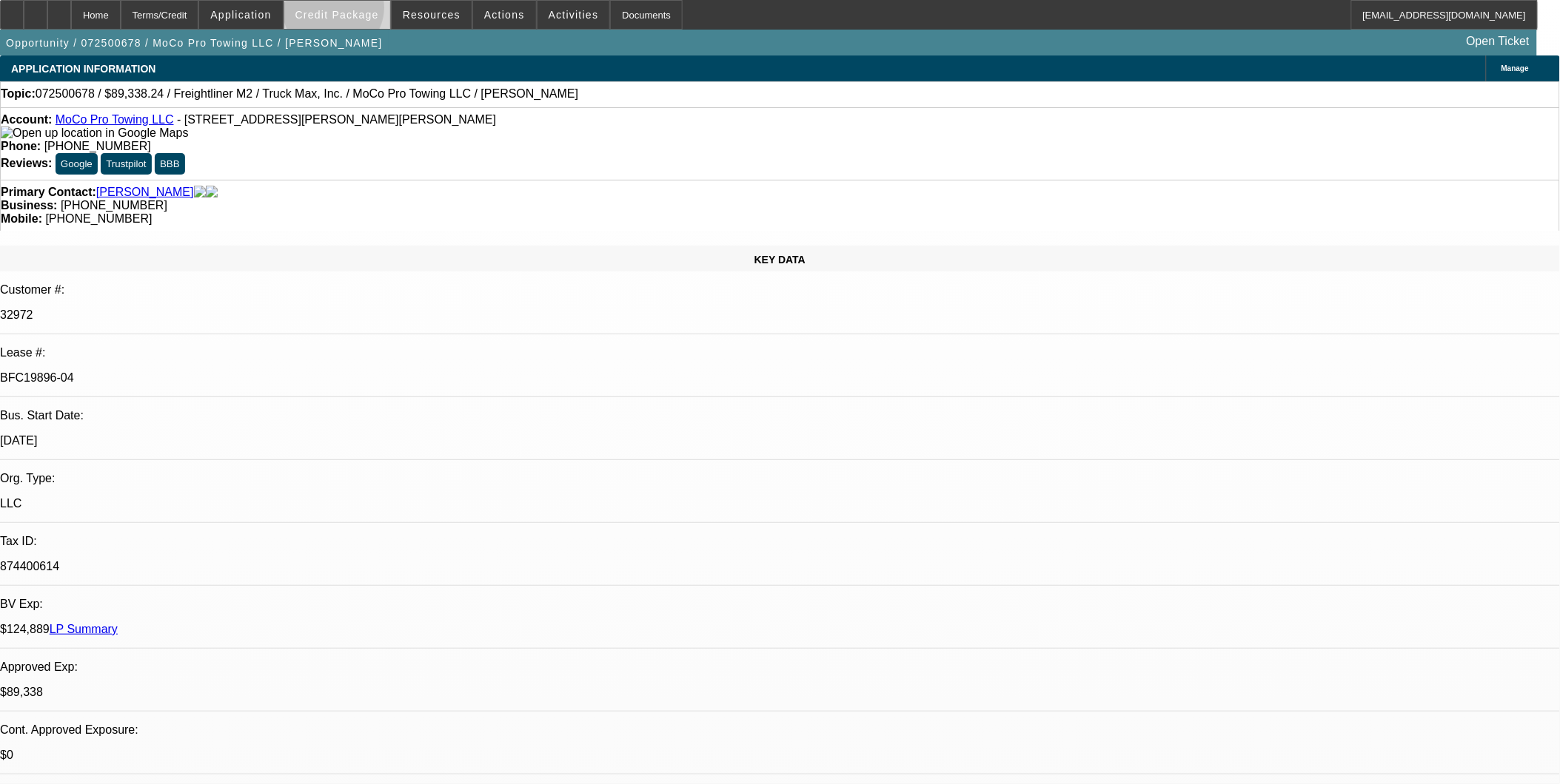
click at [358, 11] on span "Credit Package" at bounding box center [337, 14] width 84 height 12
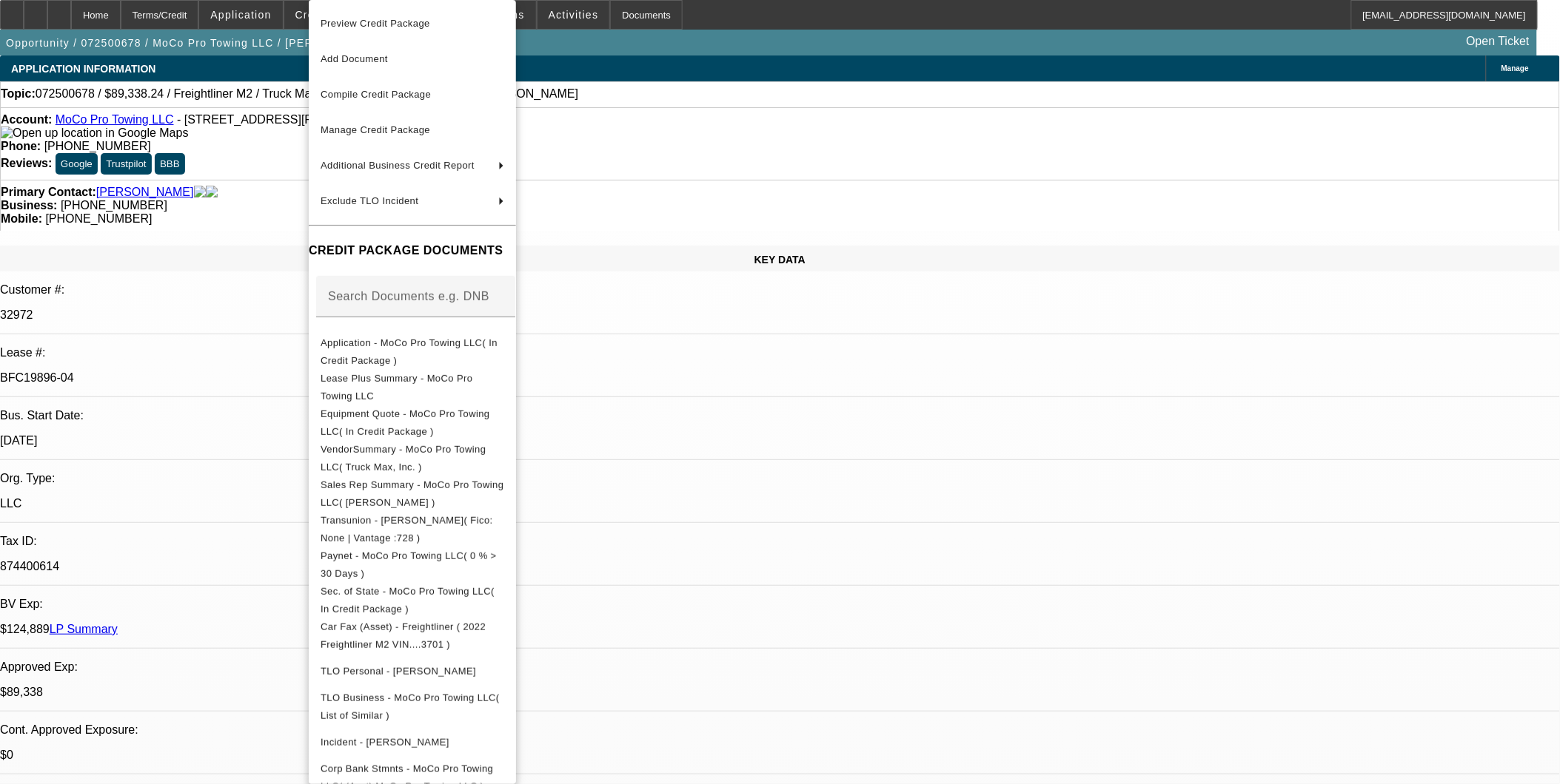
click at [378, 29] on span "Preview Credit Package" at bounding box center [412, 24] width 184 height 18
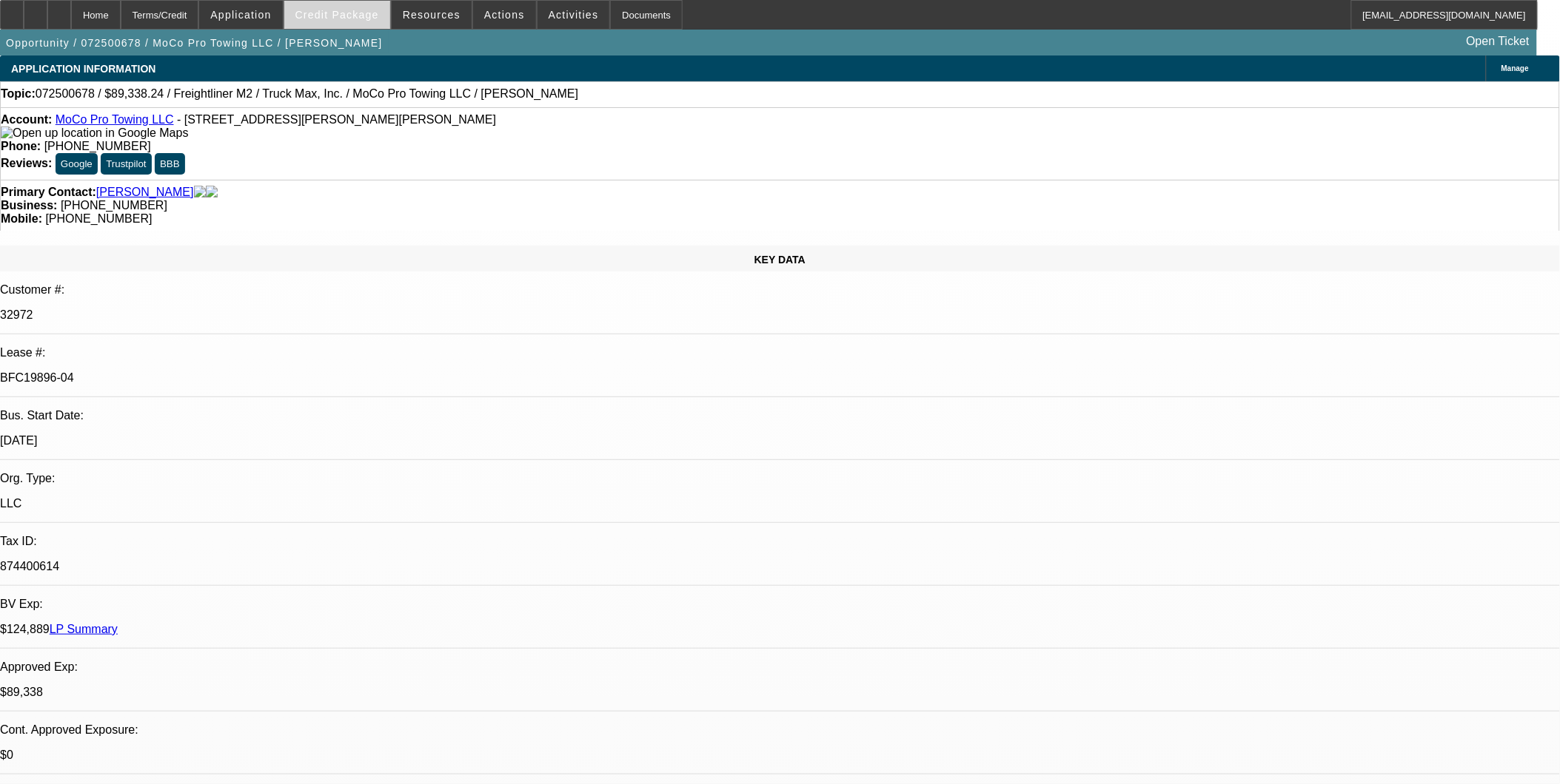
click at [356, 19] on span "Credit Package" at bounding box center [337, 14] width 84 height 12
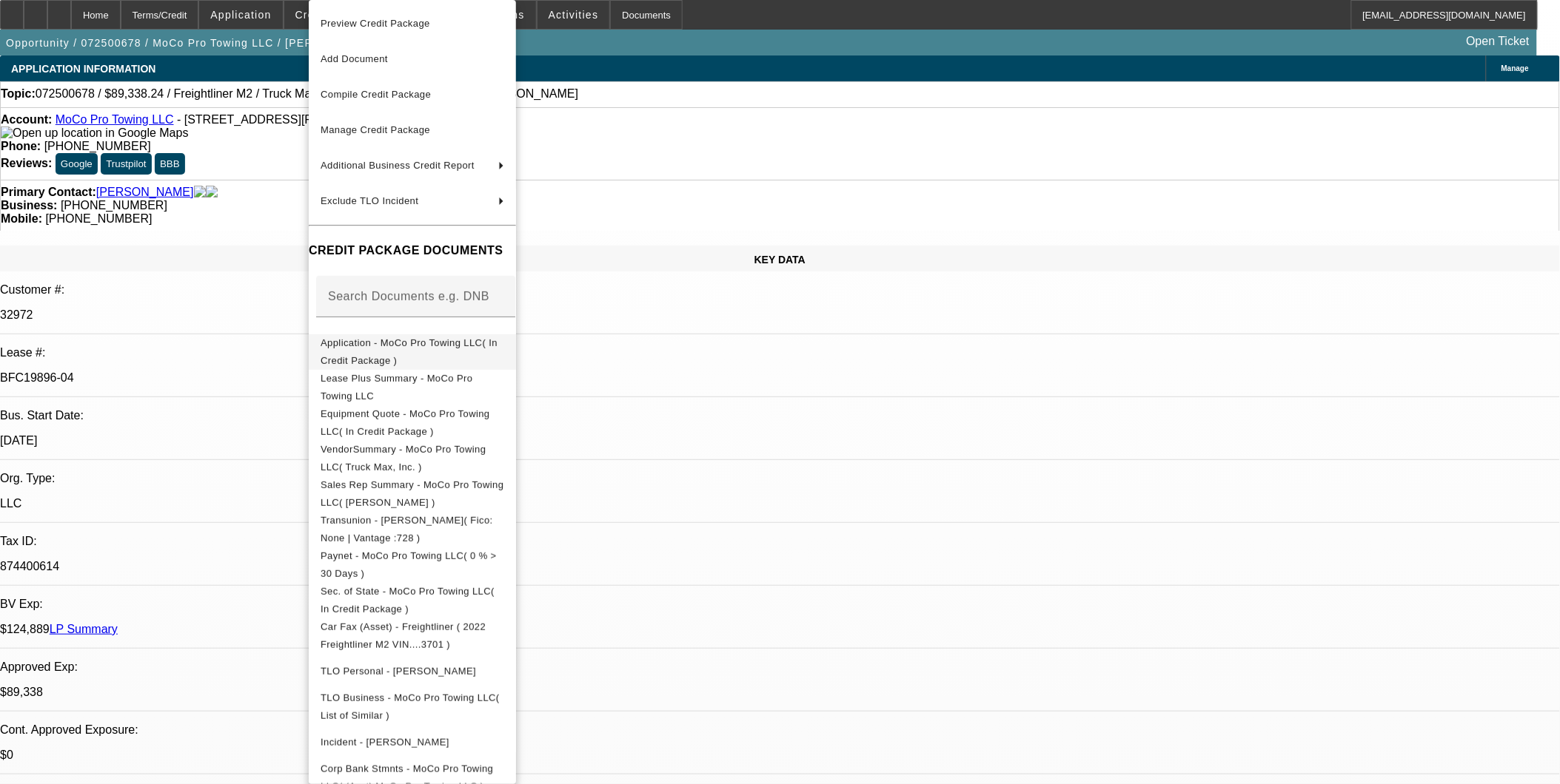
click at [409, 348] on span "Application - MoCo Pro Towing LLC( In Credit Package )" at bounding box center [409, 351] width 177 height 29
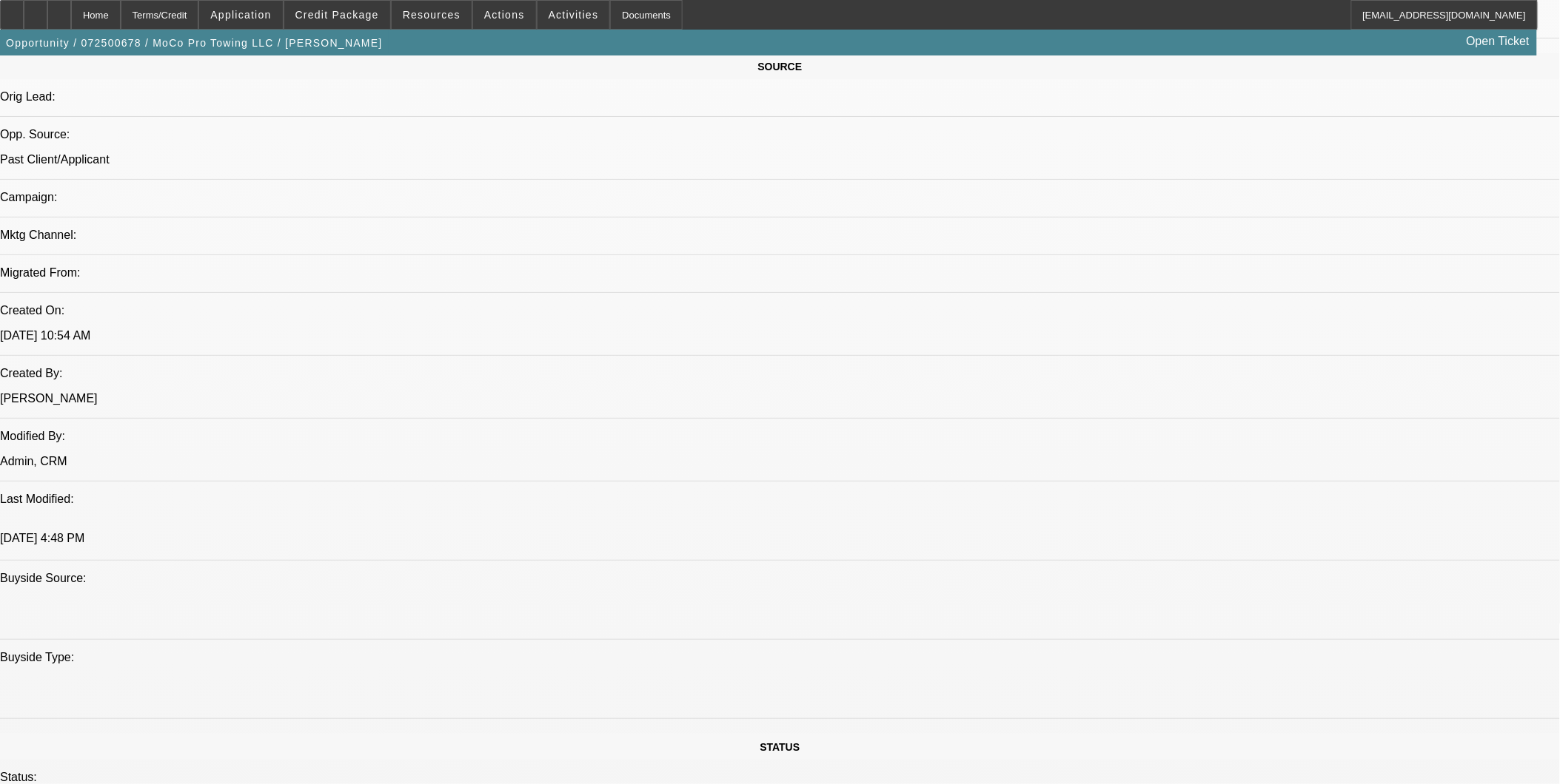
scroll to position [904, 0]
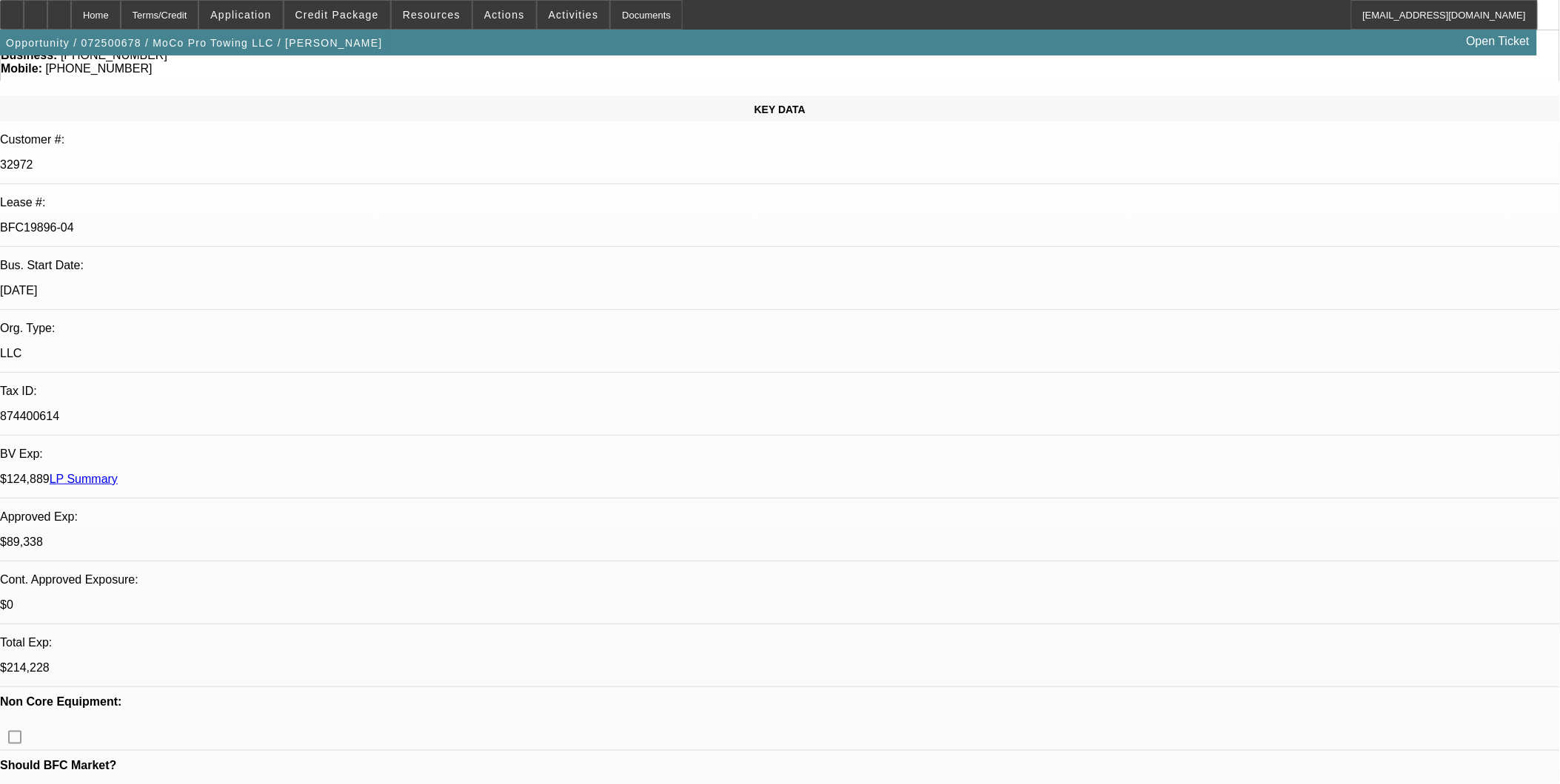
scroll to position [0, 0]
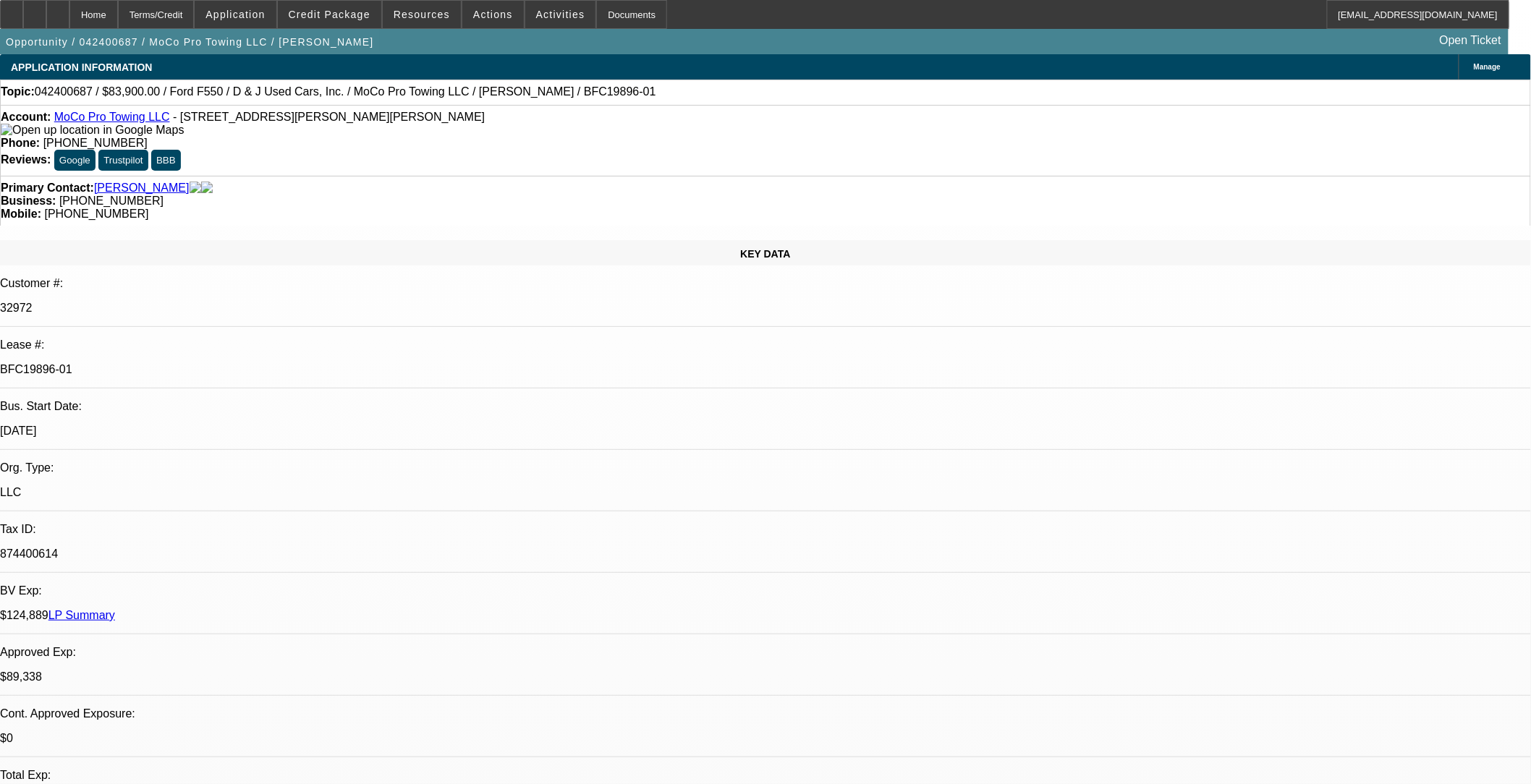
select select "0"
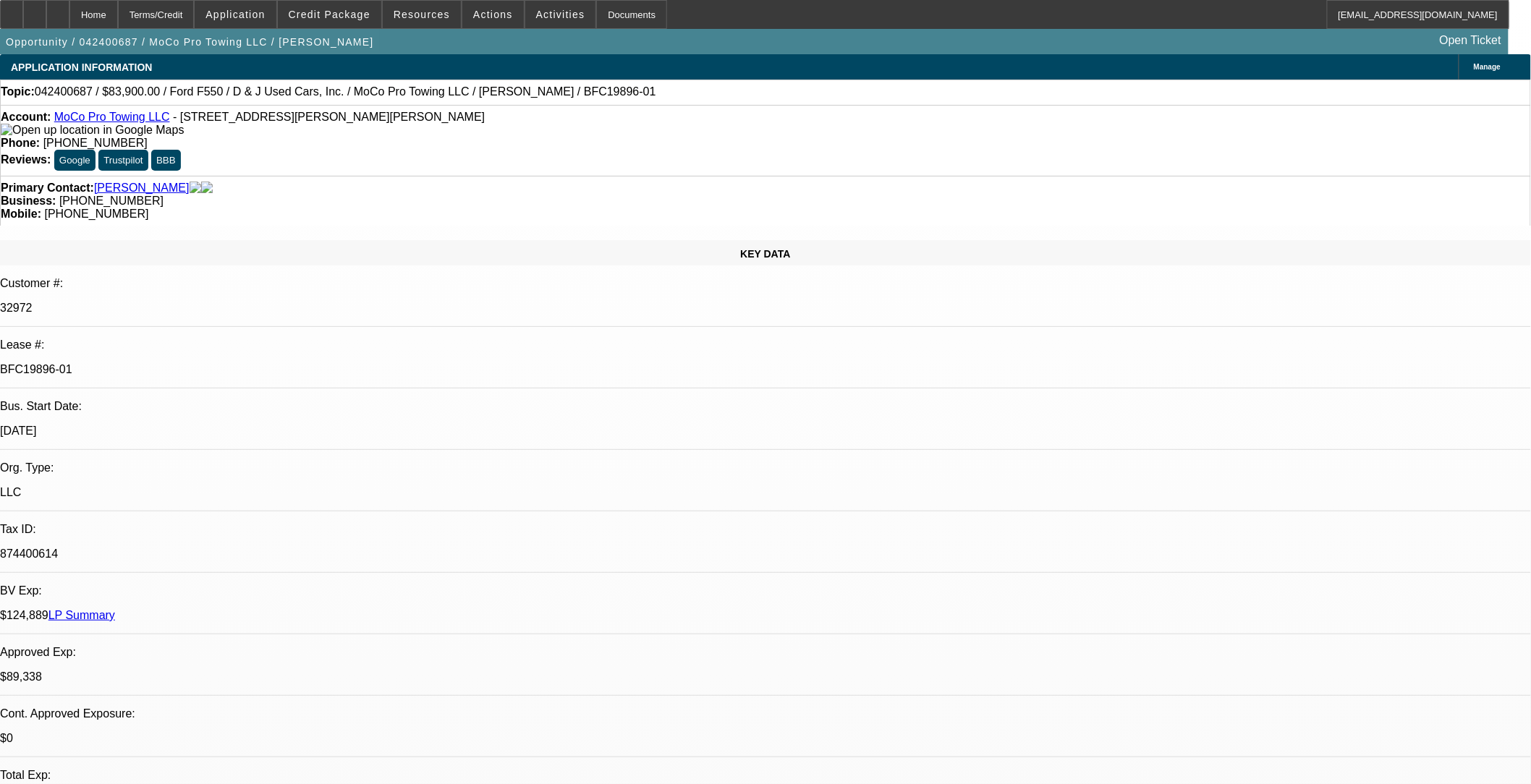
select select "0"
select select "0.1"
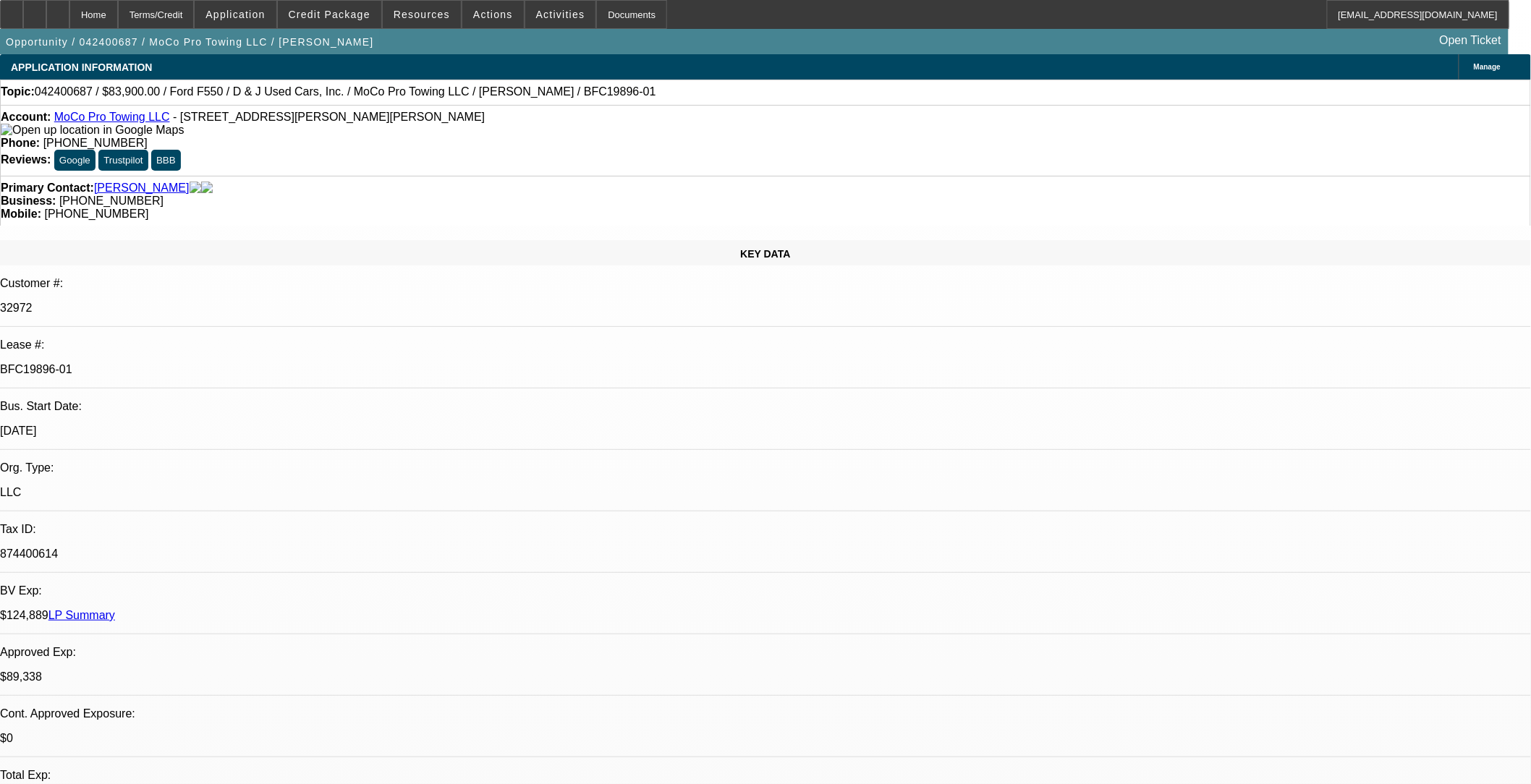
select select "0"
select select "1"
select select "6"
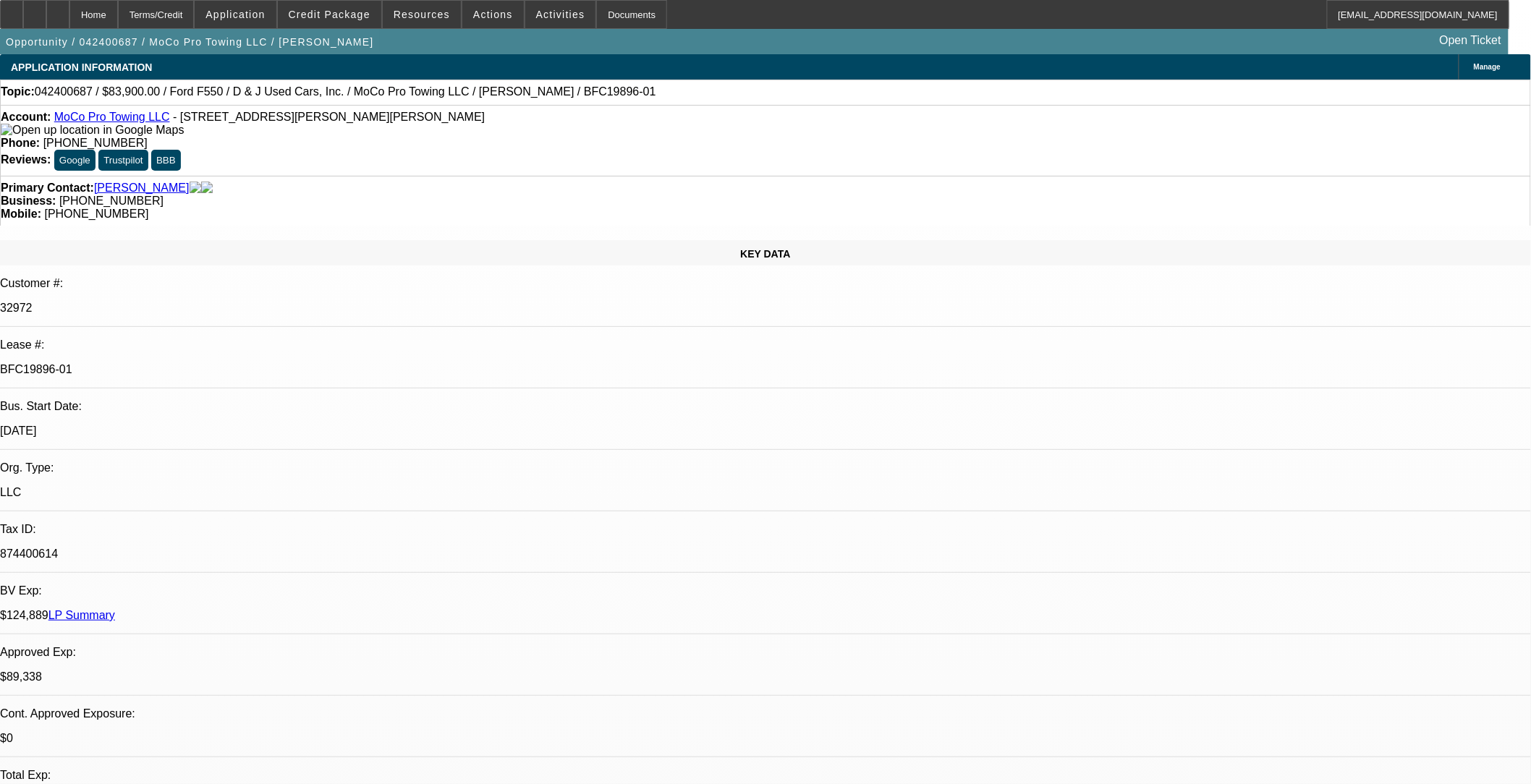
select select "1"
select select "2"
select select "6"
select select "1"
select select "2"
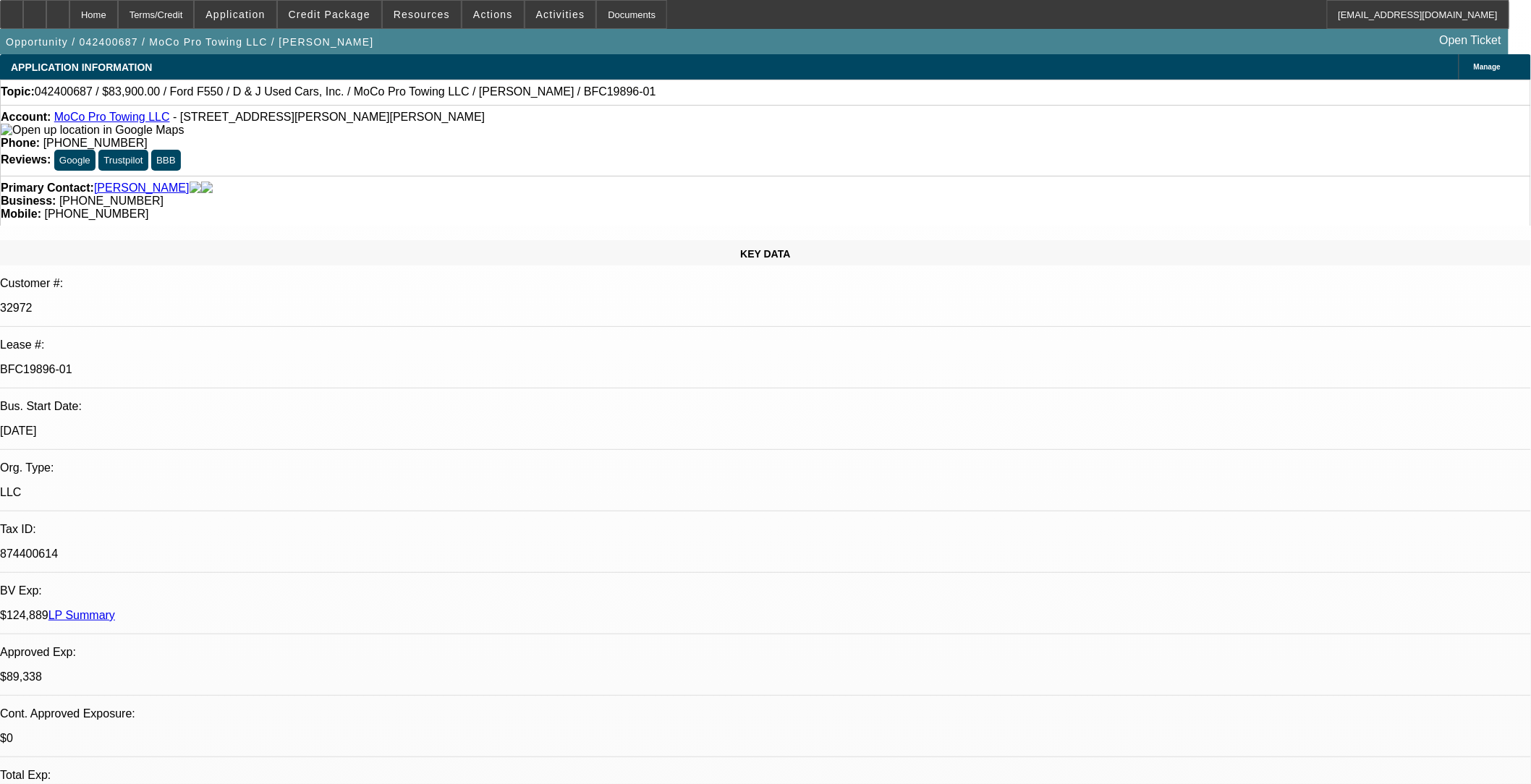
select select "6"
select select "1"
select select "2"
select select "6"
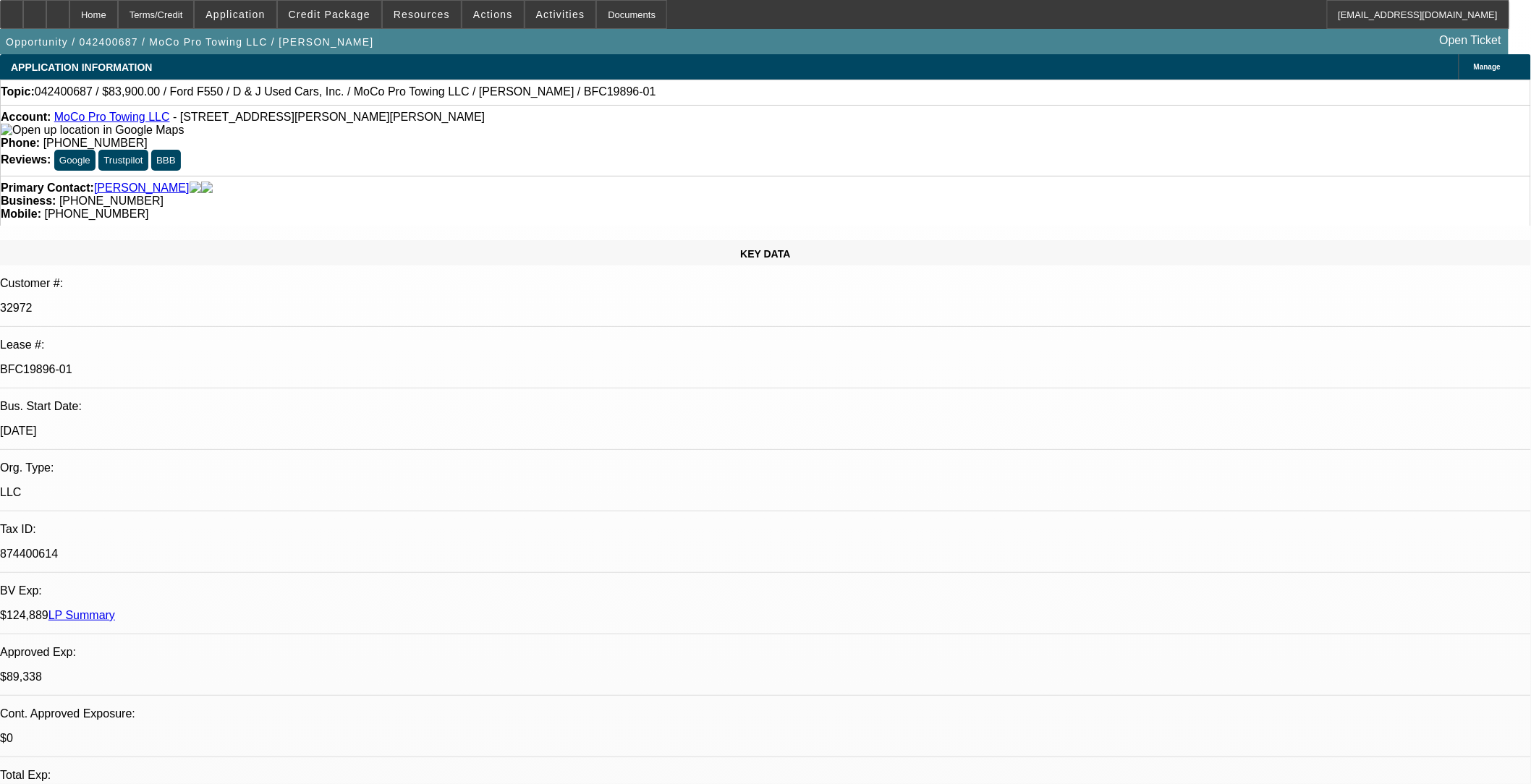
scroll to position [80, 0]
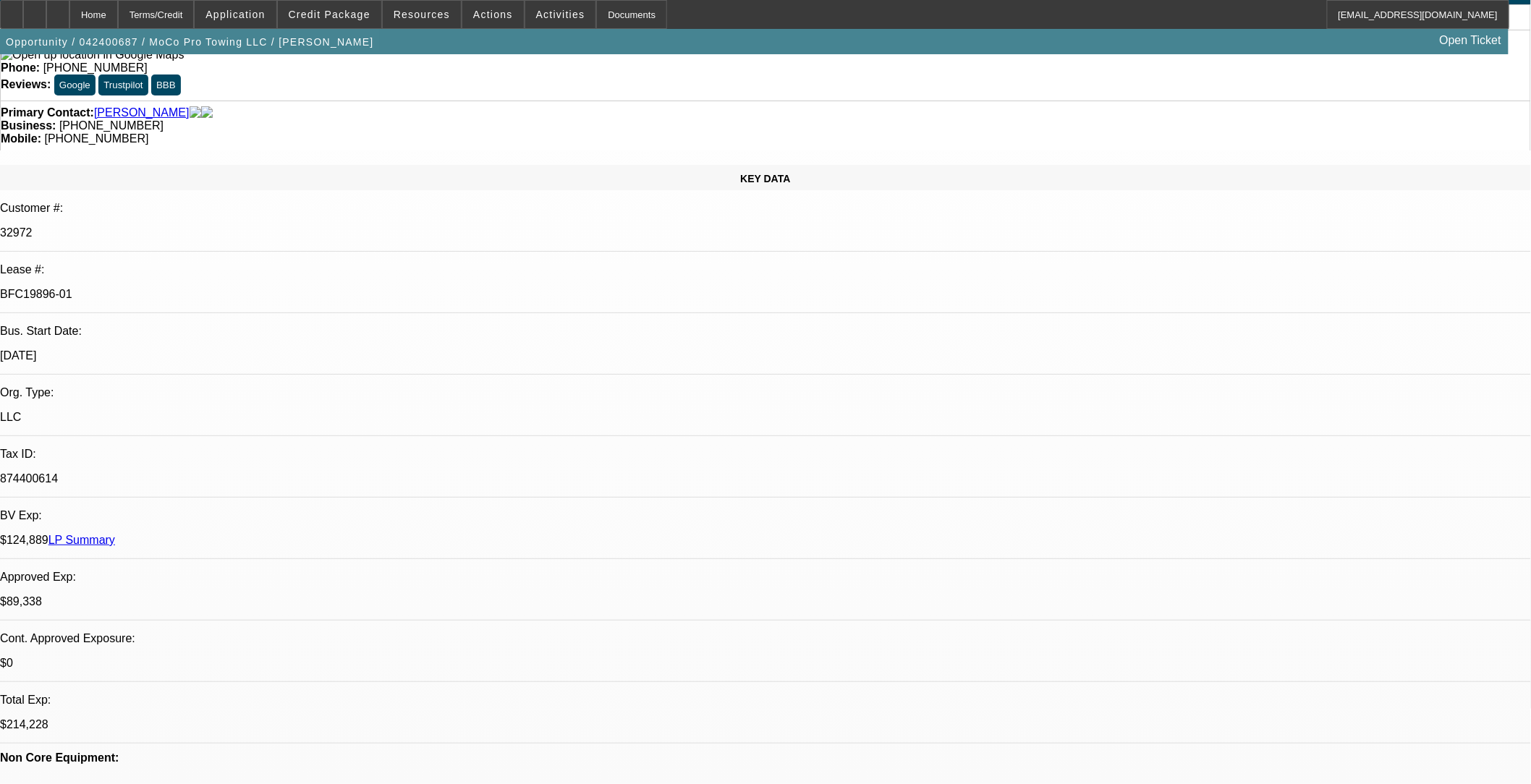
scroll to position [0, 0]
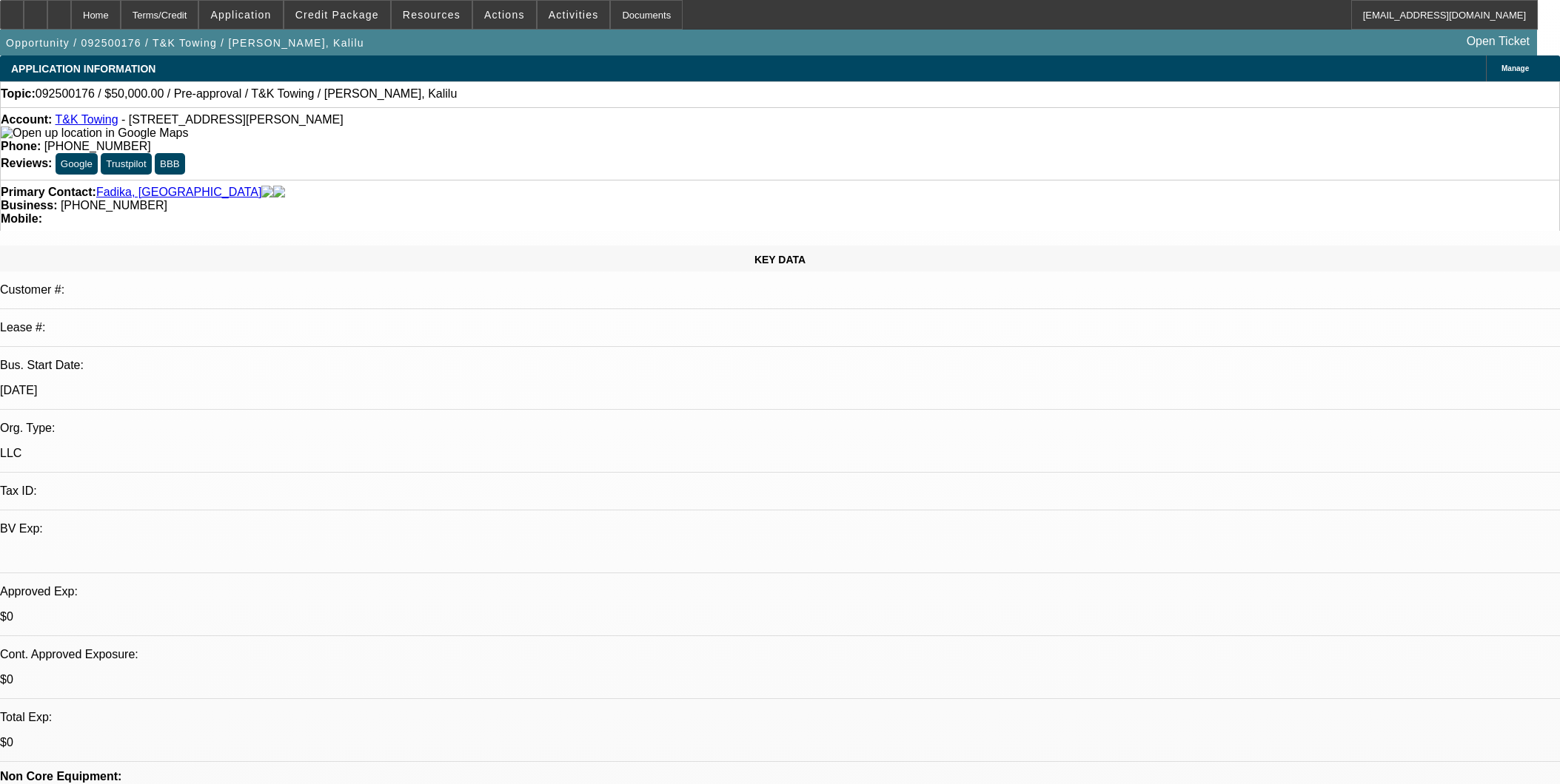
select select "0"
select select "2"
select select "0.1"
select select "4"
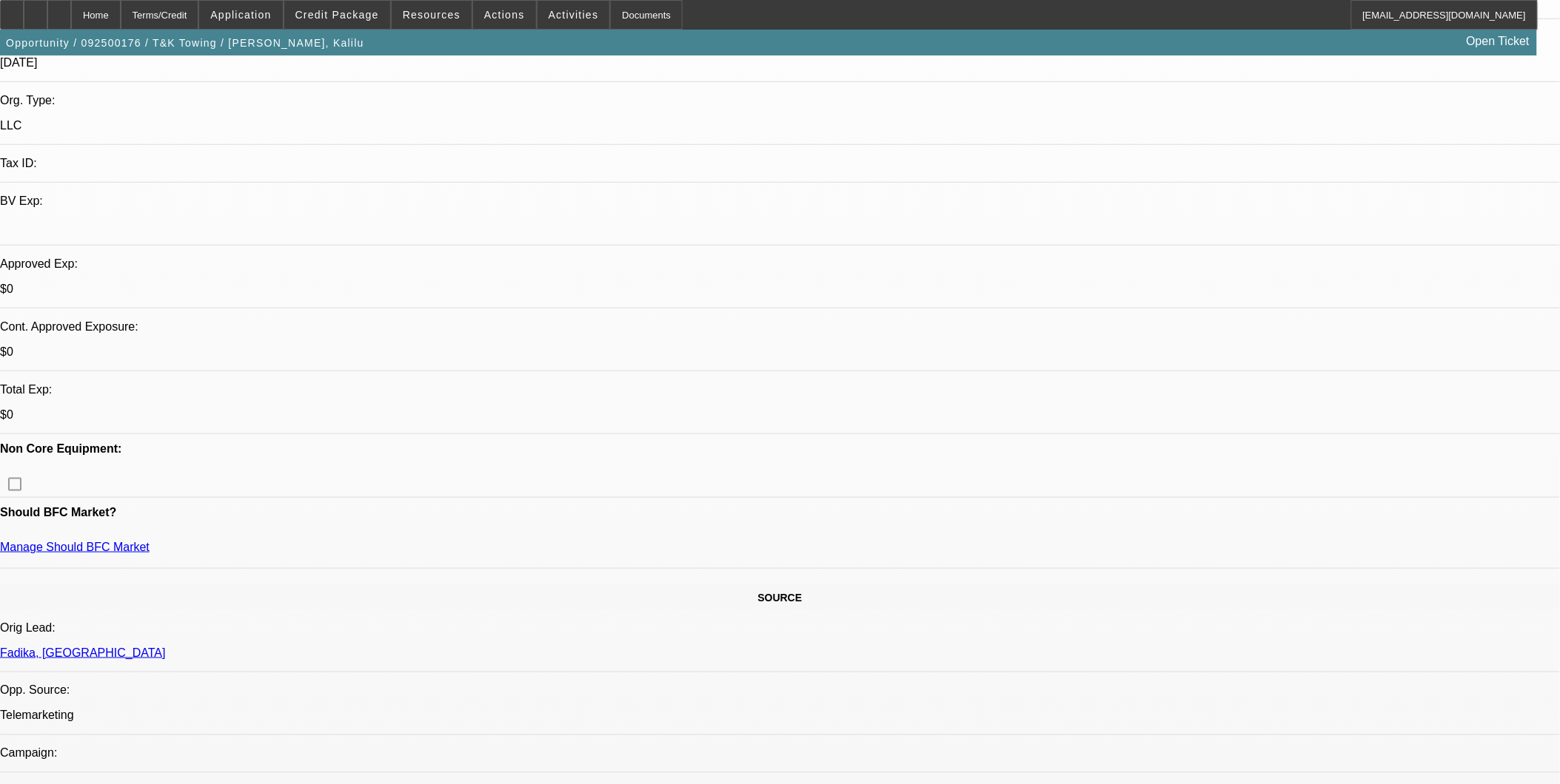
scroll to position [328, 0]
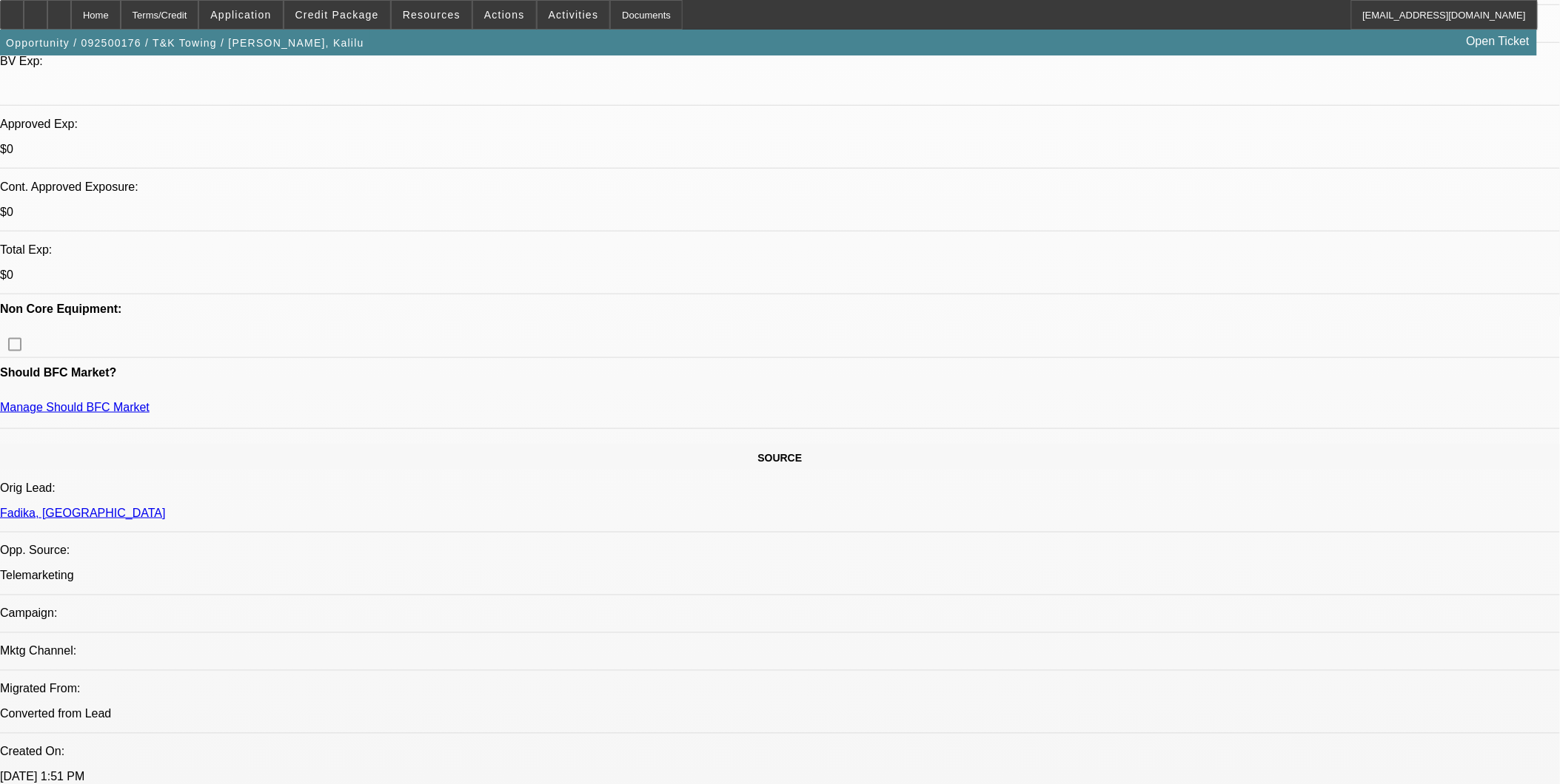
scroll to position [492, 0]
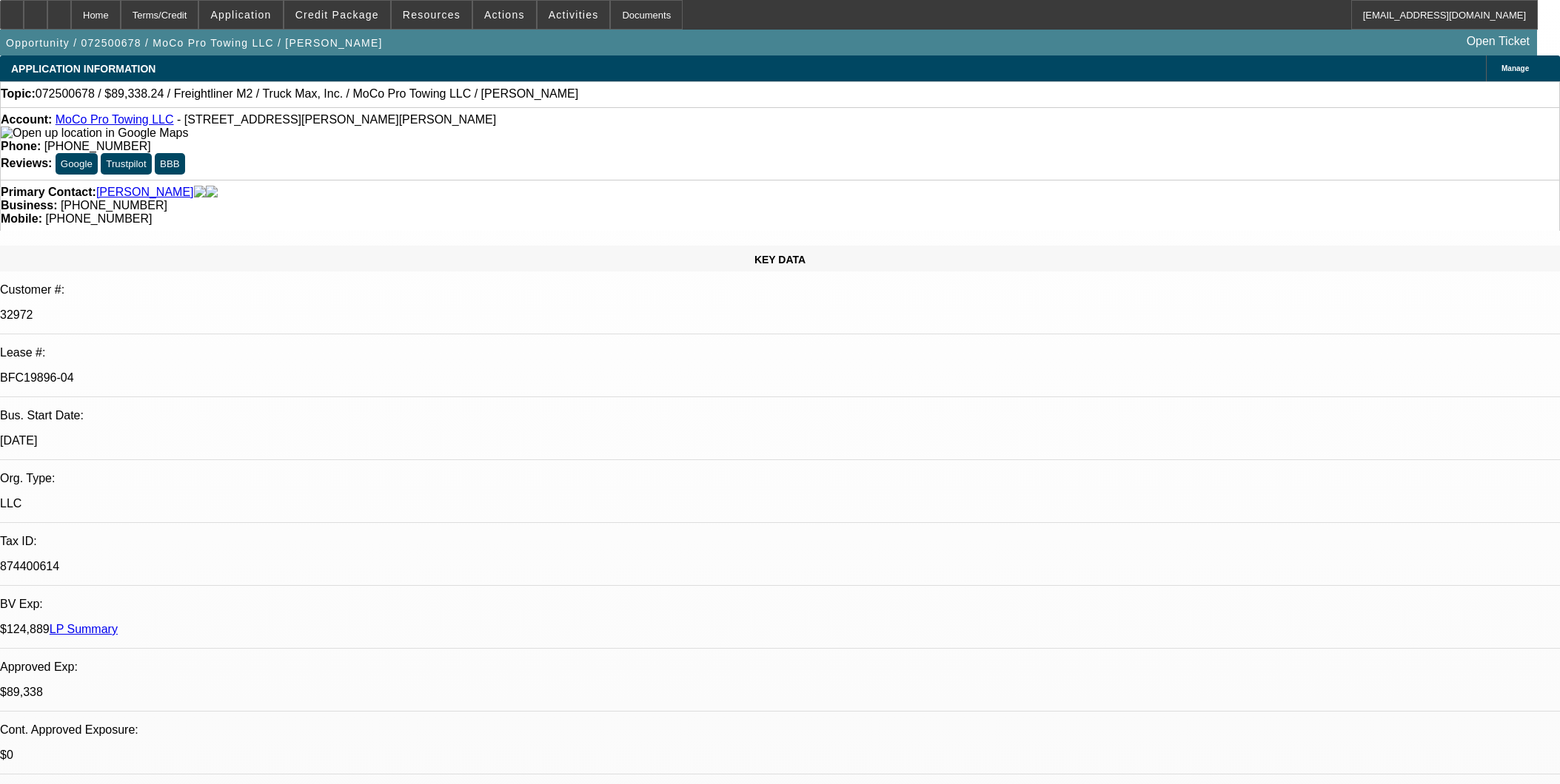
select select "0"
select select "6"
select select "0"
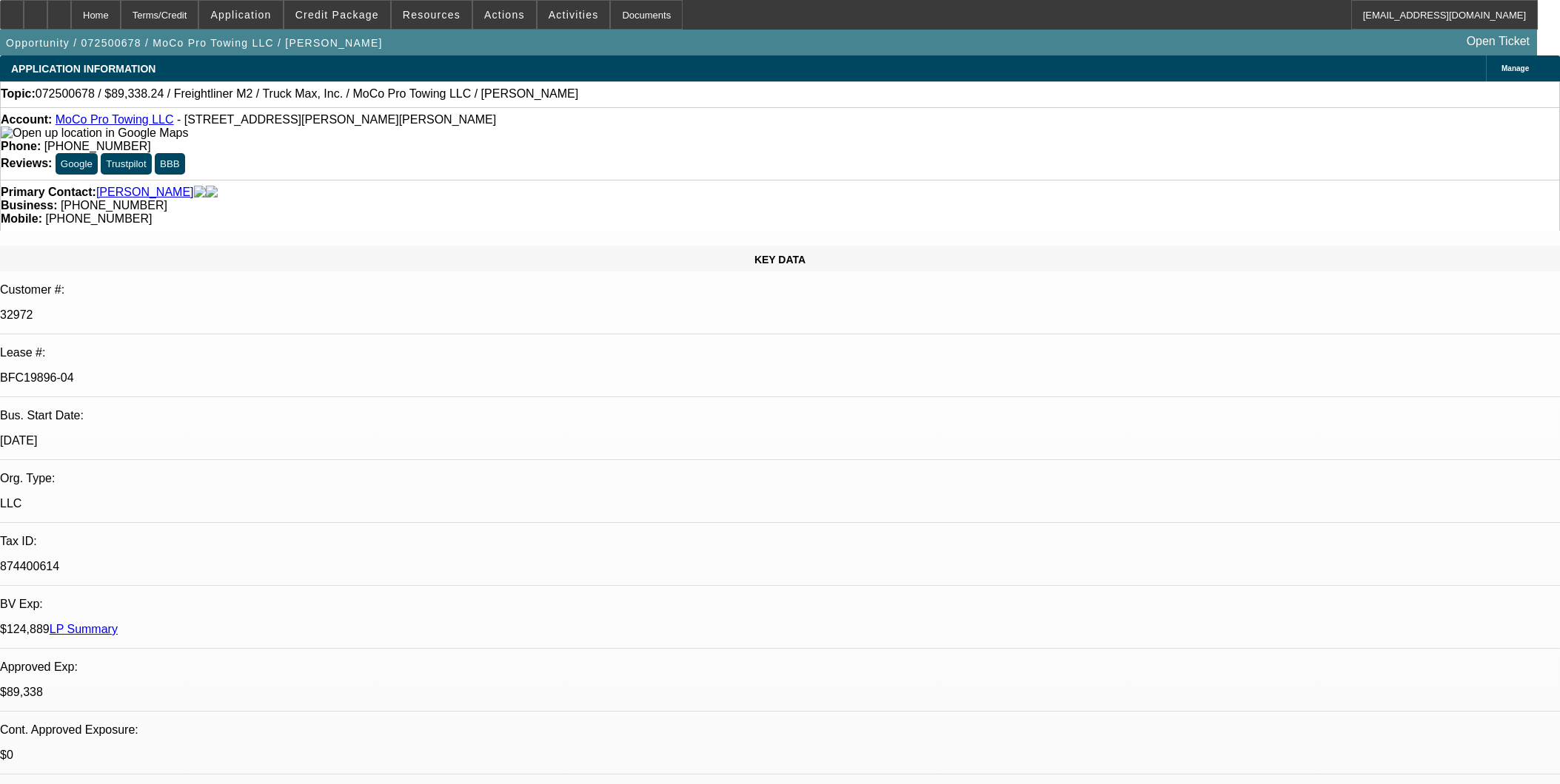
select select "0"
select select "6"
select select "0"
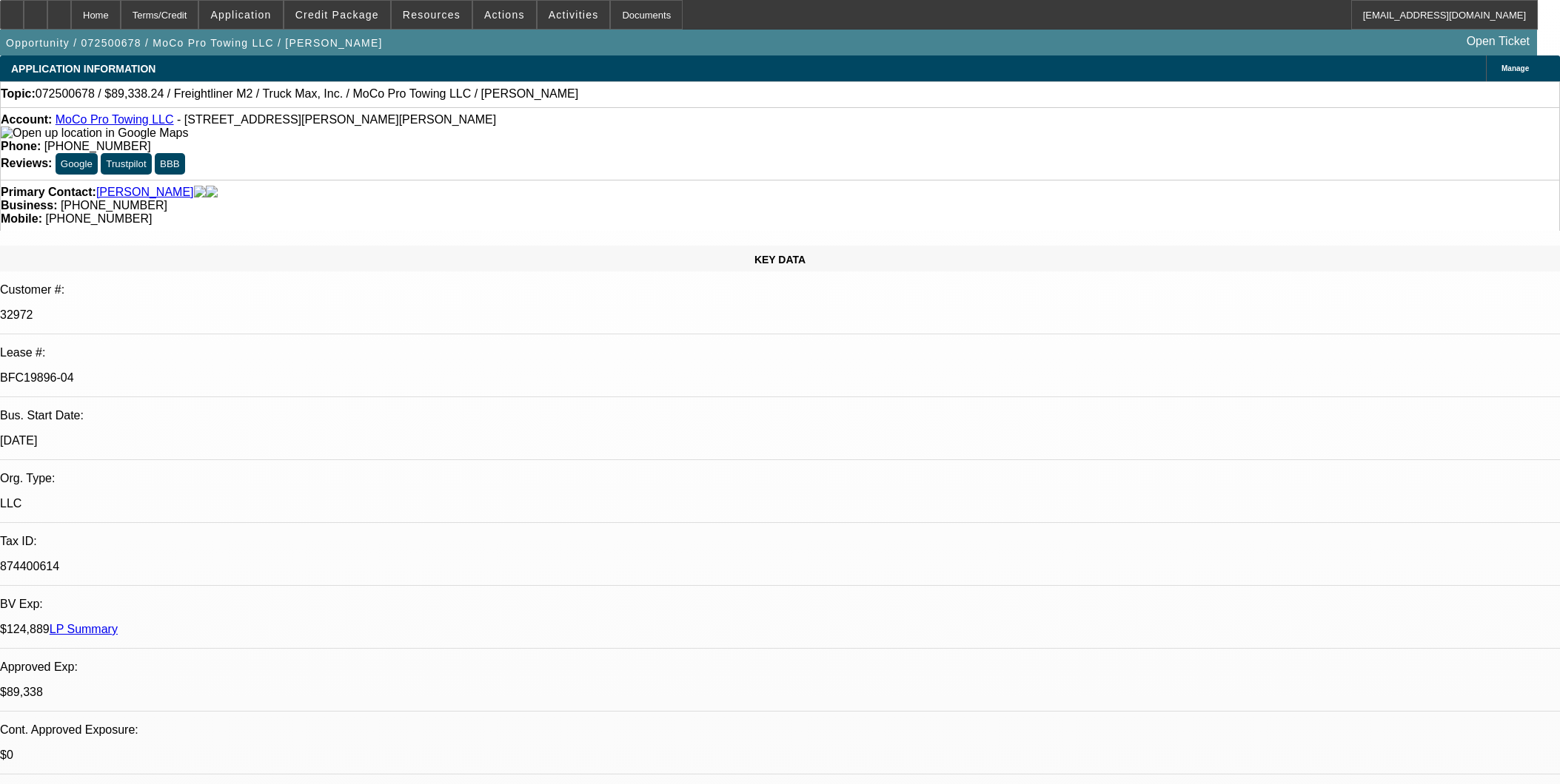
select select "0"
select select "6"
select select "0"
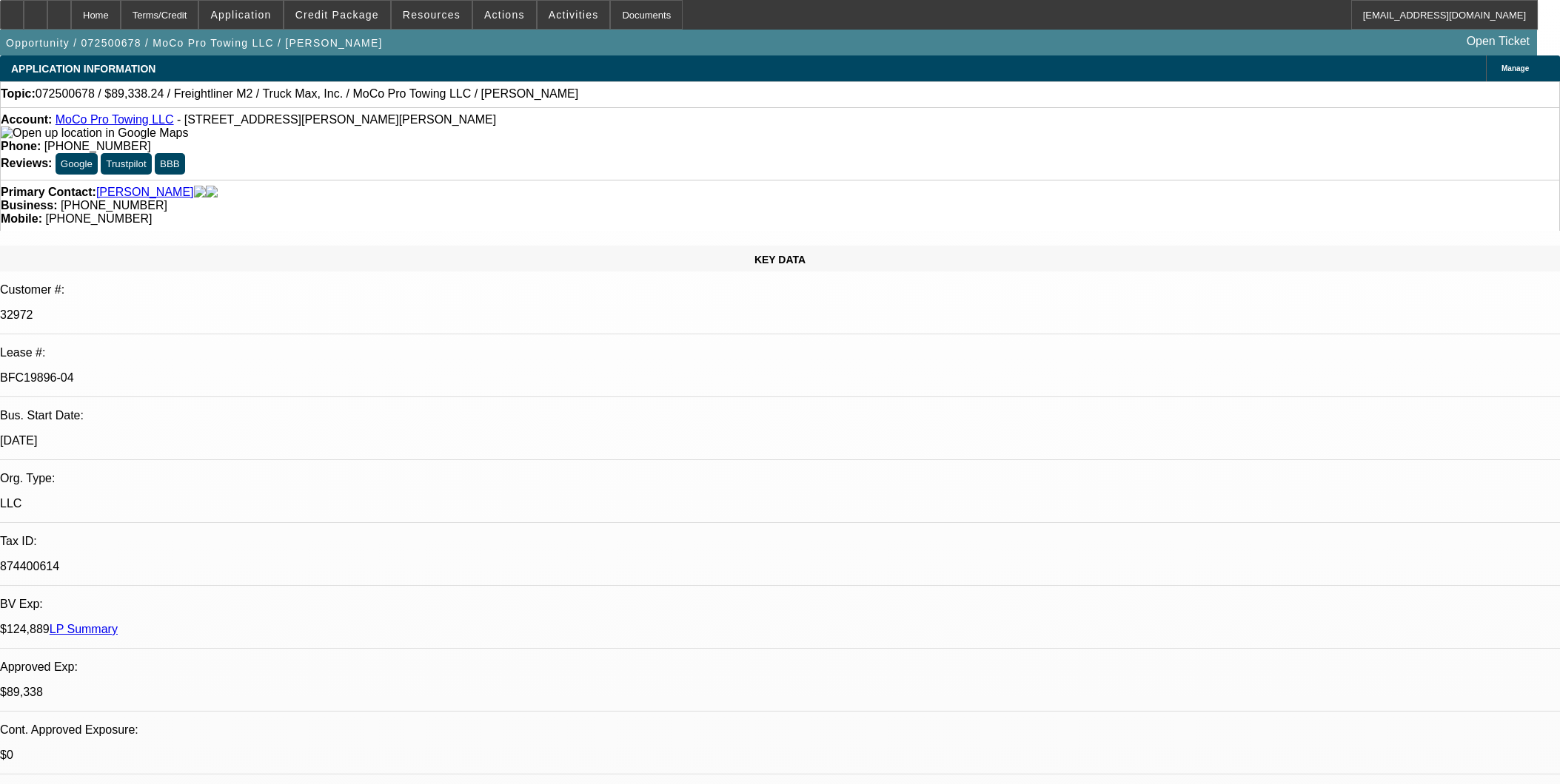
select select "6"
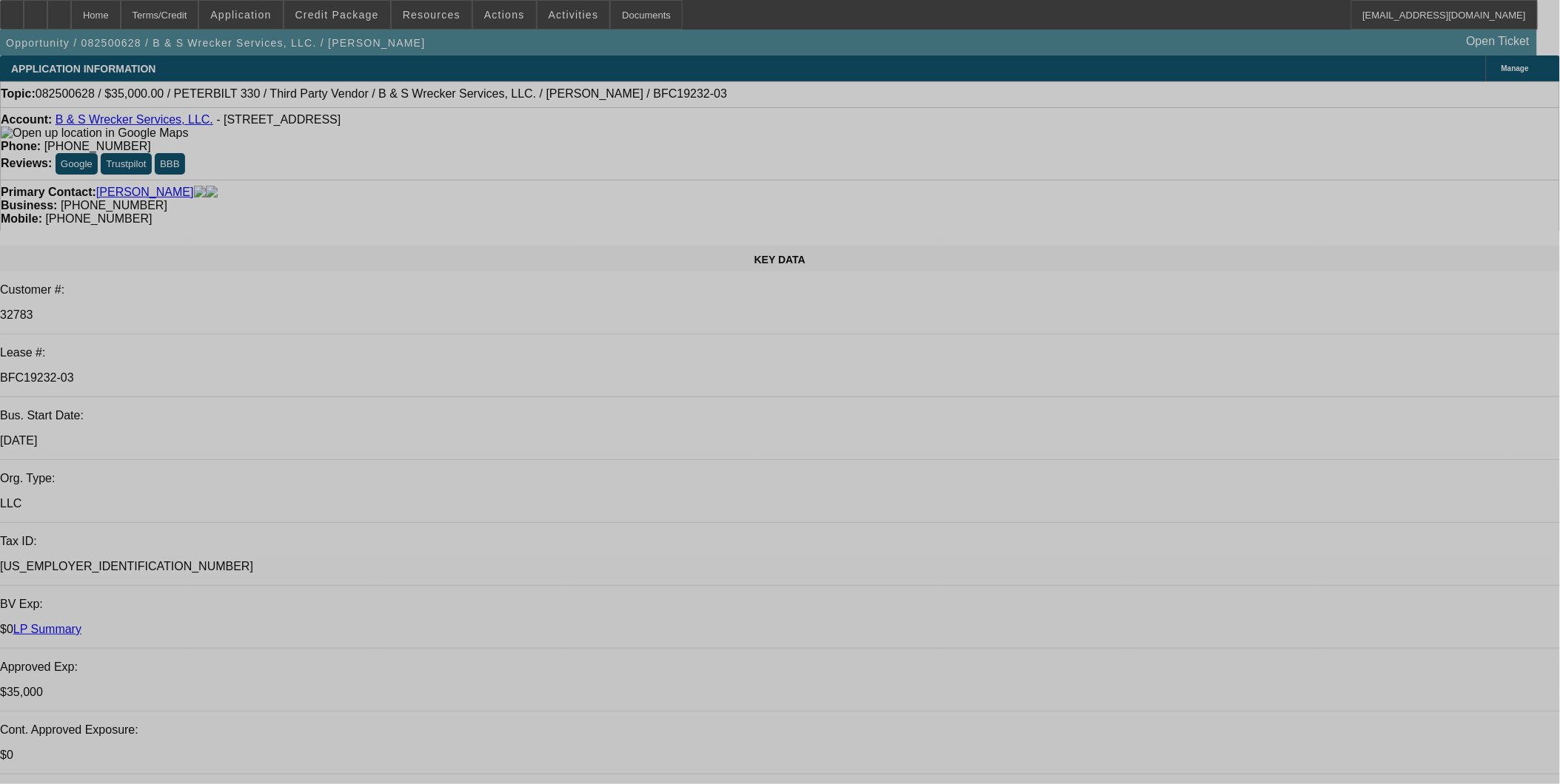
select select "0"
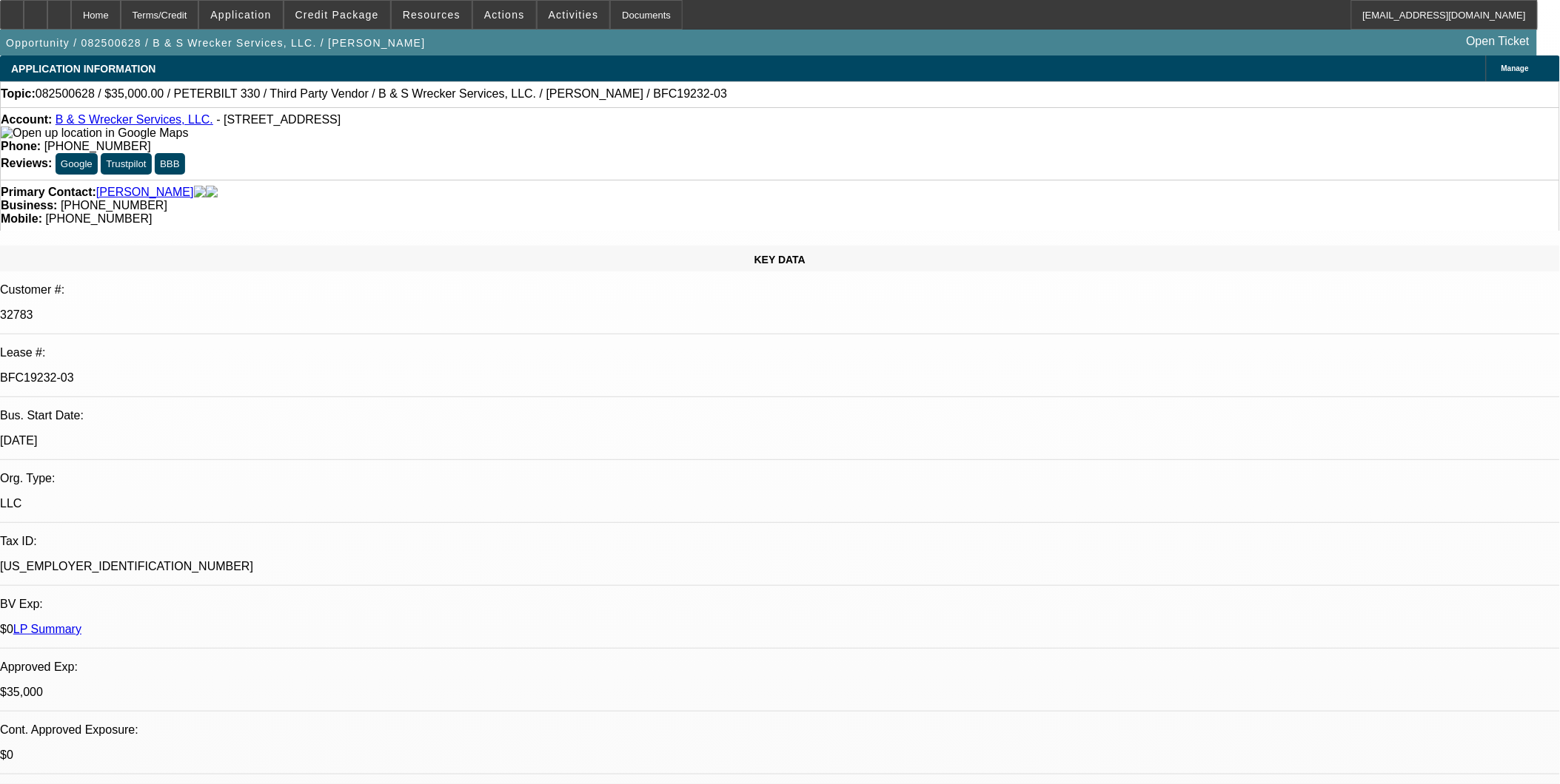
select select "0"
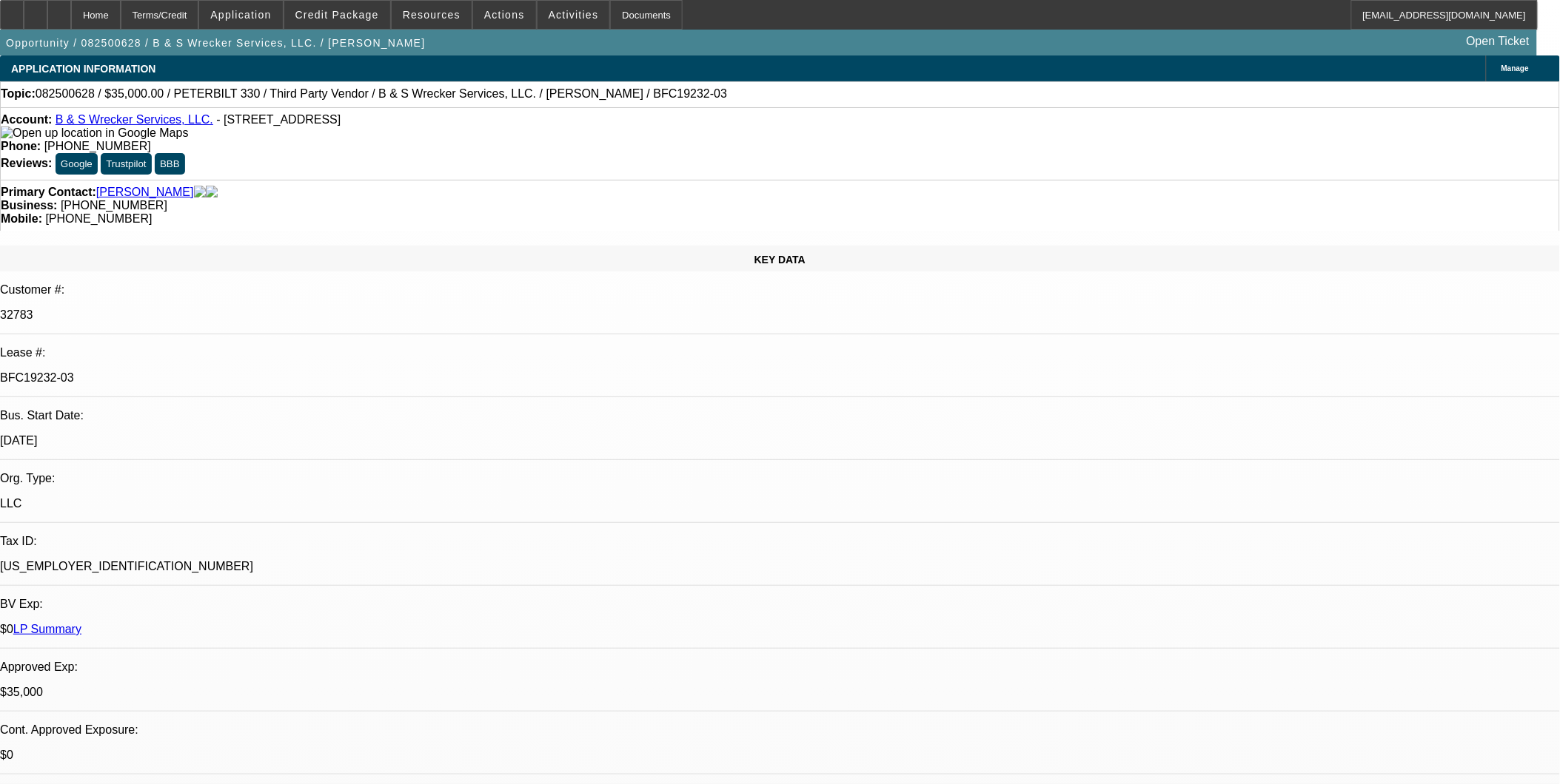
select select "1"
select select "6"
select select "1"
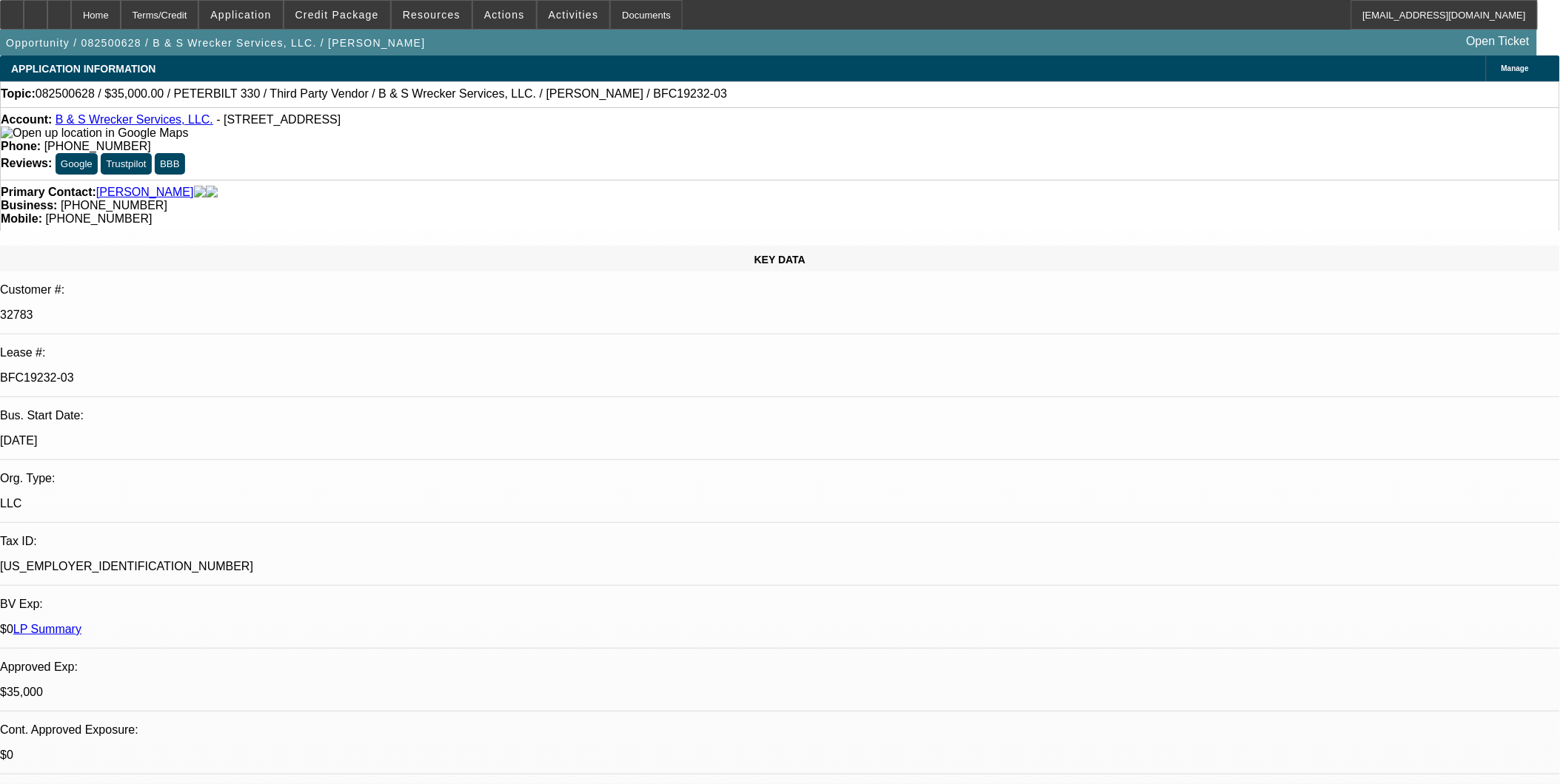
select select "6"
select select "1"
select select "6"
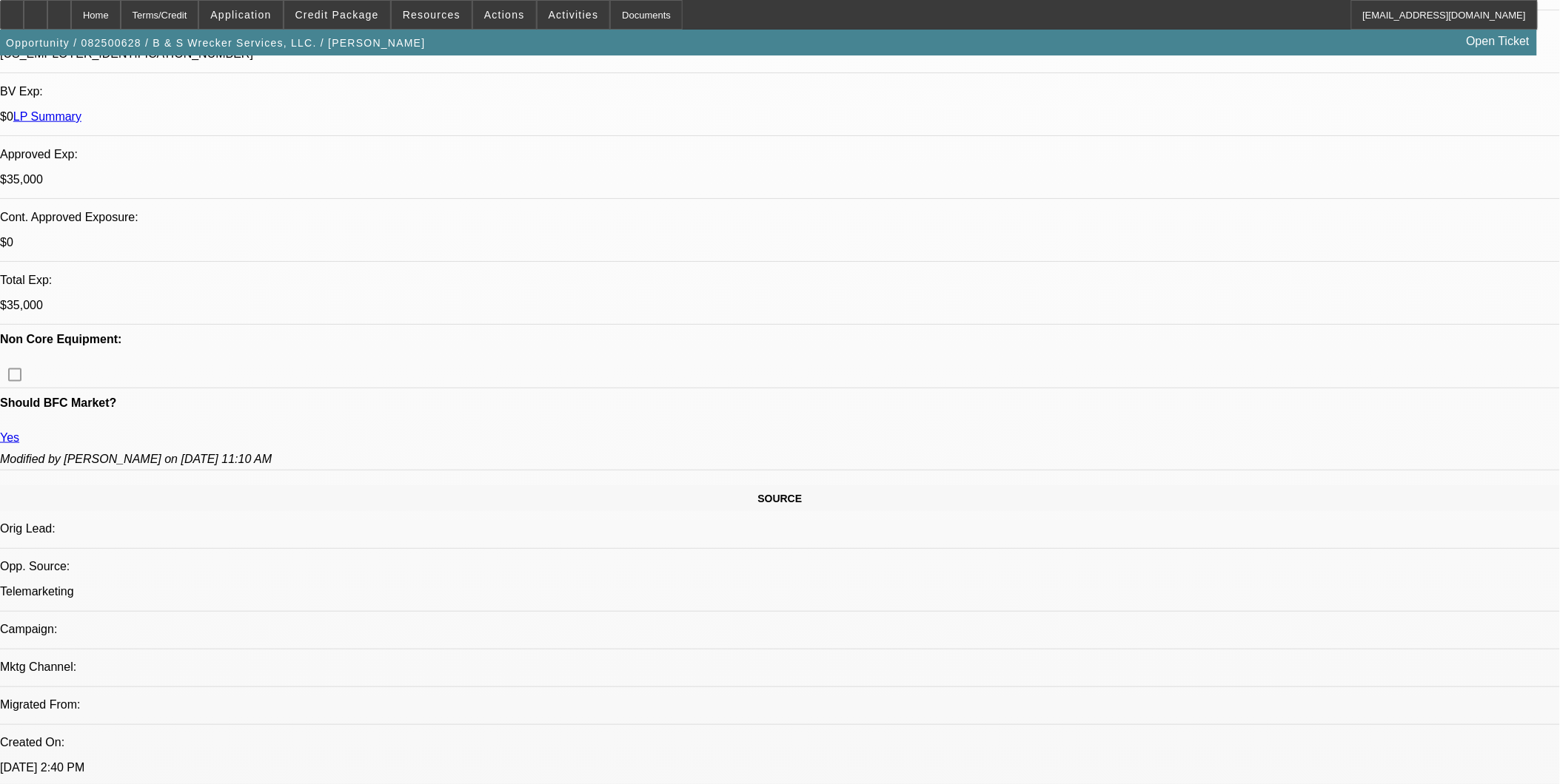
scroll to position [575, 0]
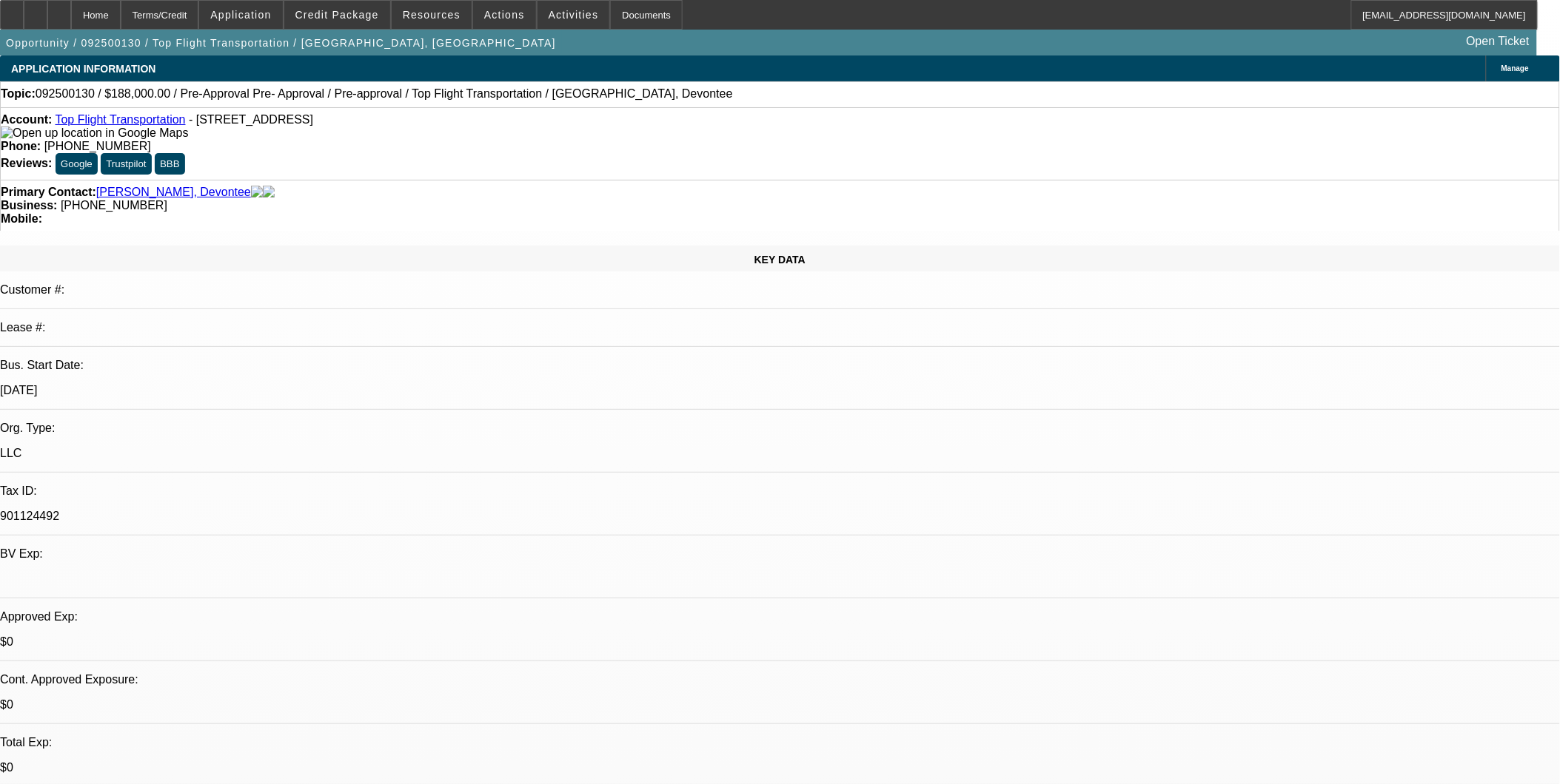
select select "0"
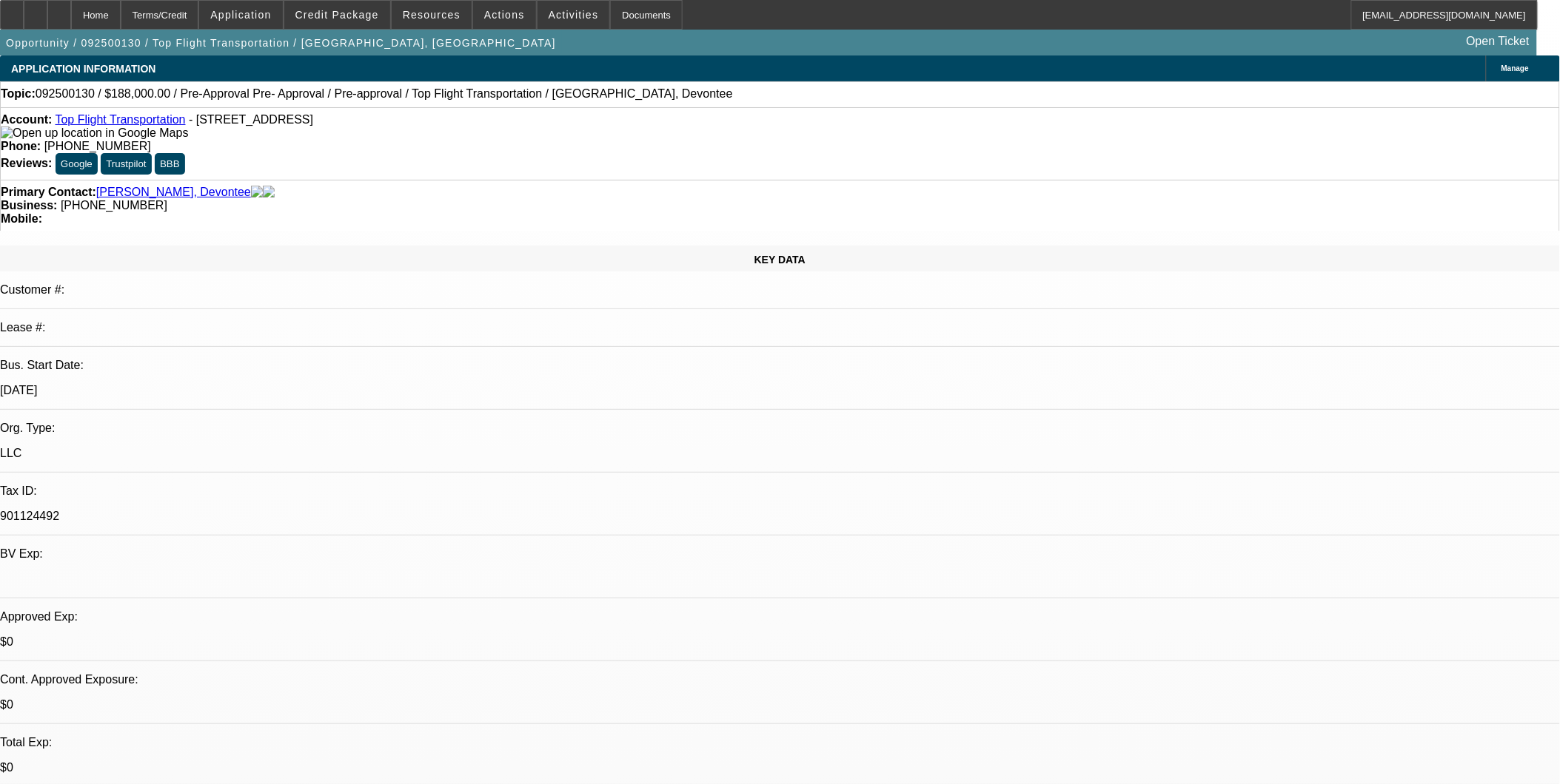
select select "0"
select select "1"
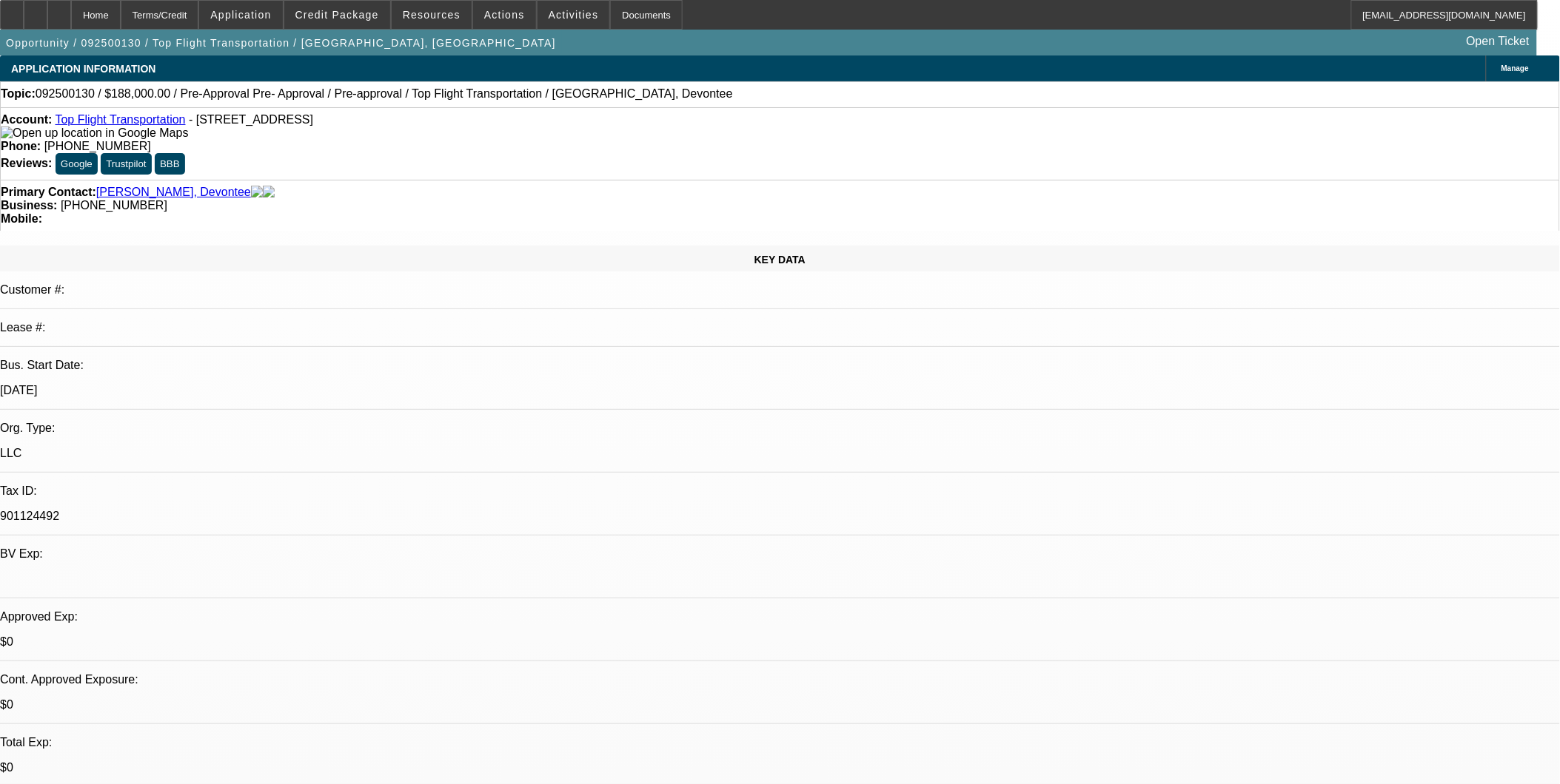
select select "3"
select select "6"
select select "1"
select select "3"
select select "6"
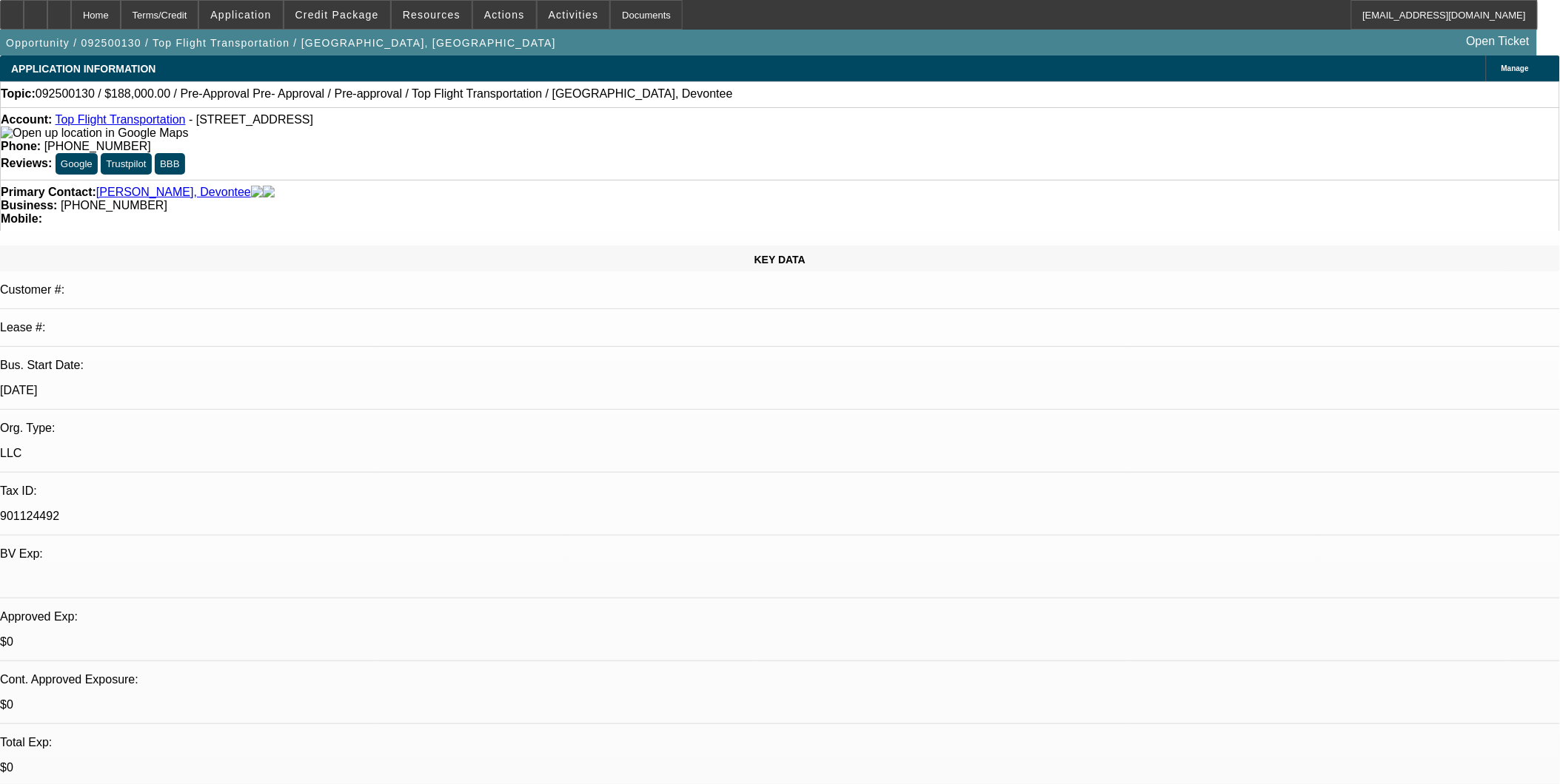
select select "1"
select select "3"
select select "6"
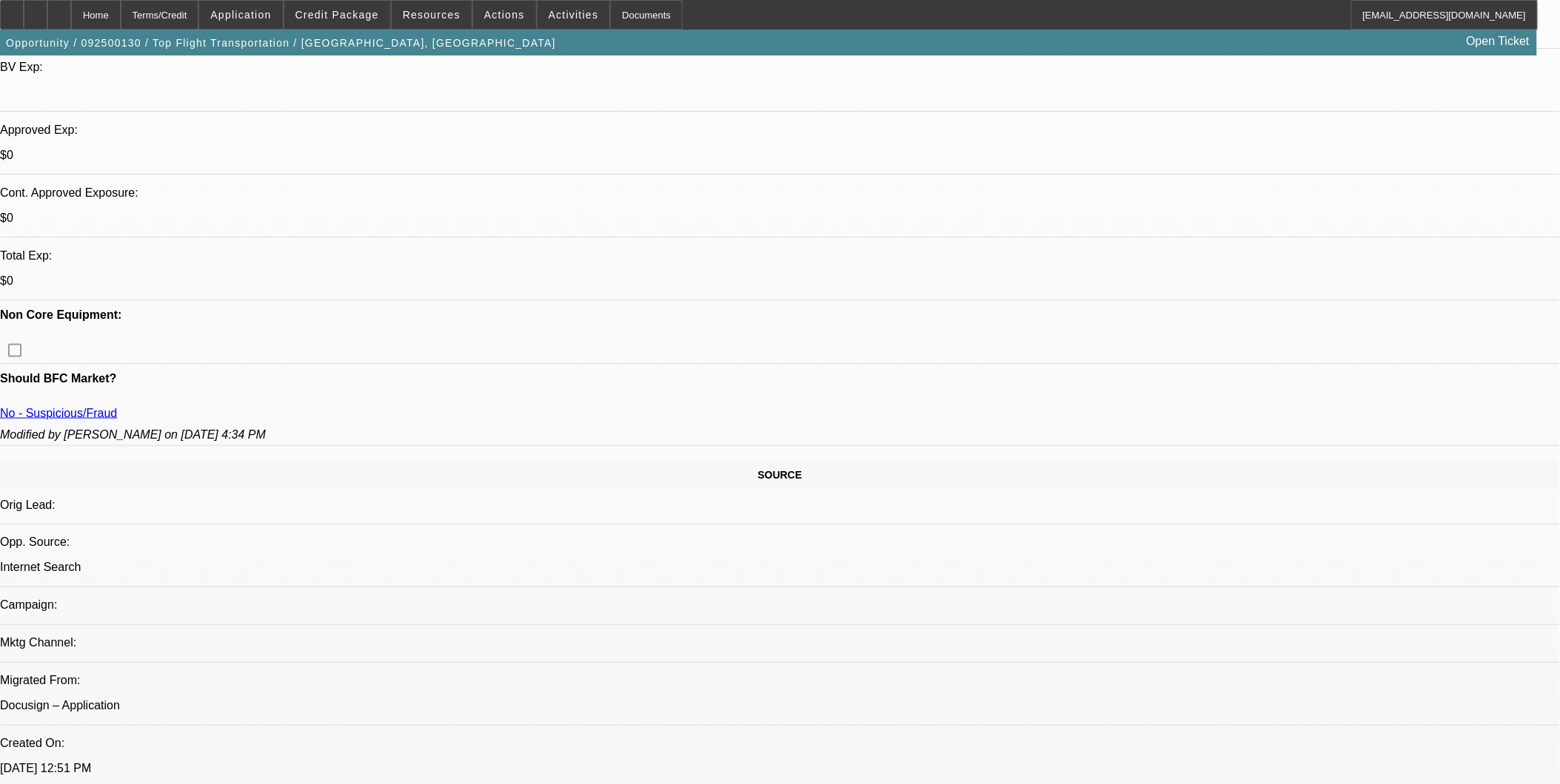
scroll to position [492, 0]
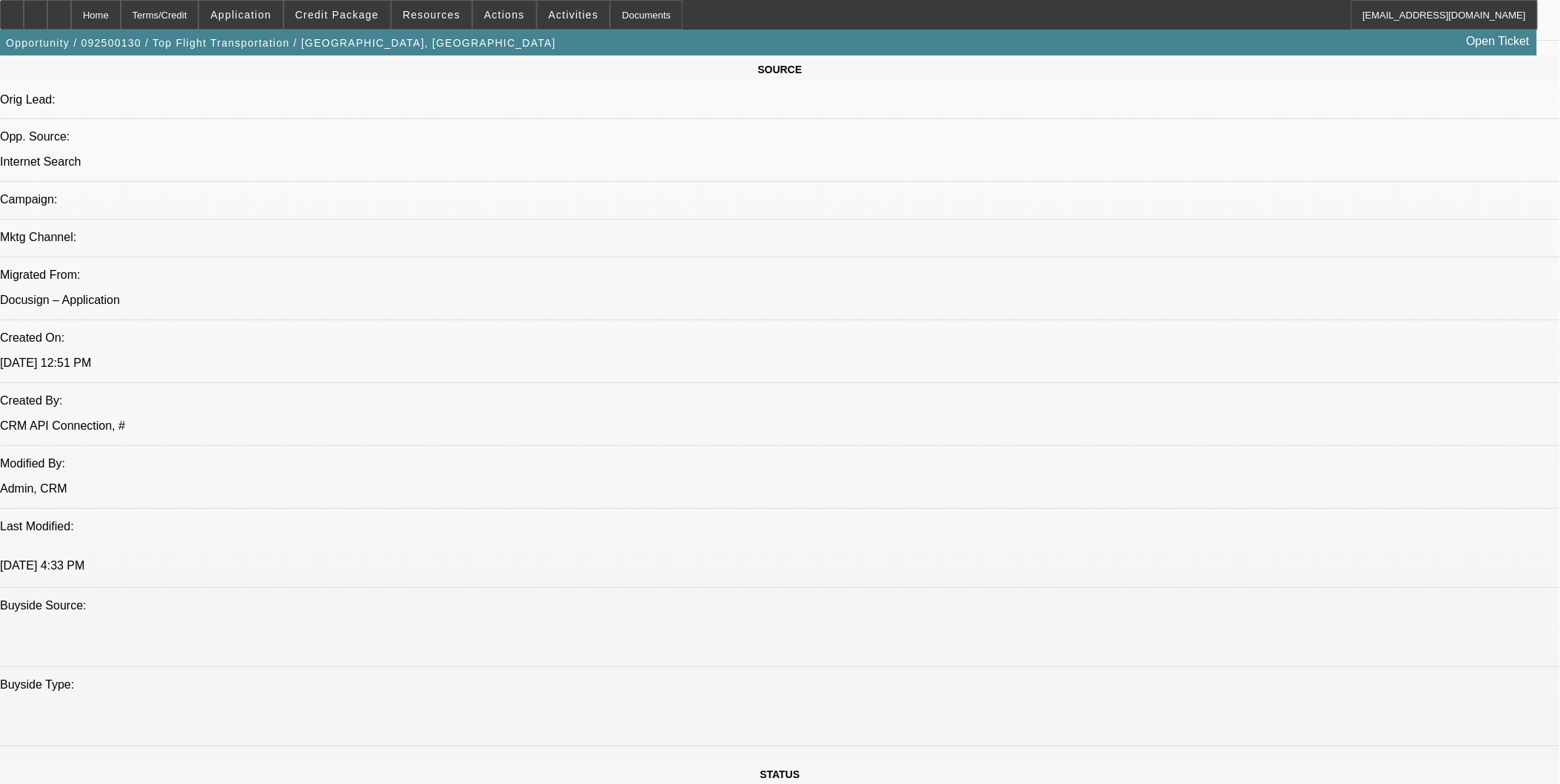
scroll to position [904, 0]
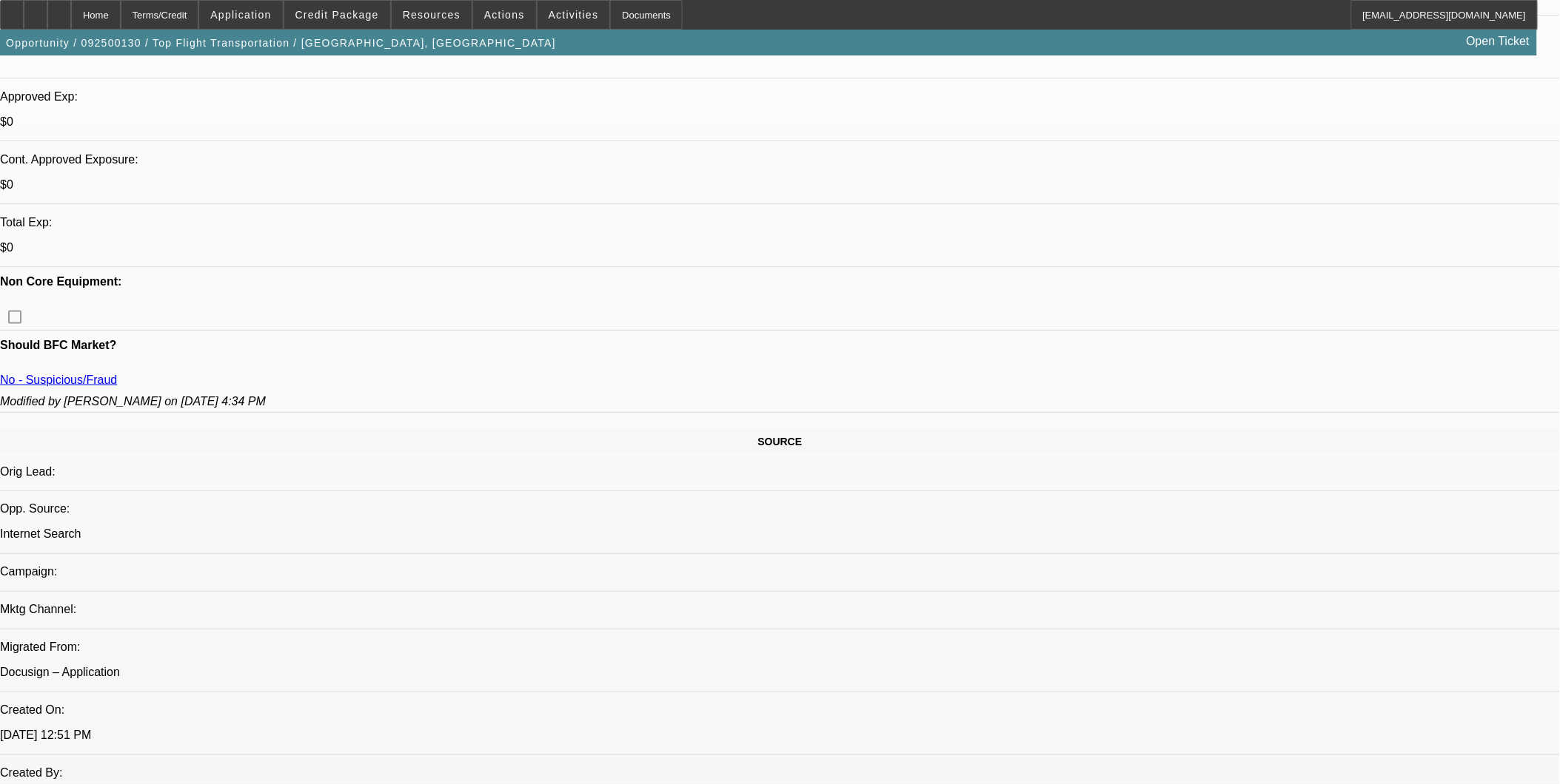
scroll to position [492, 0]
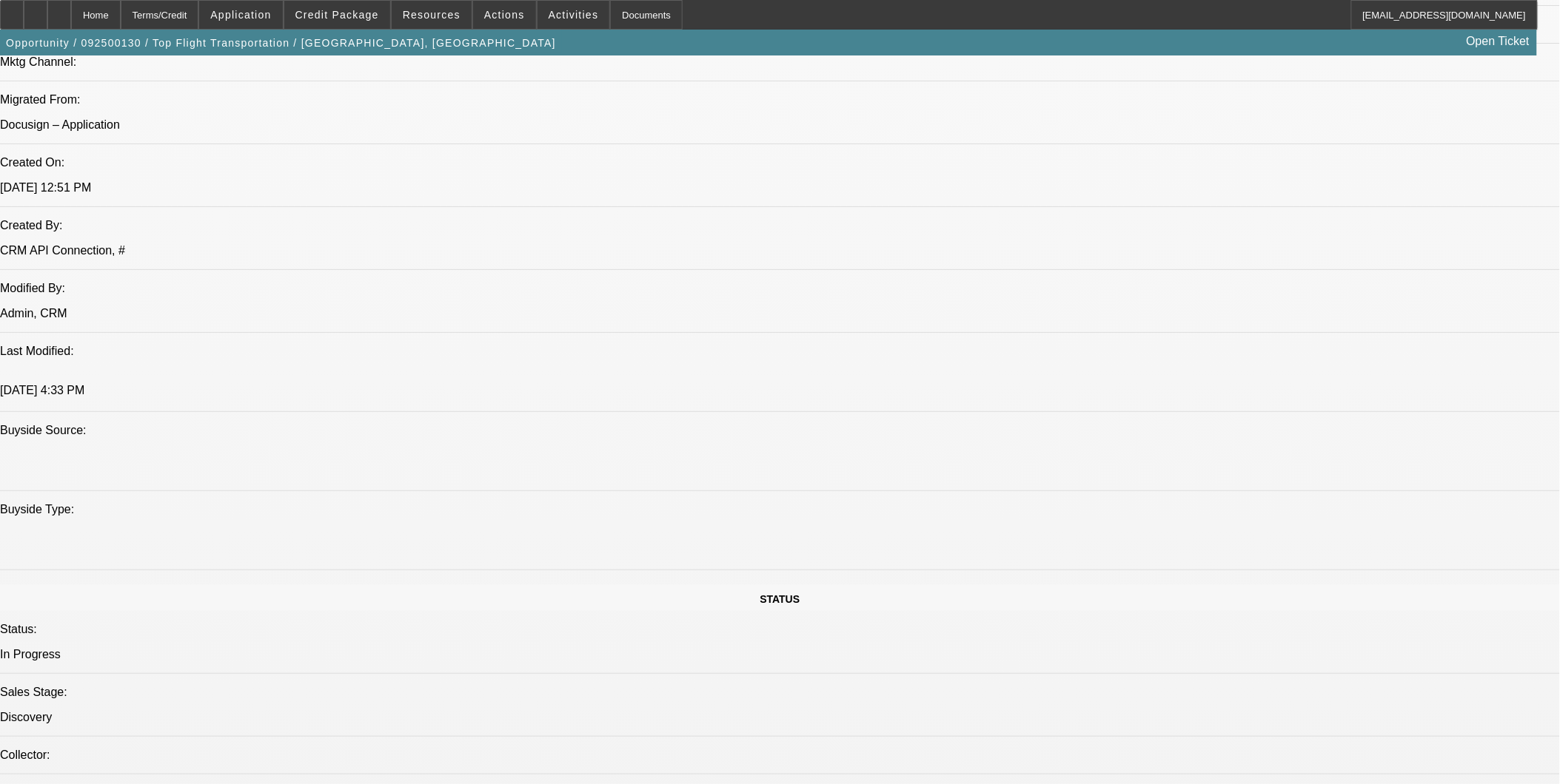
scroll to position [1233, 0]
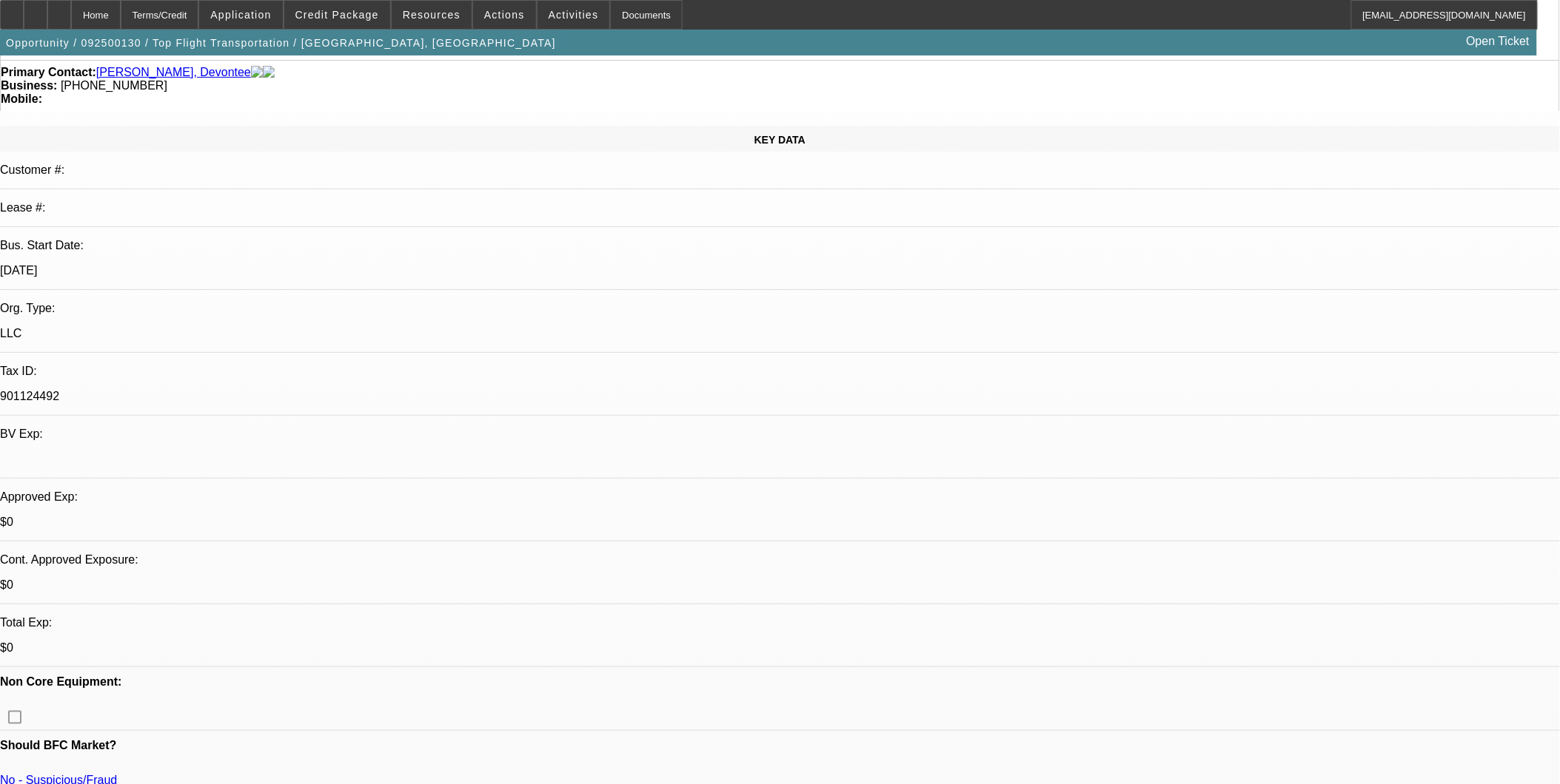
scroll to position [410, 0]
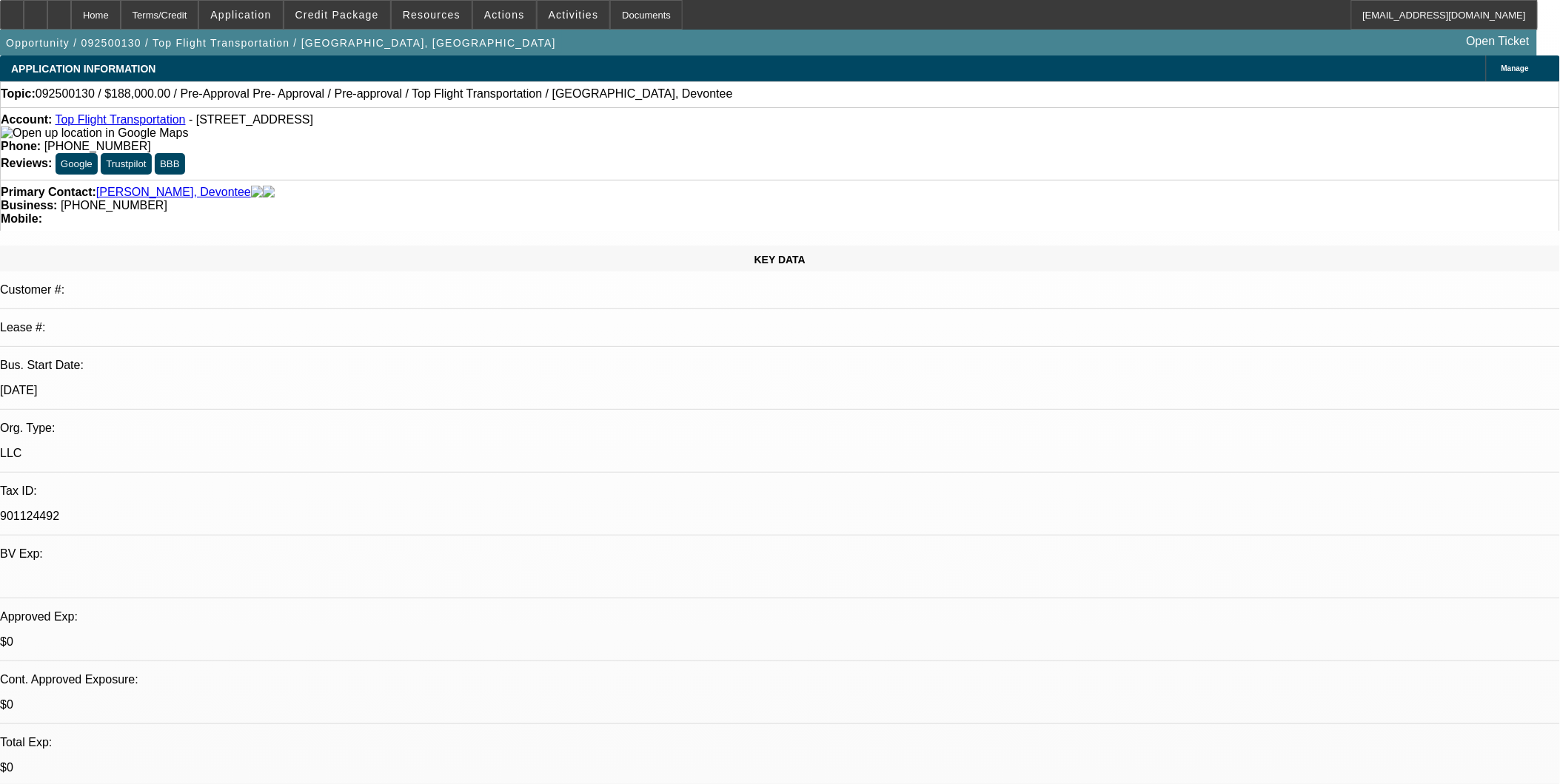
scroll to position [241, 0]
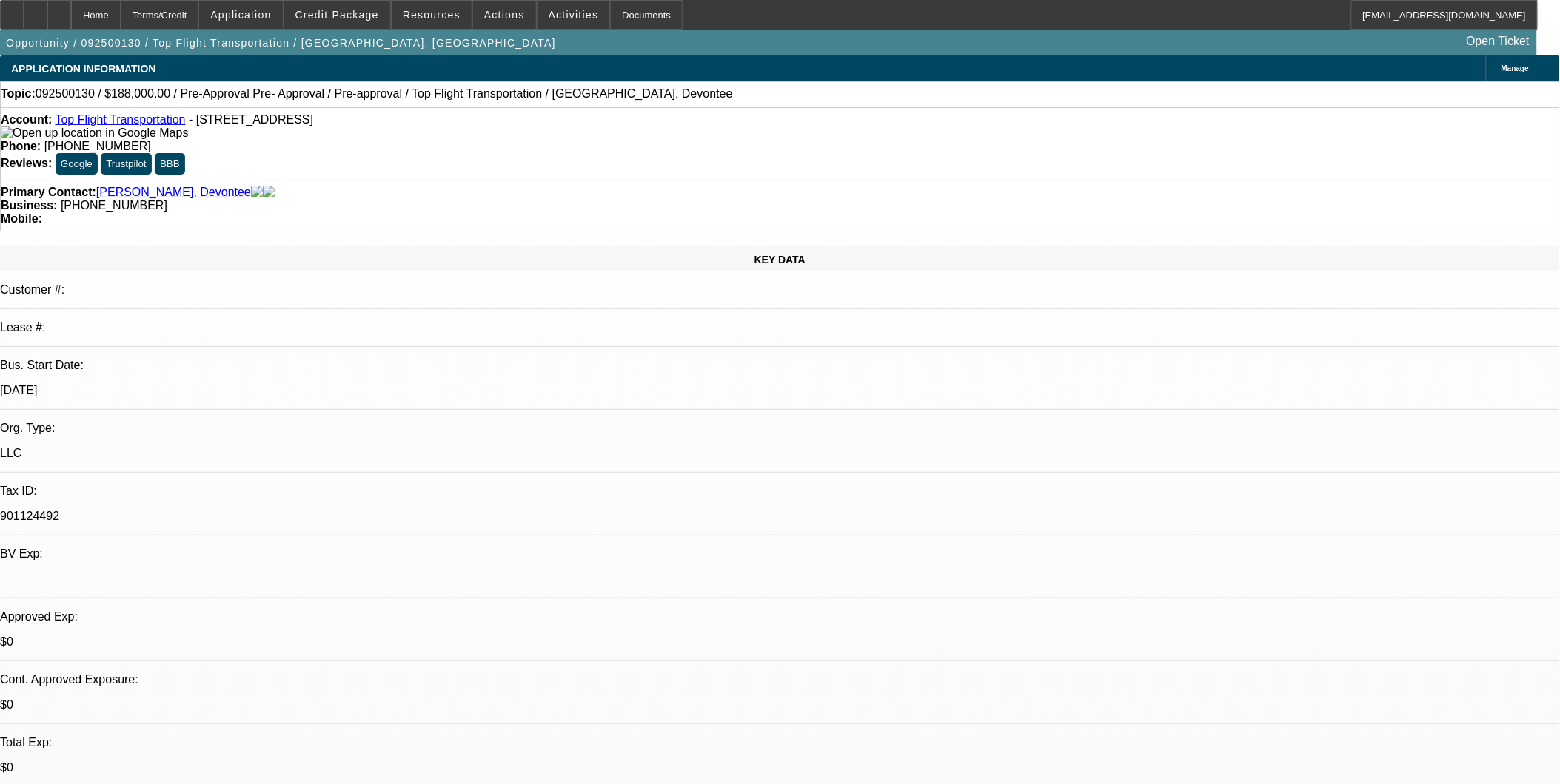
click at [353, 11] on span "Credit Package" at bounding box center [337, 14] width 84 height 12
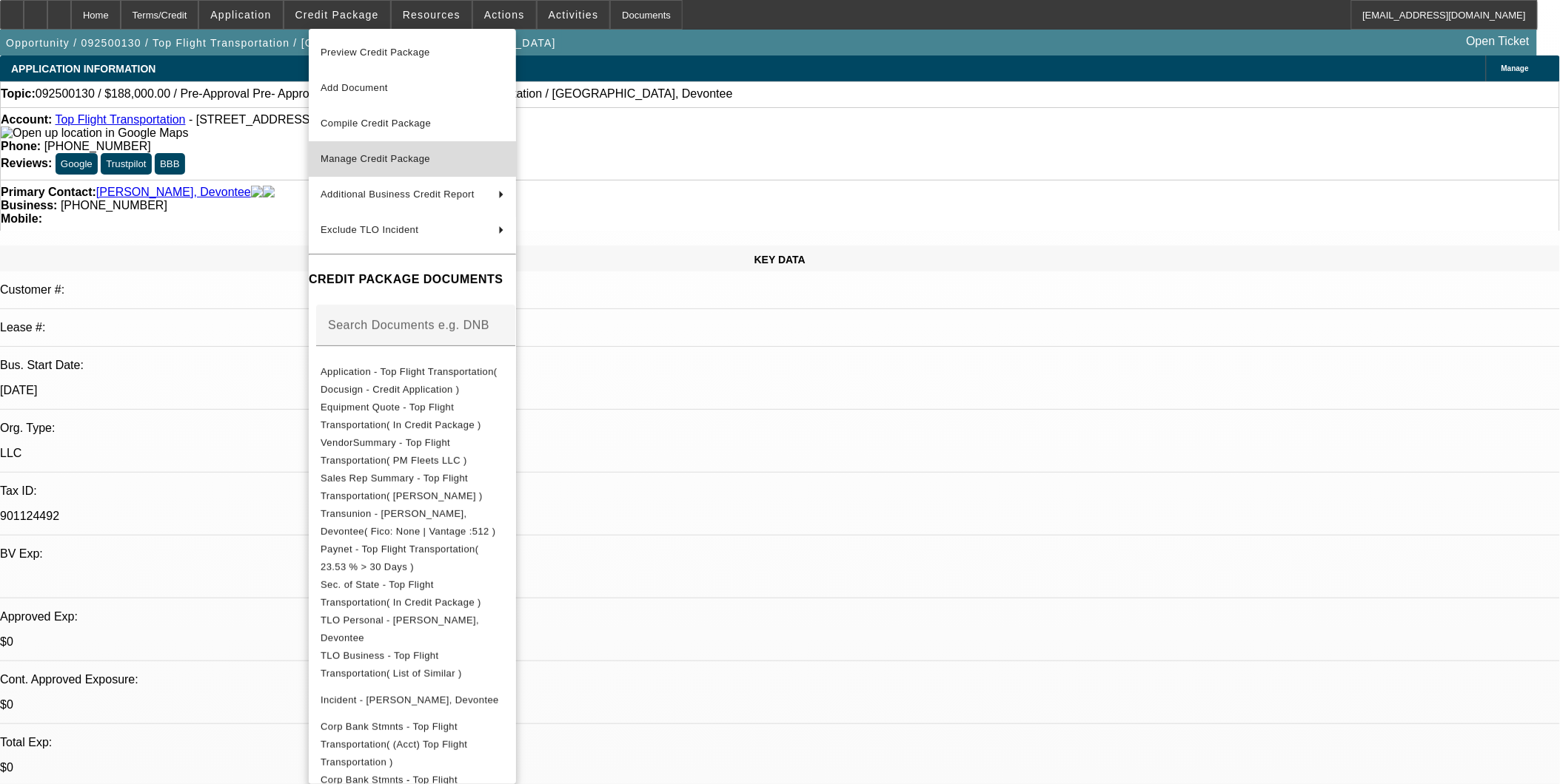
click at [396, 158] on span "Manage Credit Package" at bounding box center [375, 159] width 110 height 11
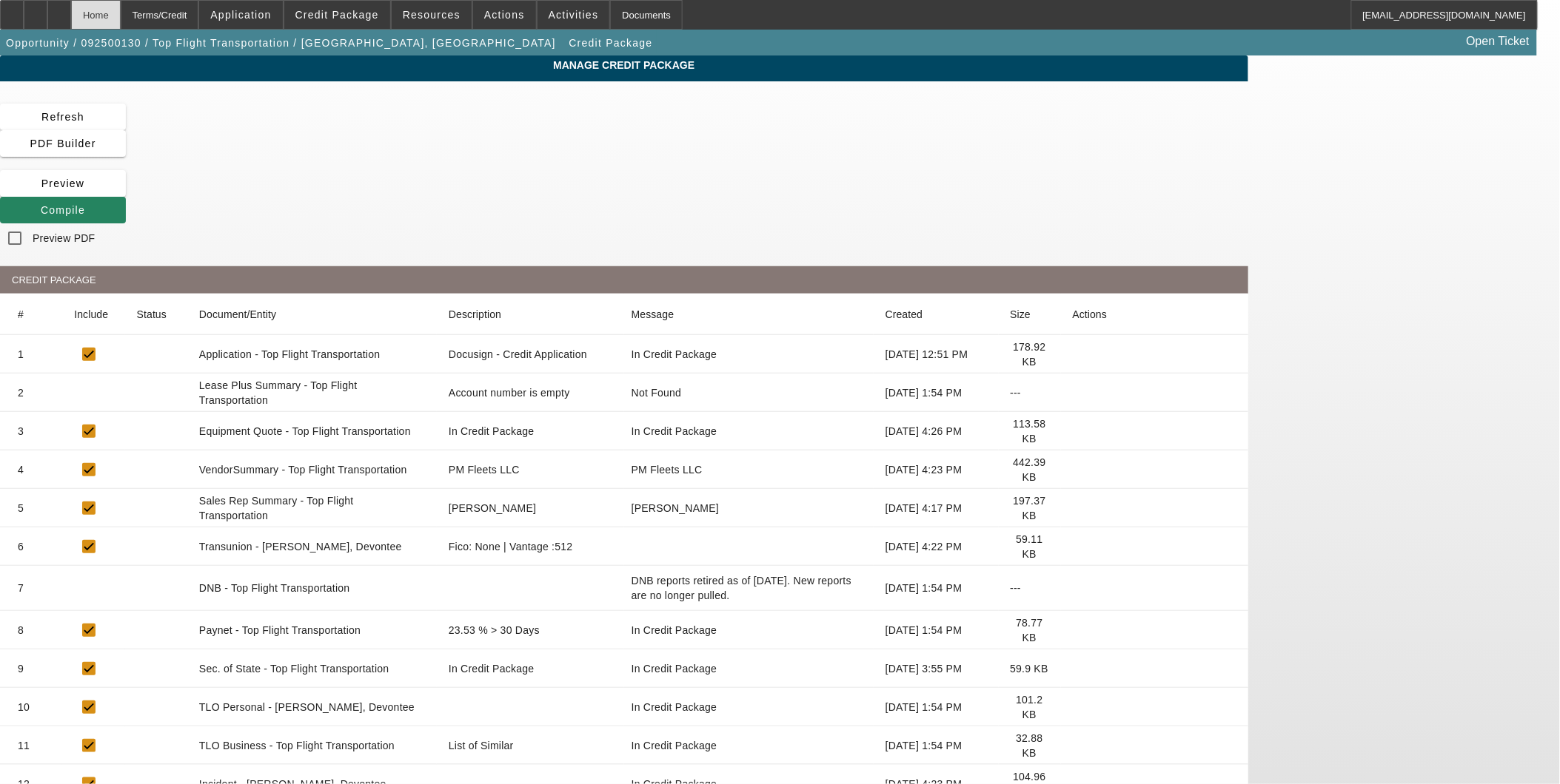
click at [120, 12] on div "Home" at bounding box center [96, 14] width 50 height 29
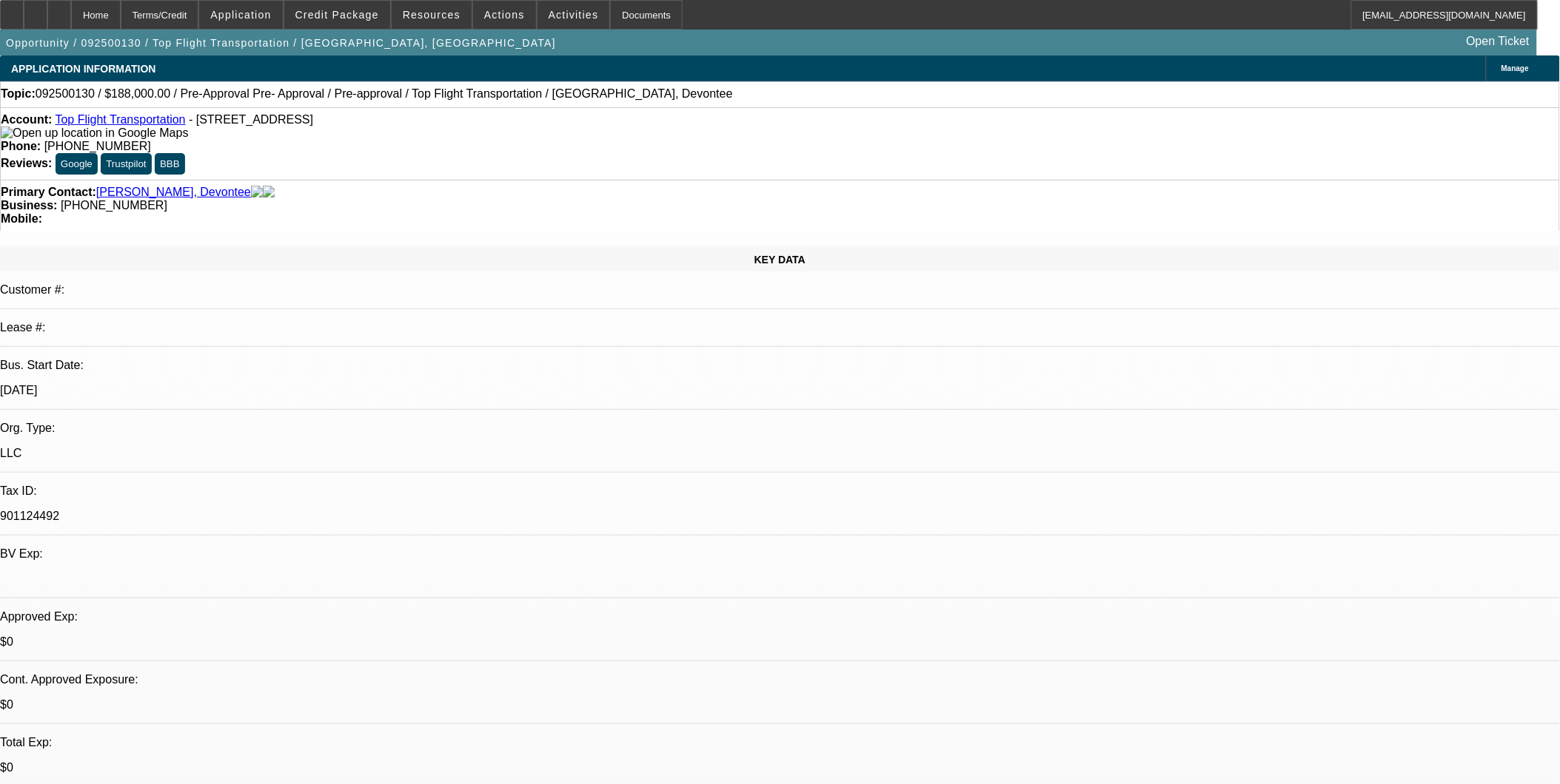
select select "0"
select select "3"
select select "0"
select select "6"
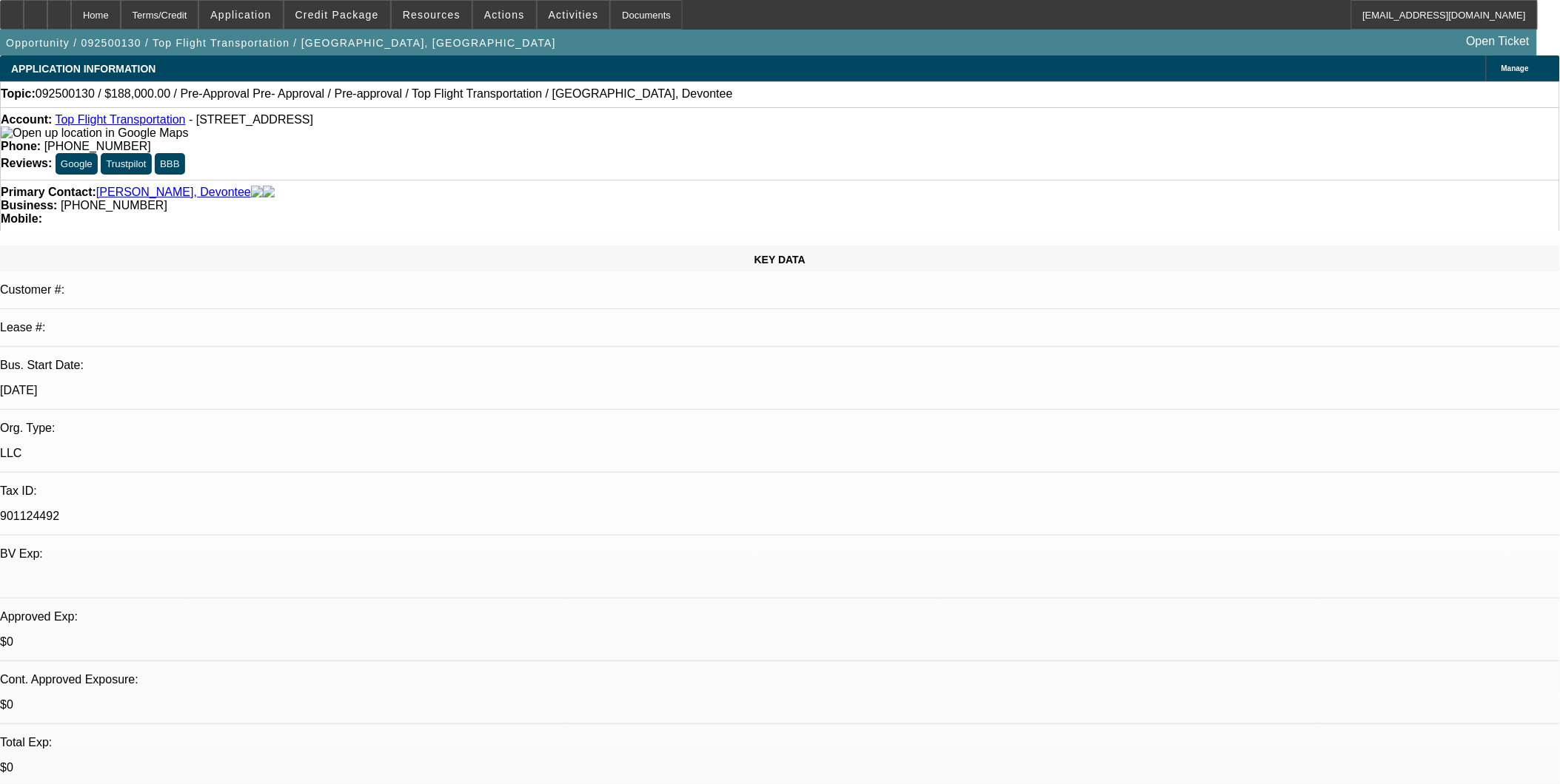
select select "0"
select select "3"
select select "0"
select select "6"
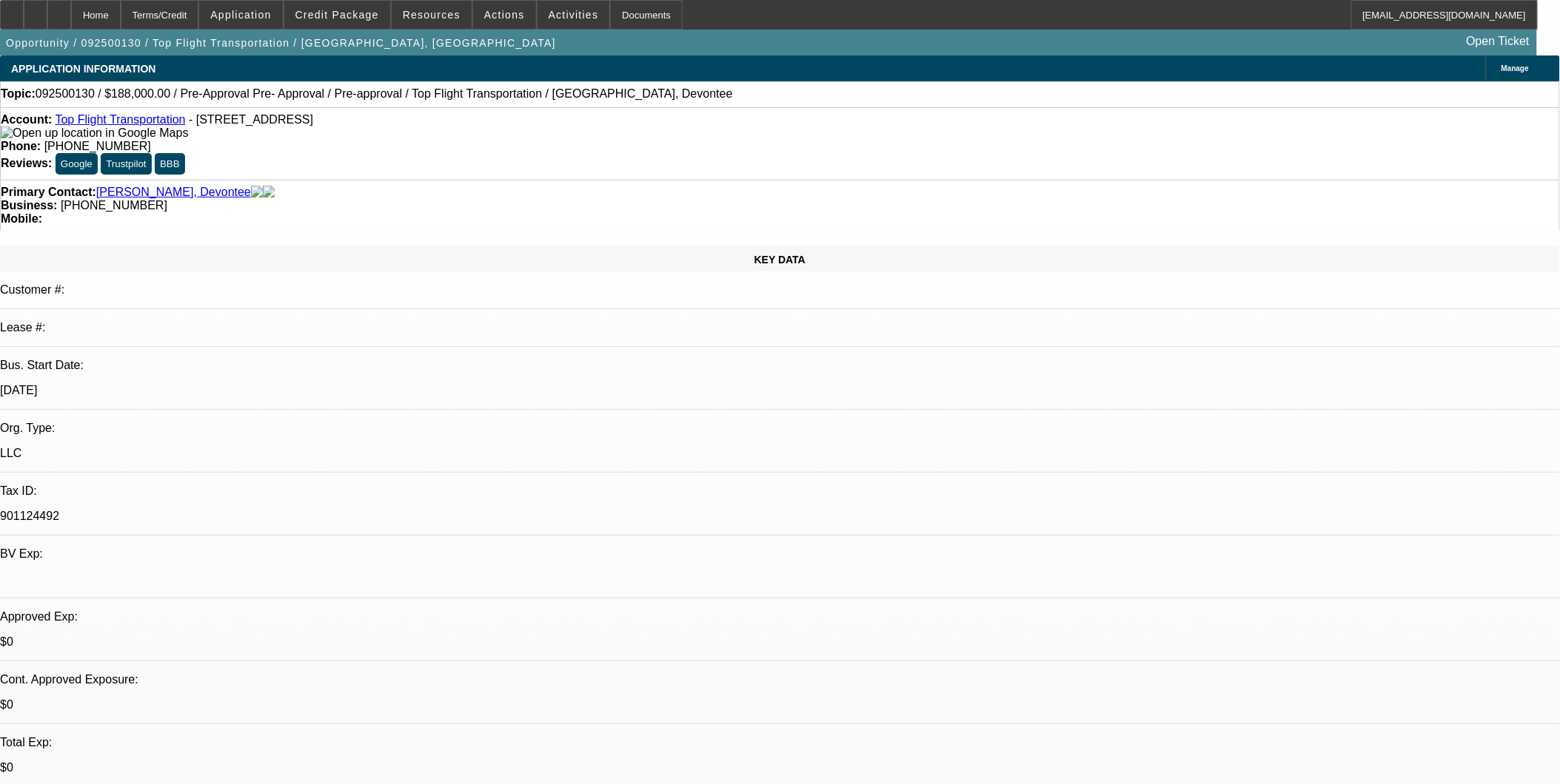
select select "0"
select select "3"
select select "0"
select select "6"
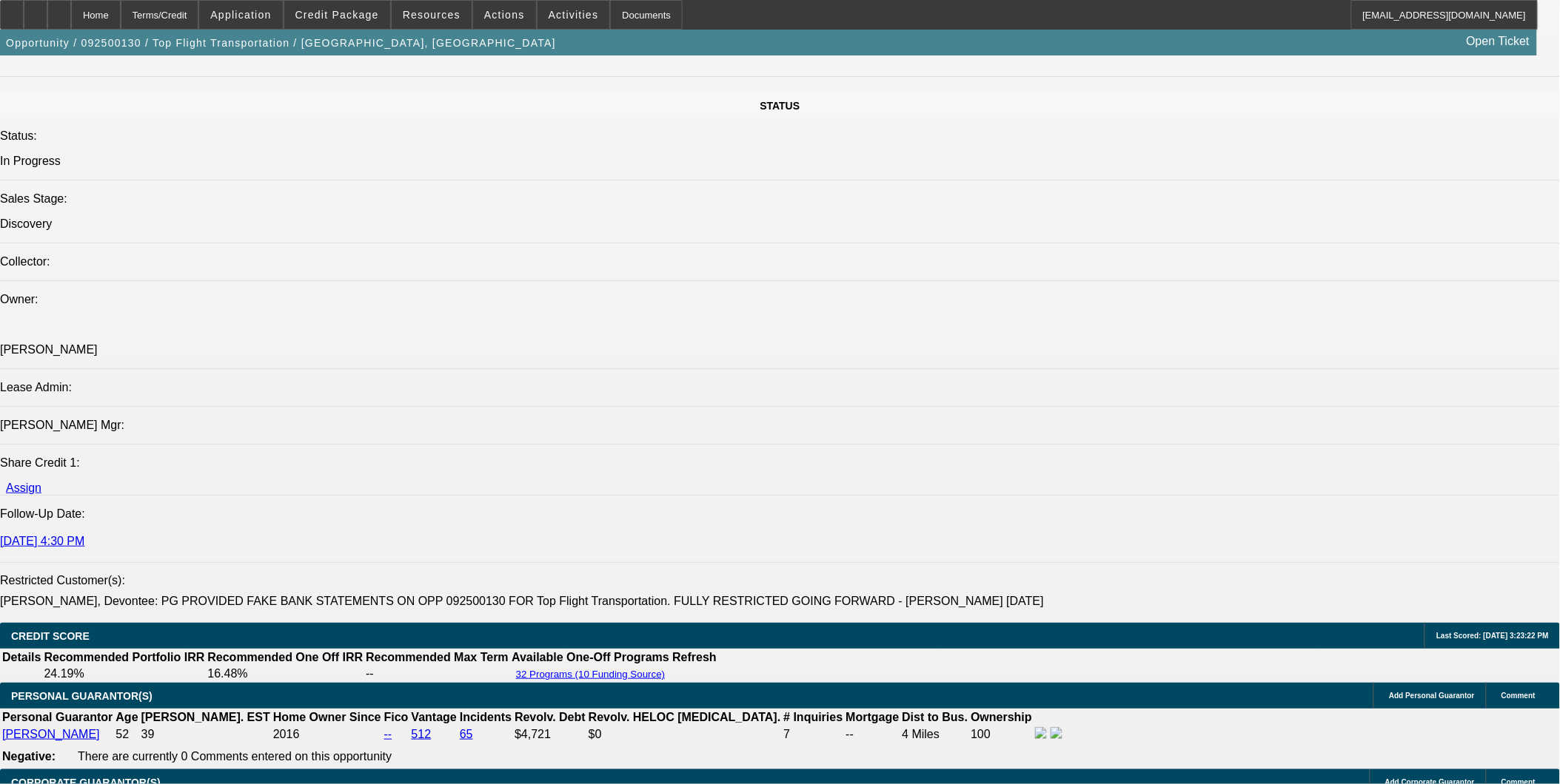
scroll to position [1644, 0]
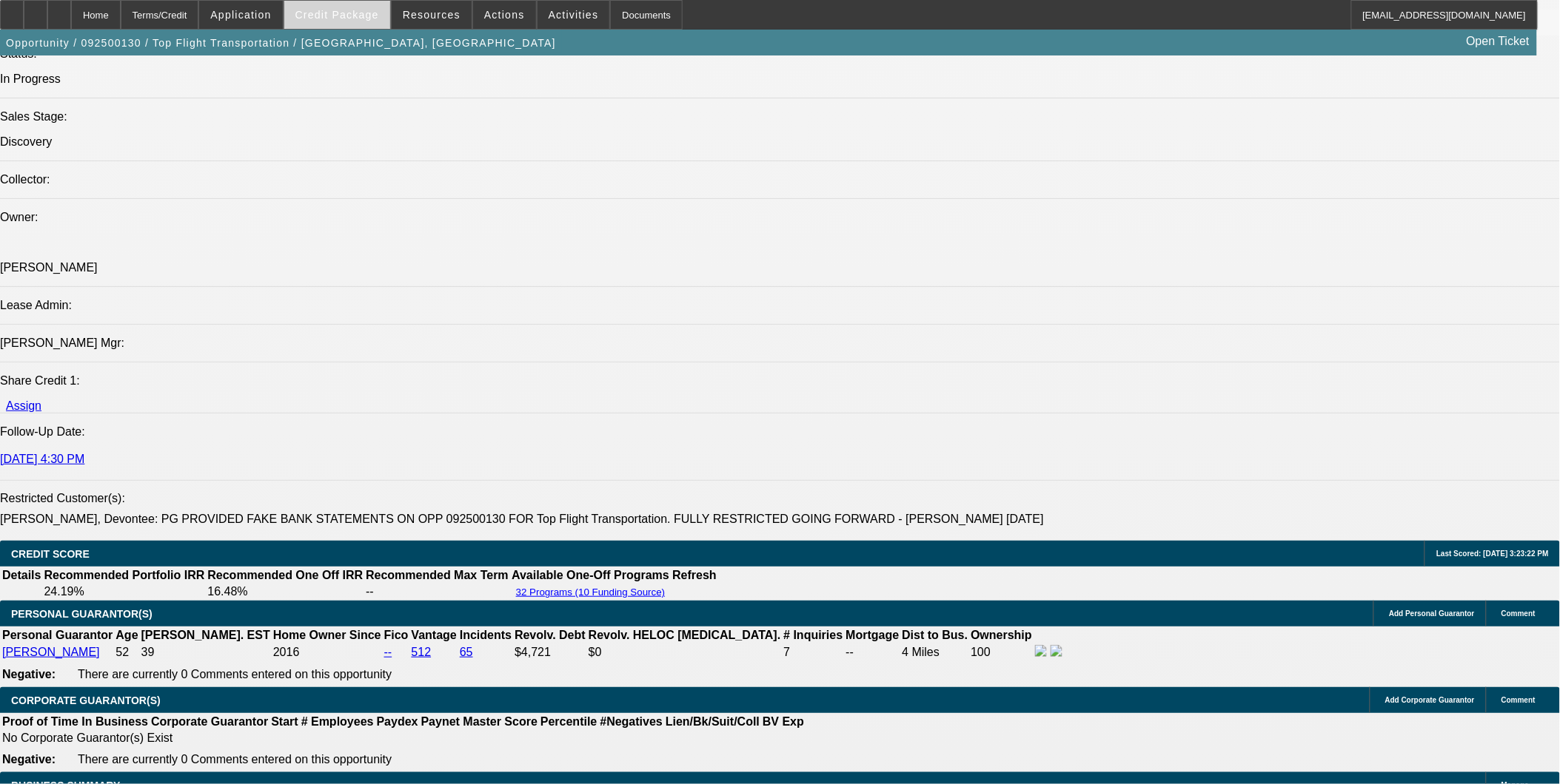
click at [363, 17] on span "Credit Package" at bounding box center [337, 14] width 84 height 12
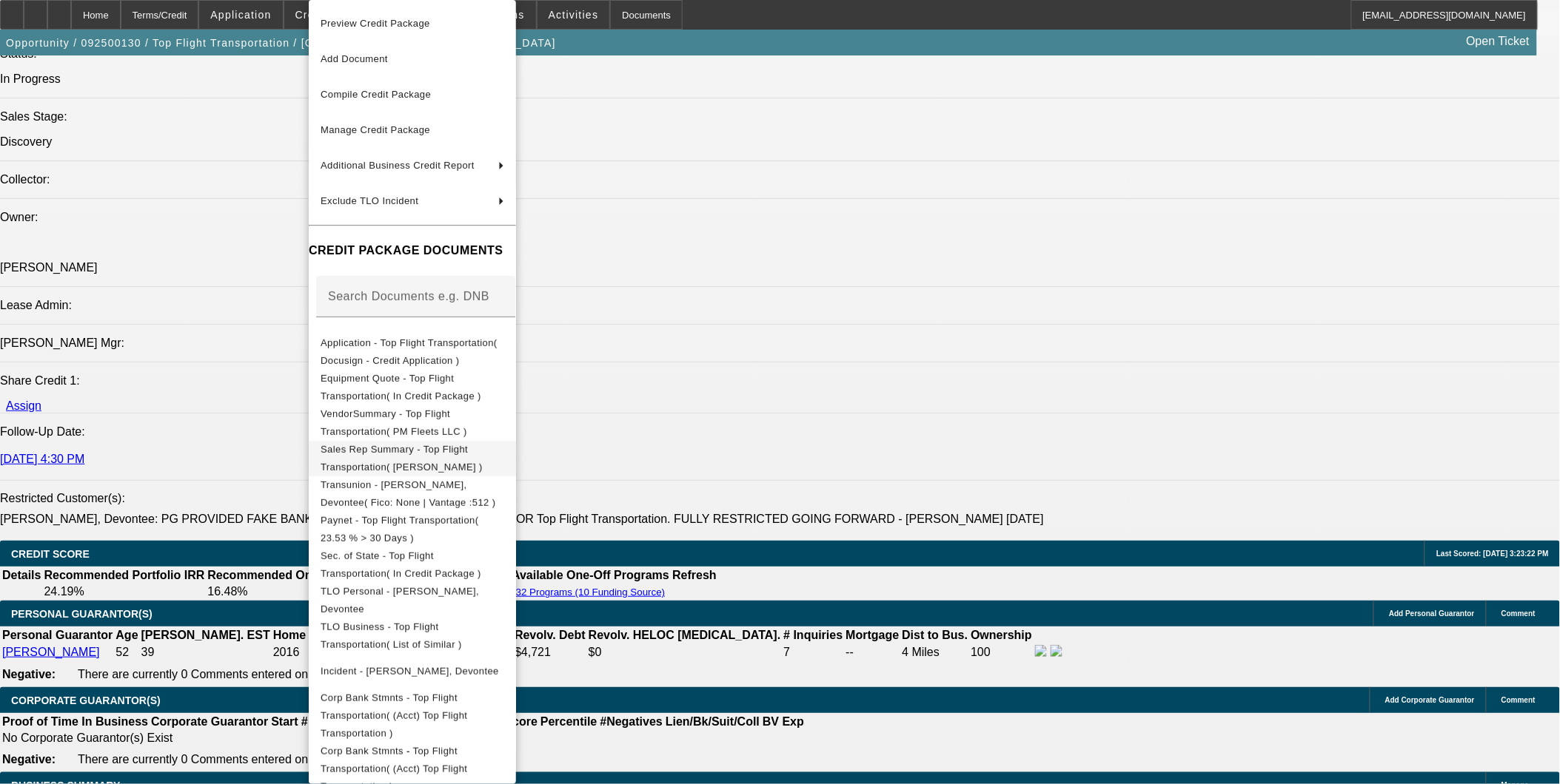
scroll to position [11, 0]
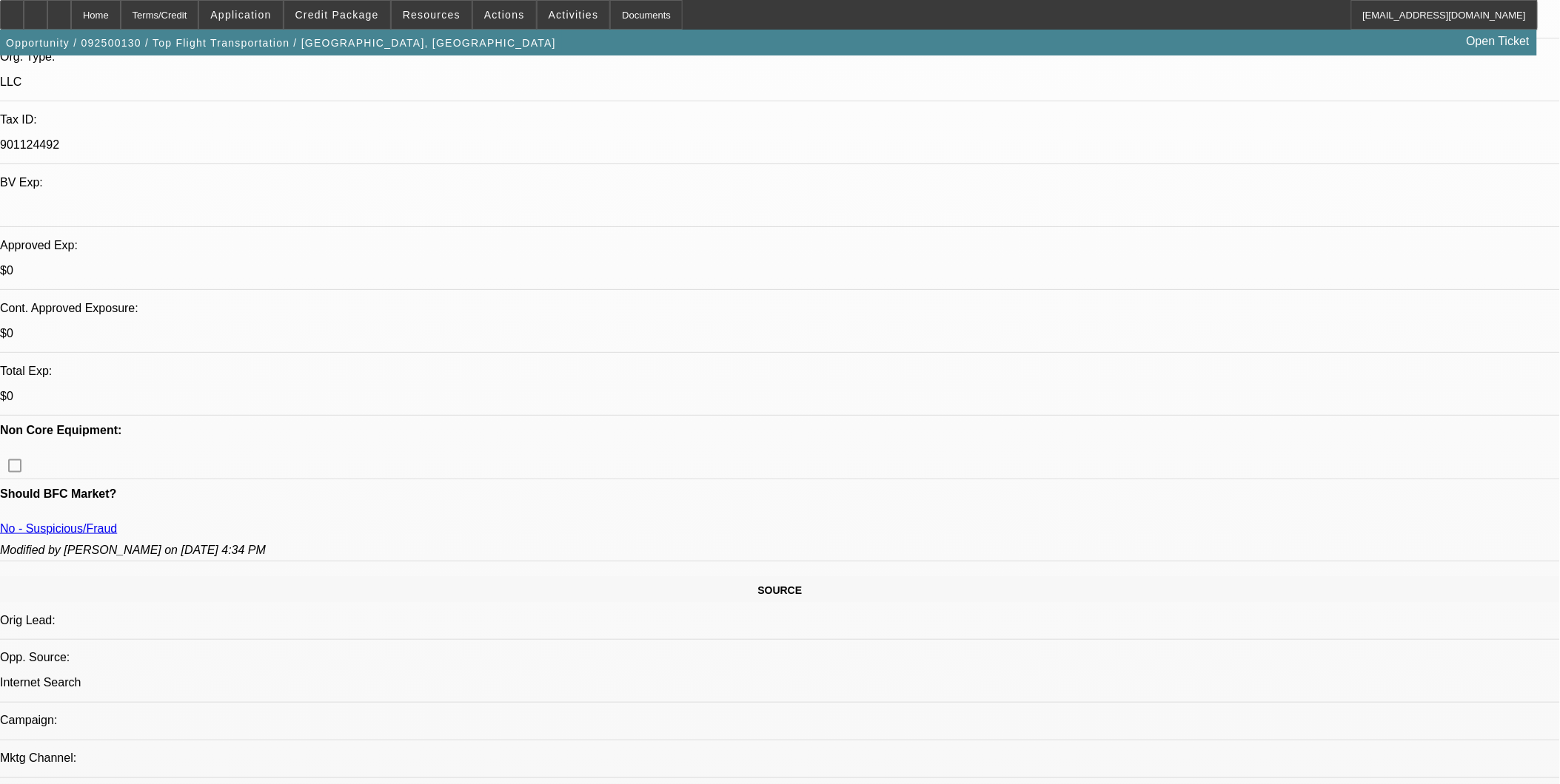
scroll to position [328, 0]
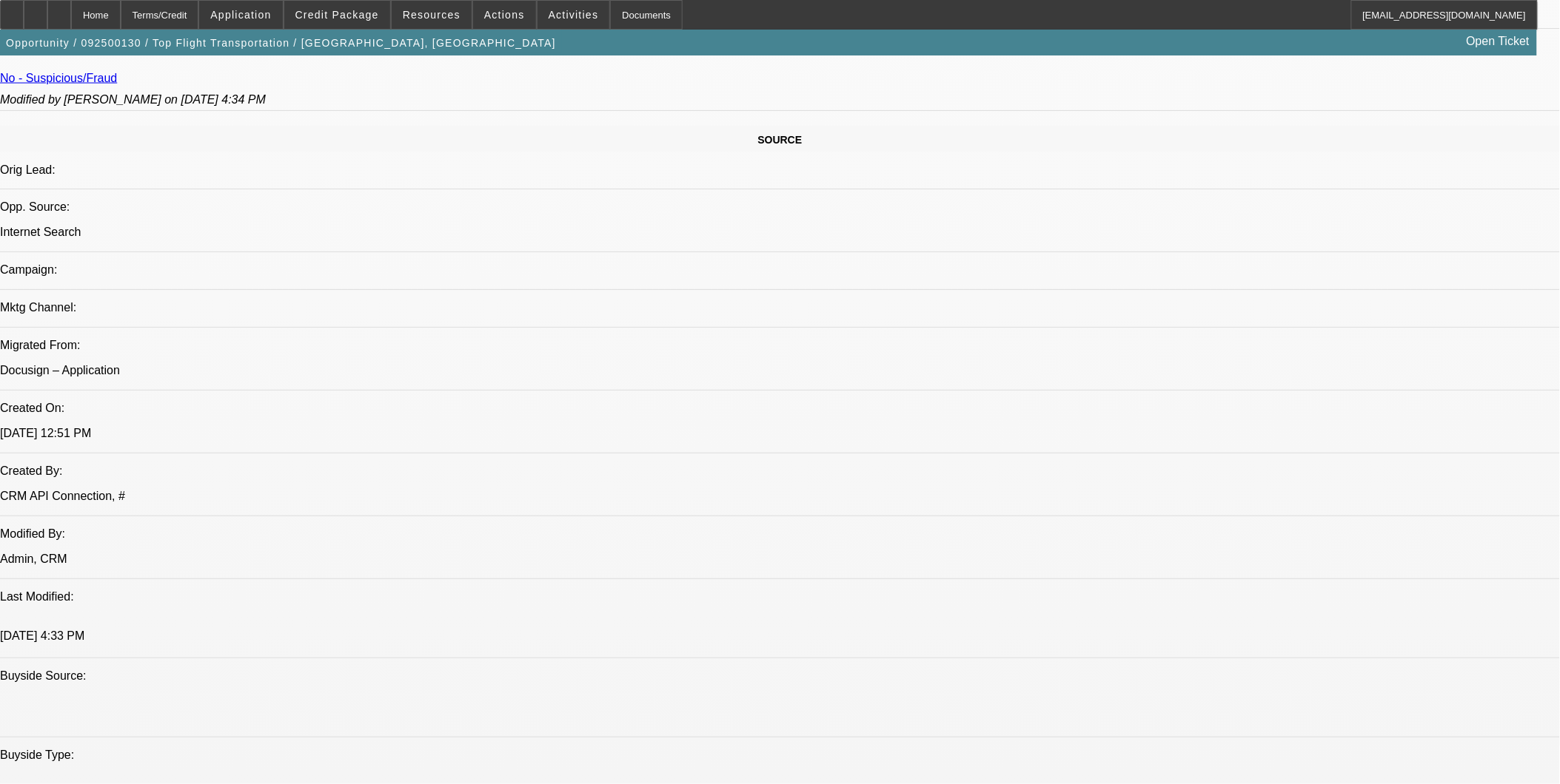
scroll to position [241, 0]
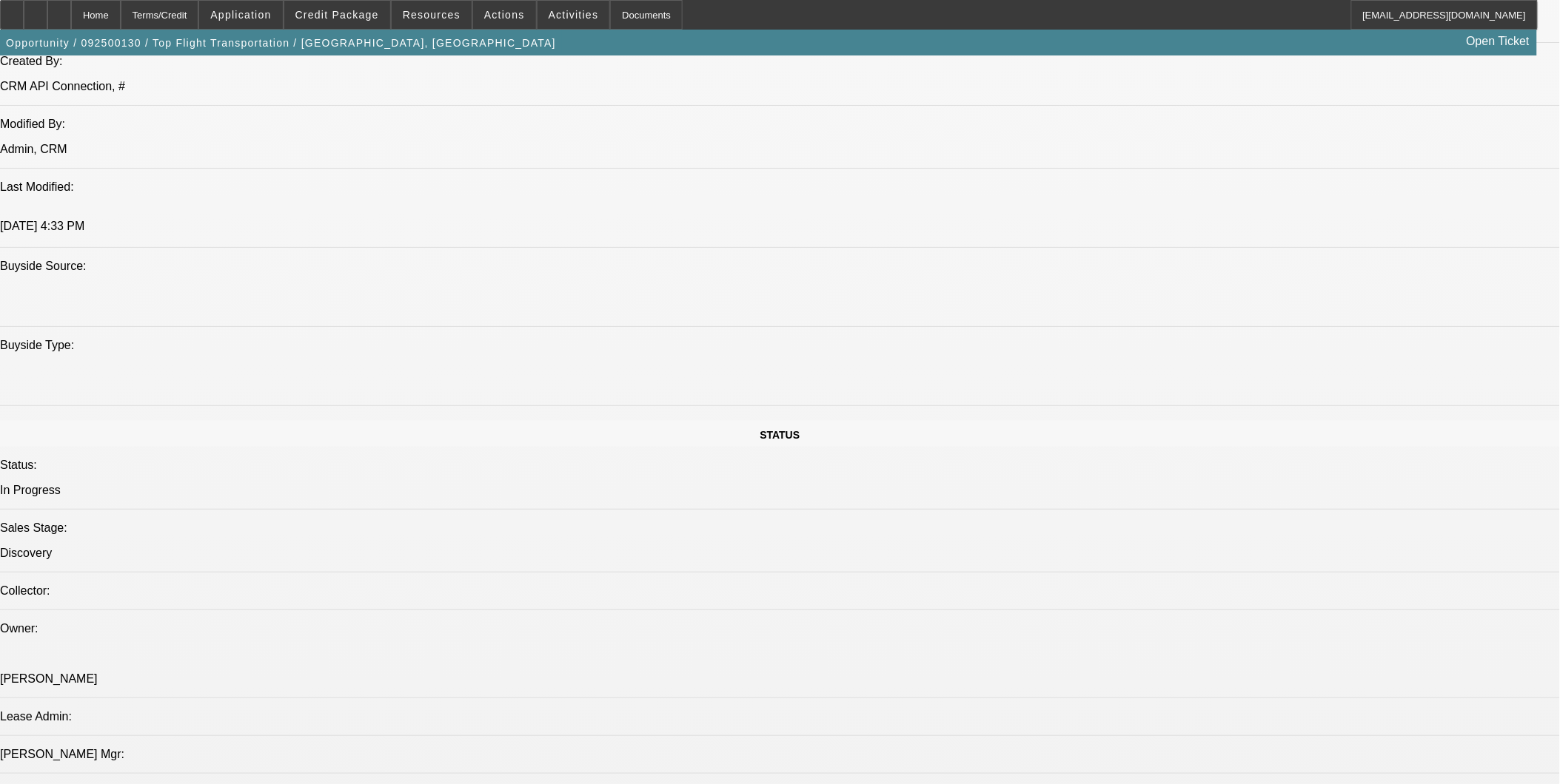
scroll to position [1397, 0]
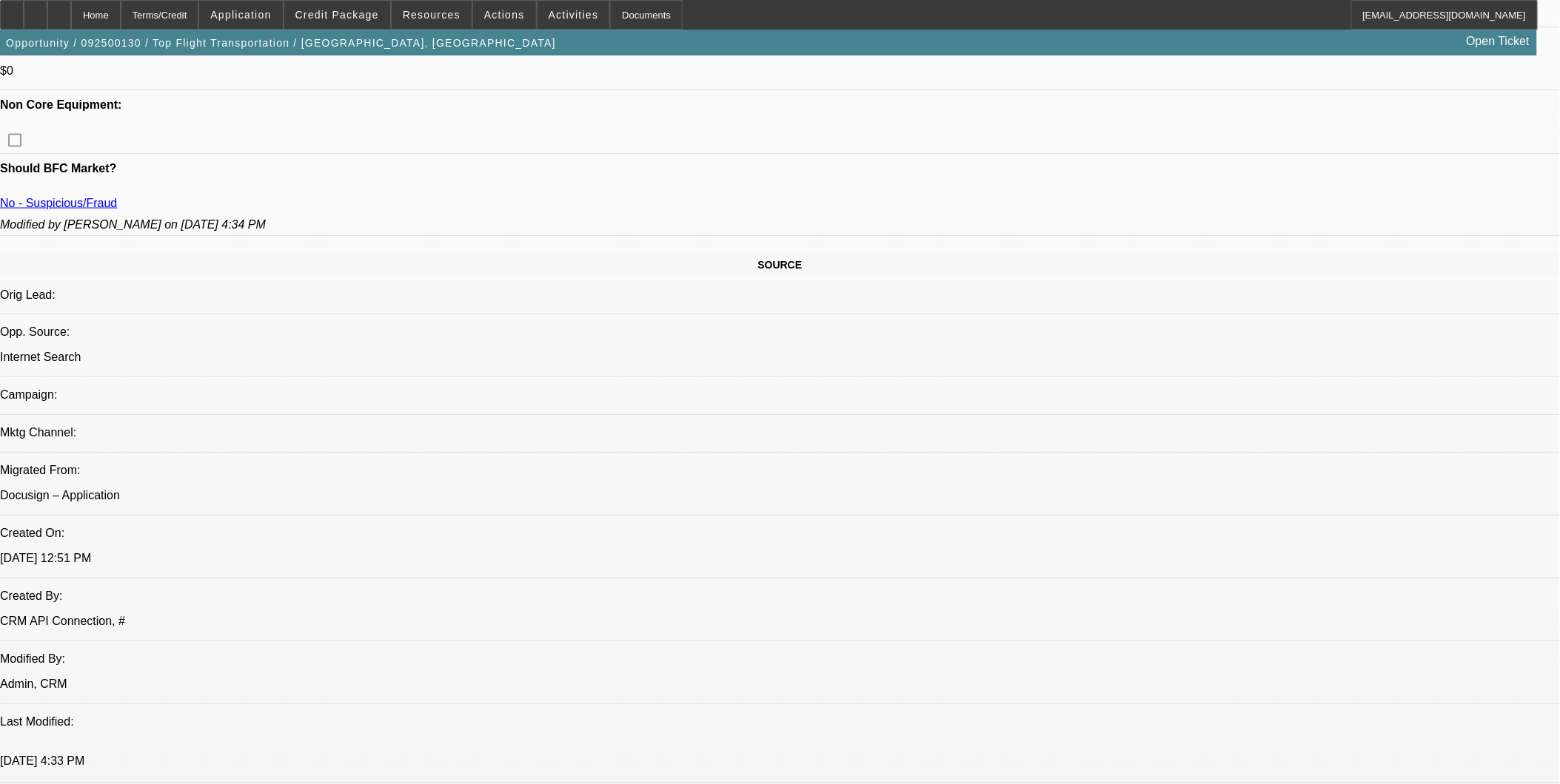
scroll to position [575, 0]
